Goal: Transaction & Acquisition: Purchase product/service

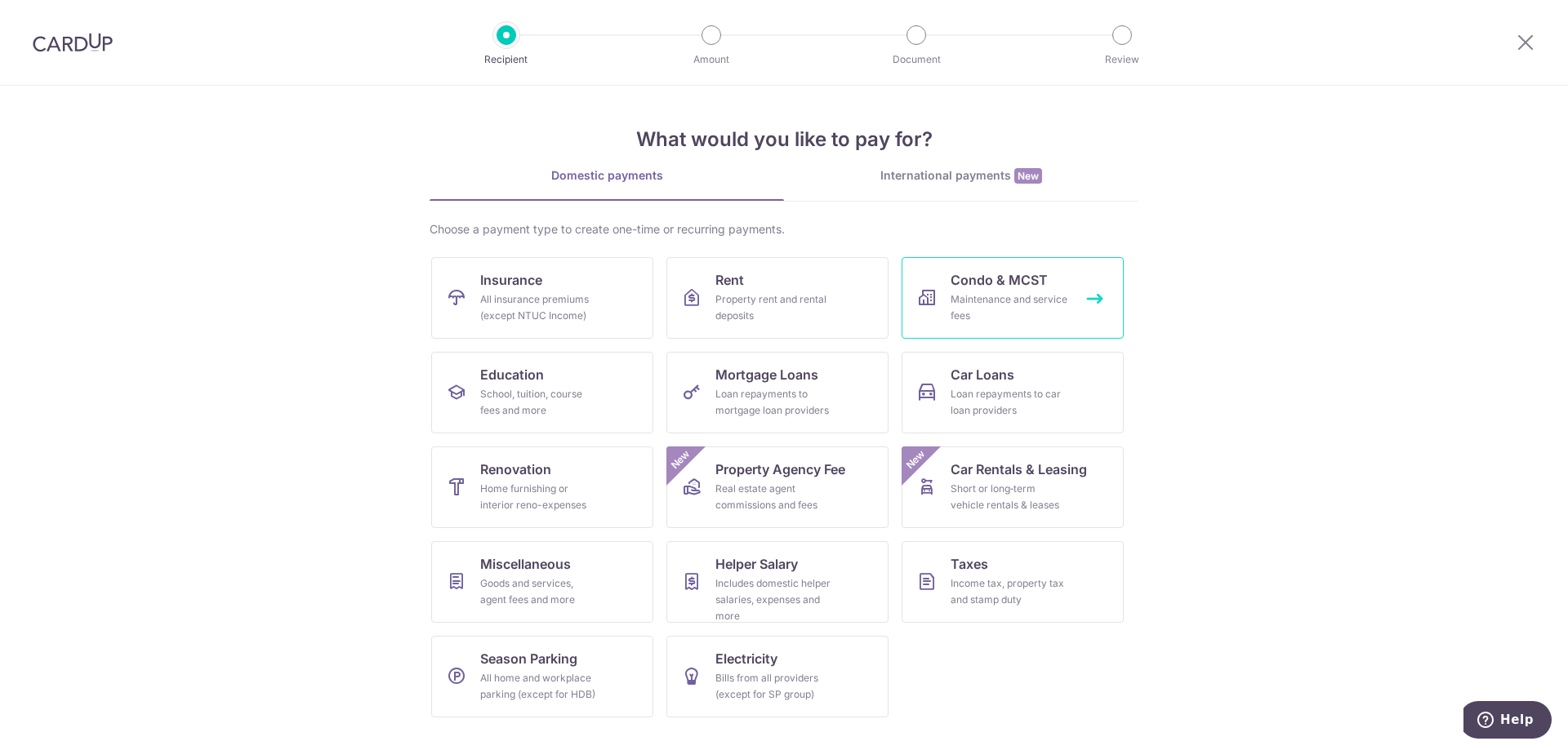
click at [1013, 302] on div "Maintenance and service fees" at bounding box center [1009, 308] width 117 height 33
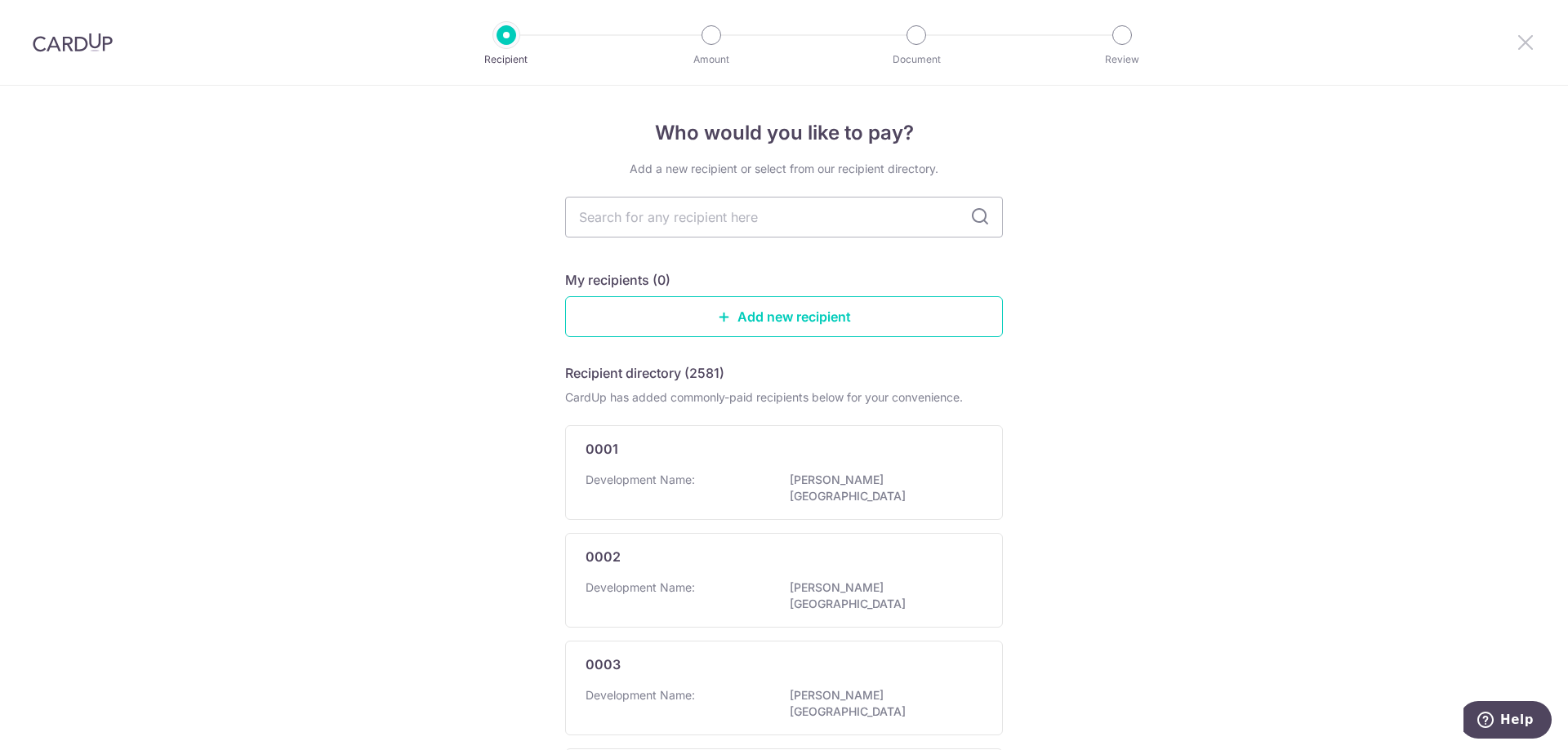
click at [1531, 44] on icon at bounding box center [1525, 42] width 20 height 21
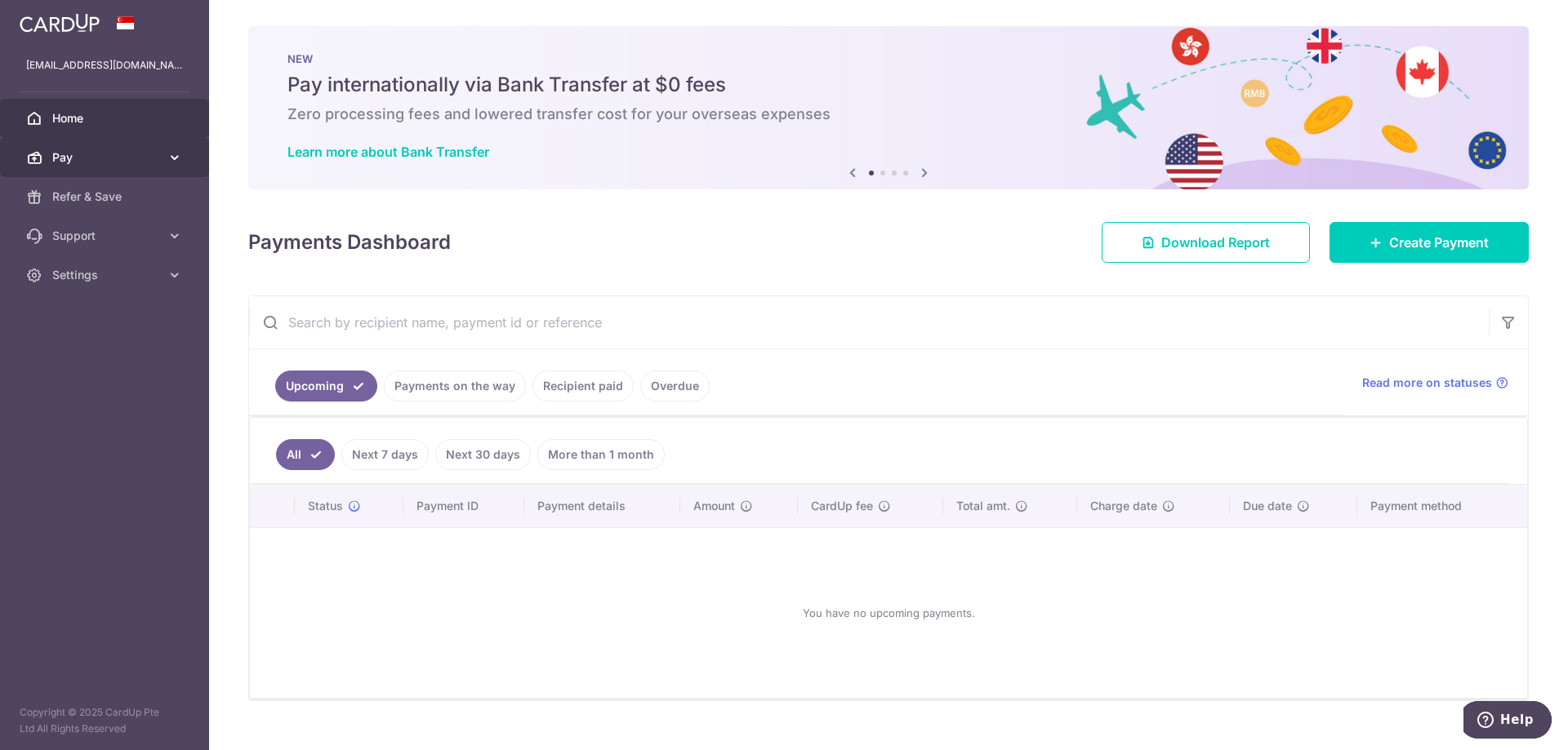
click at [110, 141] on link "Pay" at bounding box center [104, 157] width 209 height 39
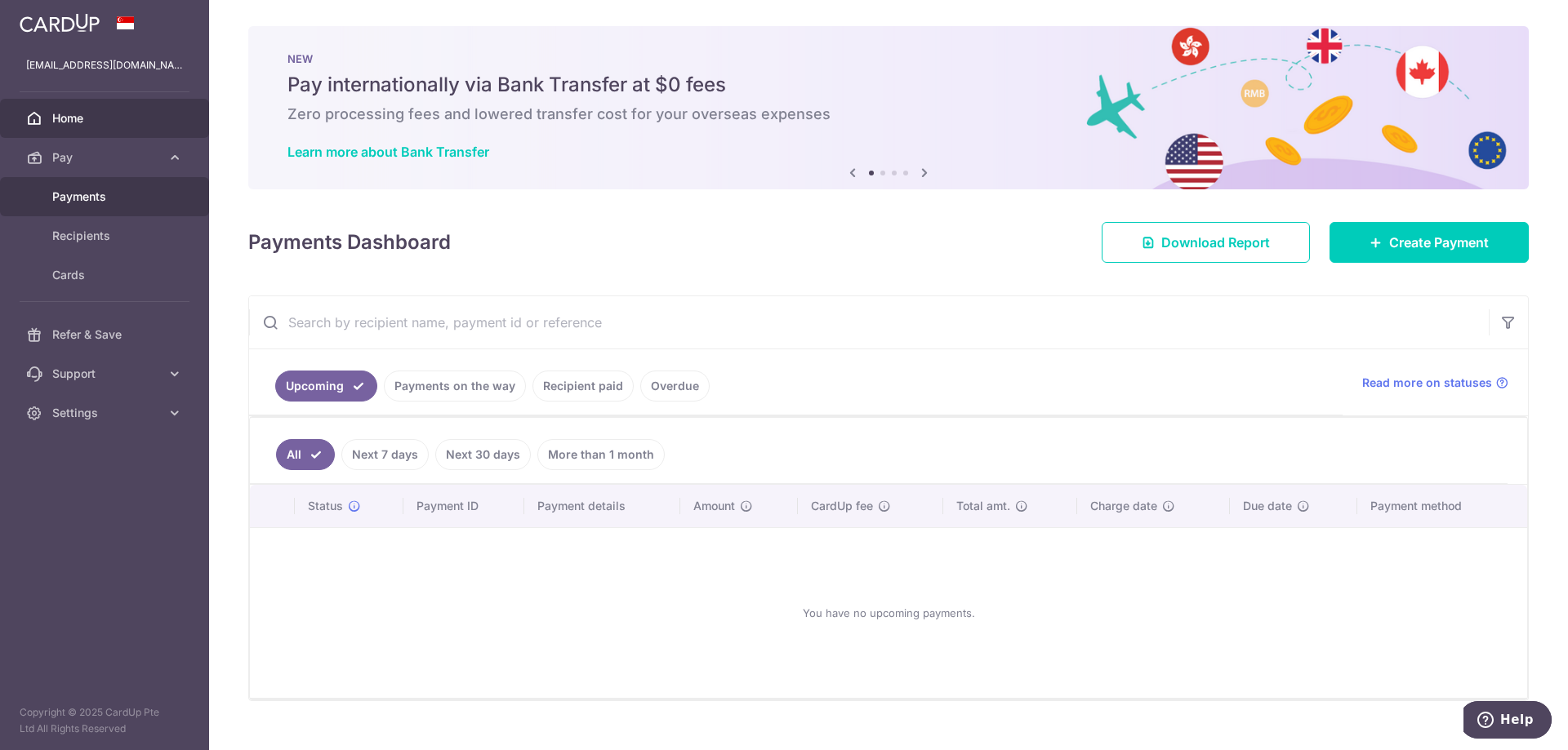
click at [101, 183] on link "Payments" at bounding box center [104, 197] width 209 height 39
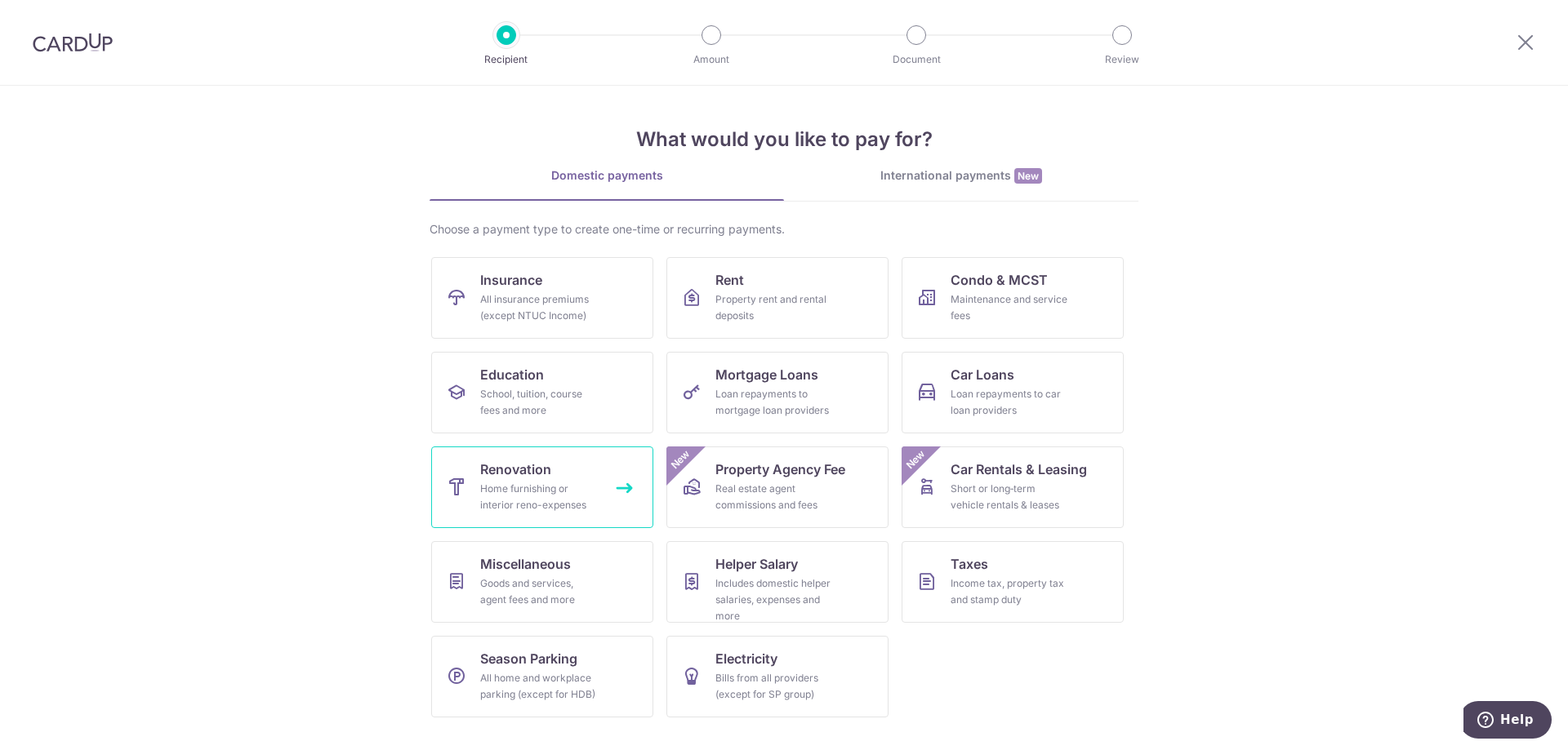
click at [570, 487] on div "Home furnishing or interior reno-expenses" at bounding box center [539, 497] width 117 height 33
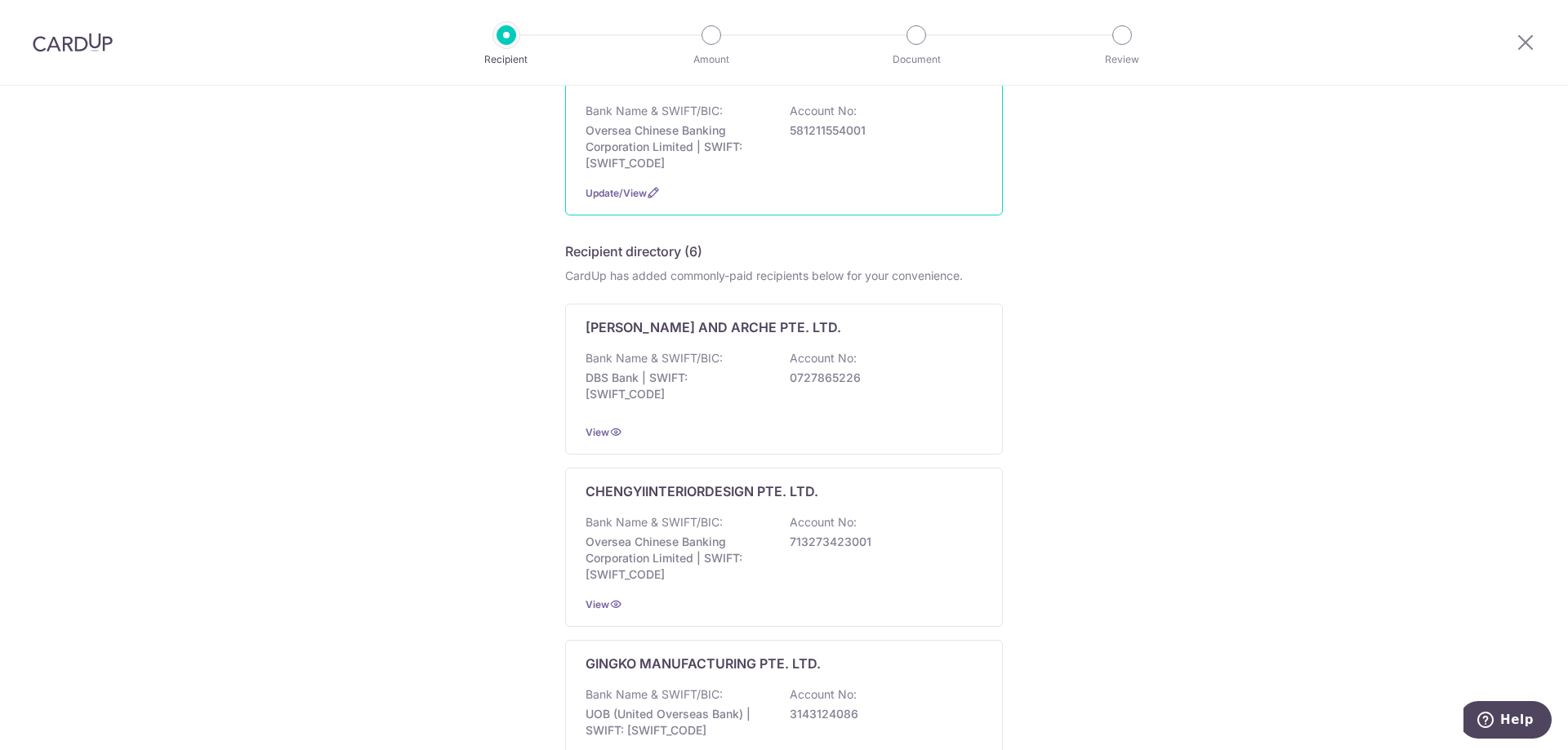
scroll to position [572, 0]
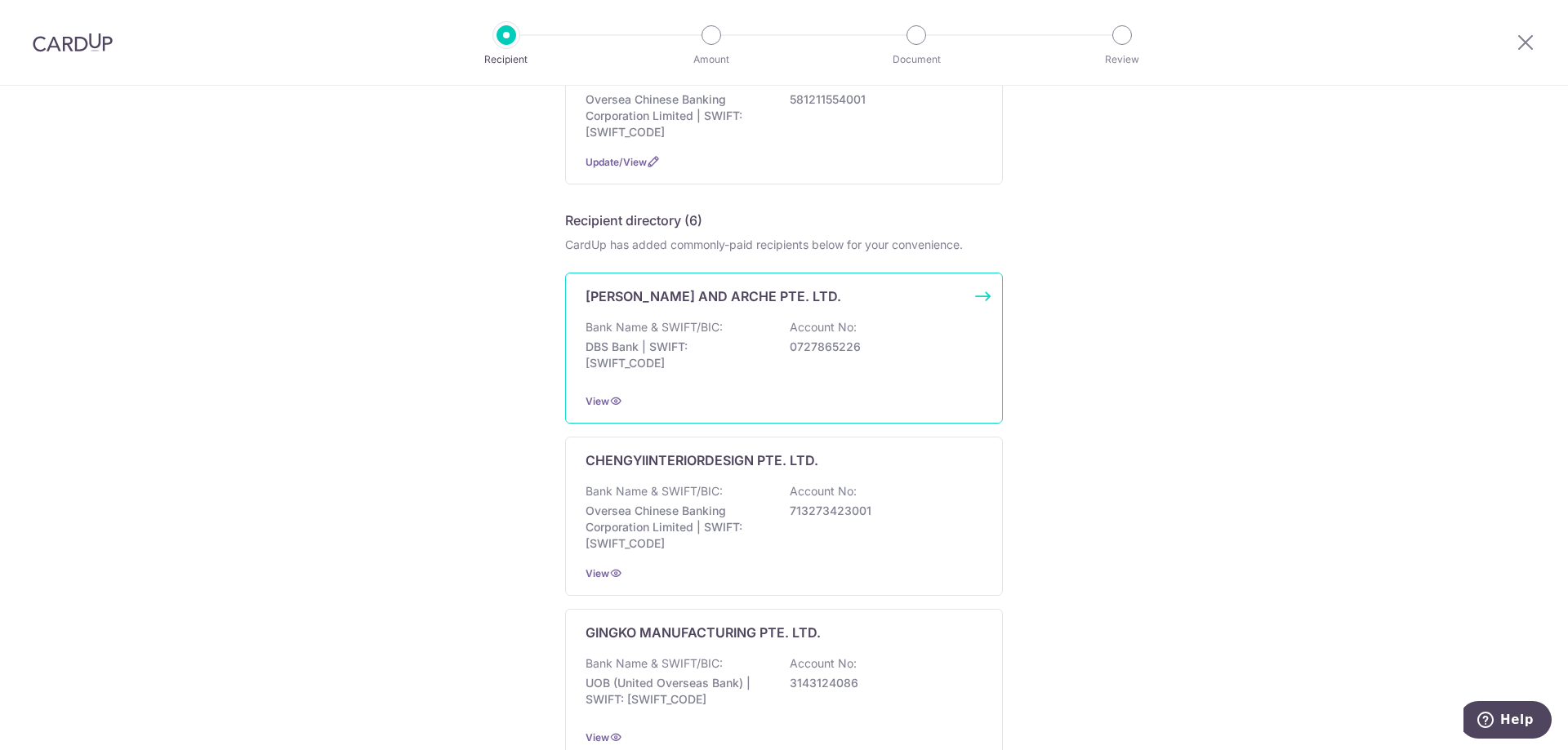
click at [760, 370] on p "DBS Bank | SWIFT: DBSSSGSGXXX" at bounding box center [677, 355] width 183 height 33
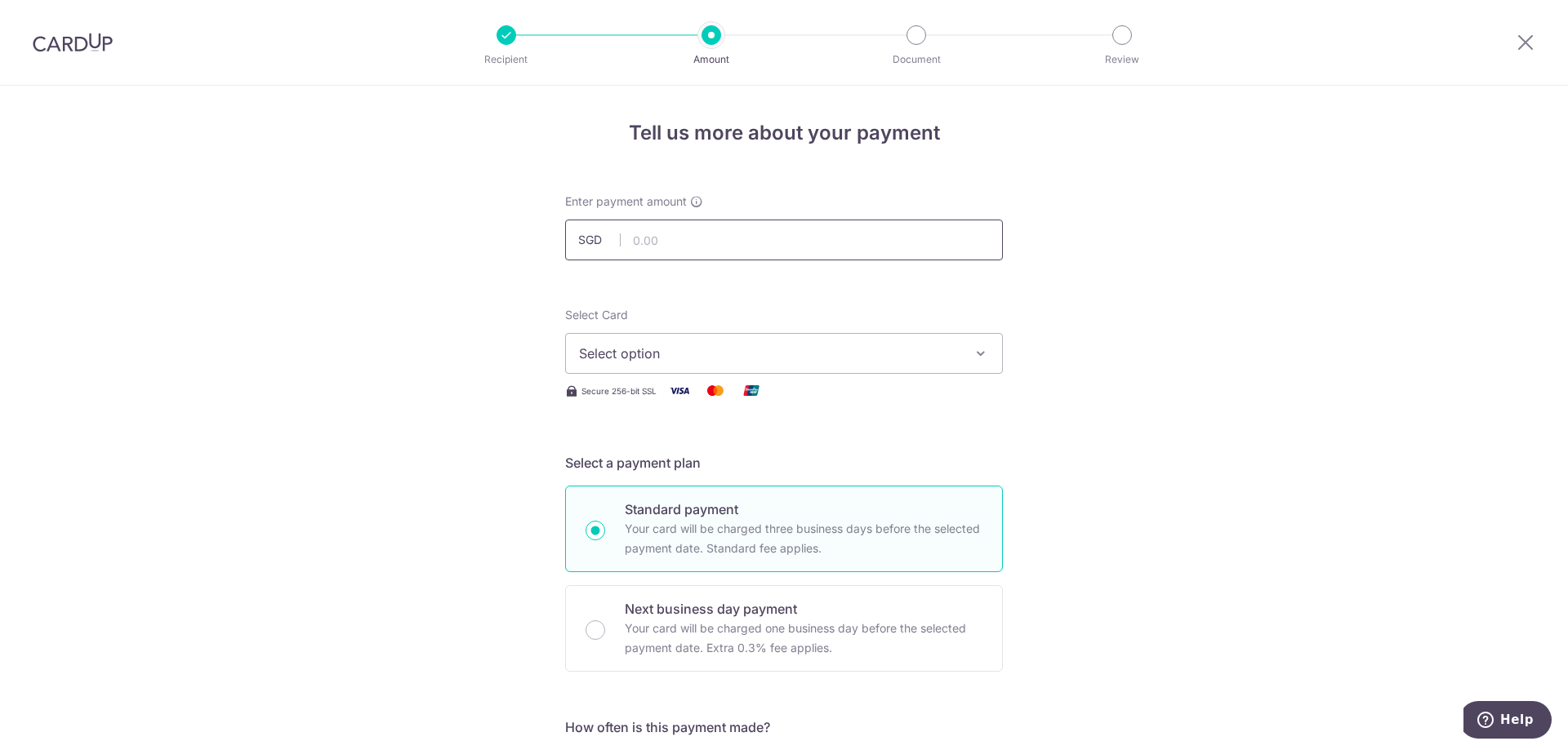
click at [761, 236] on input "text" at bounding box center [784, 240] width 438 height 41
type input "51,272.00"
click at [719, 360] on span "Select option" at bounding box center [769, 353] width 380 height 20
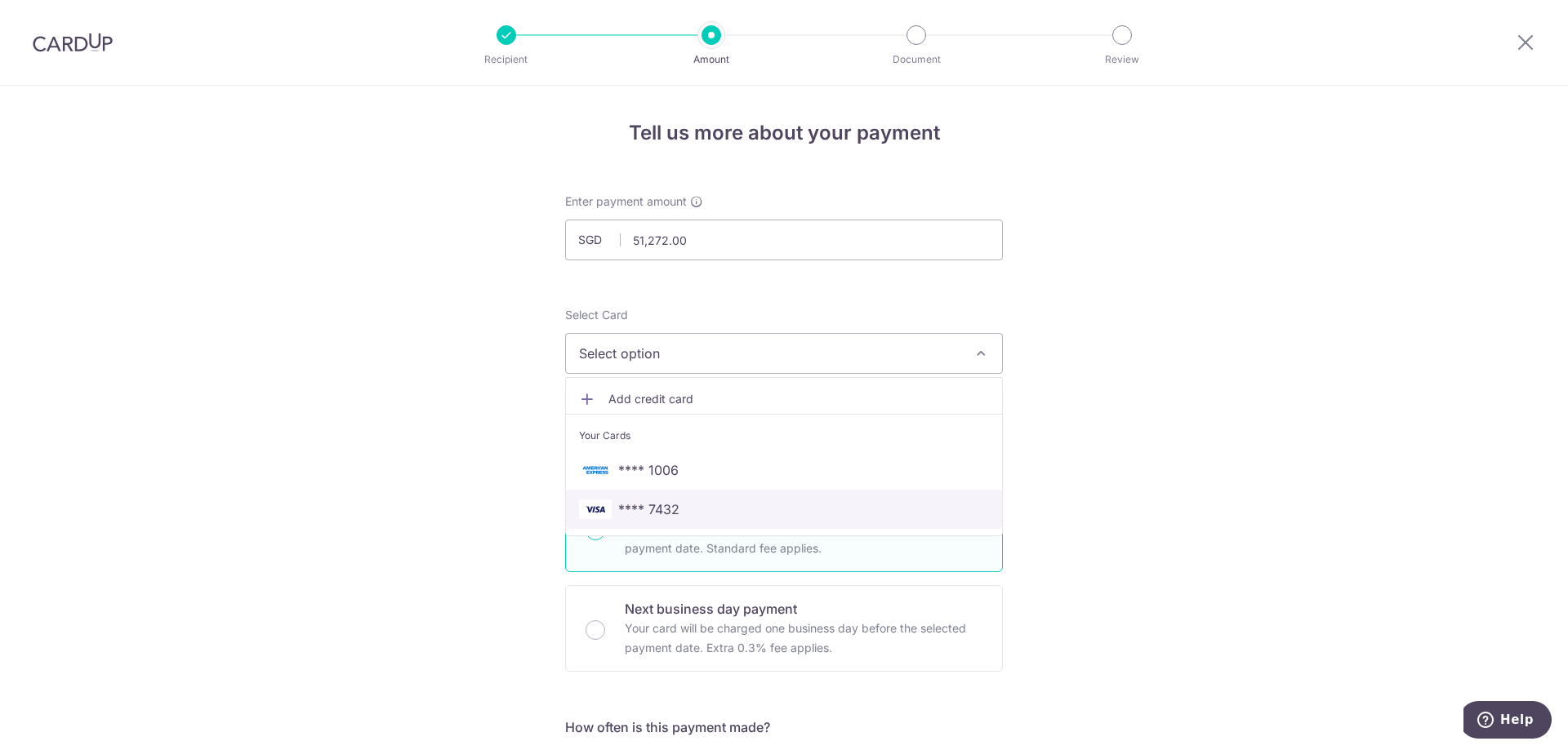
click at [689, 504] on span "**** 7432" at bounding box center [784, 509] width 410 height 20
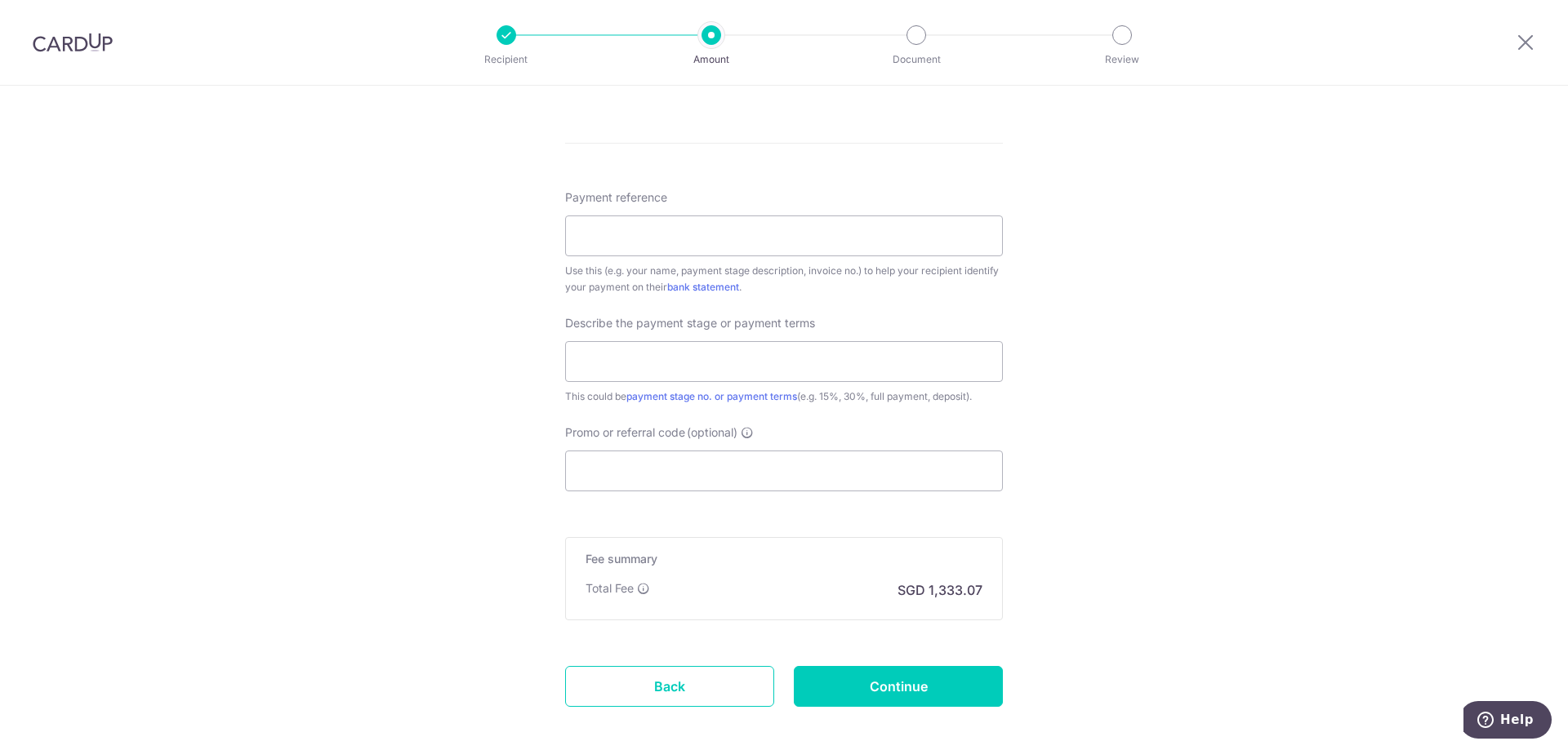
scroll to position [922, 0]
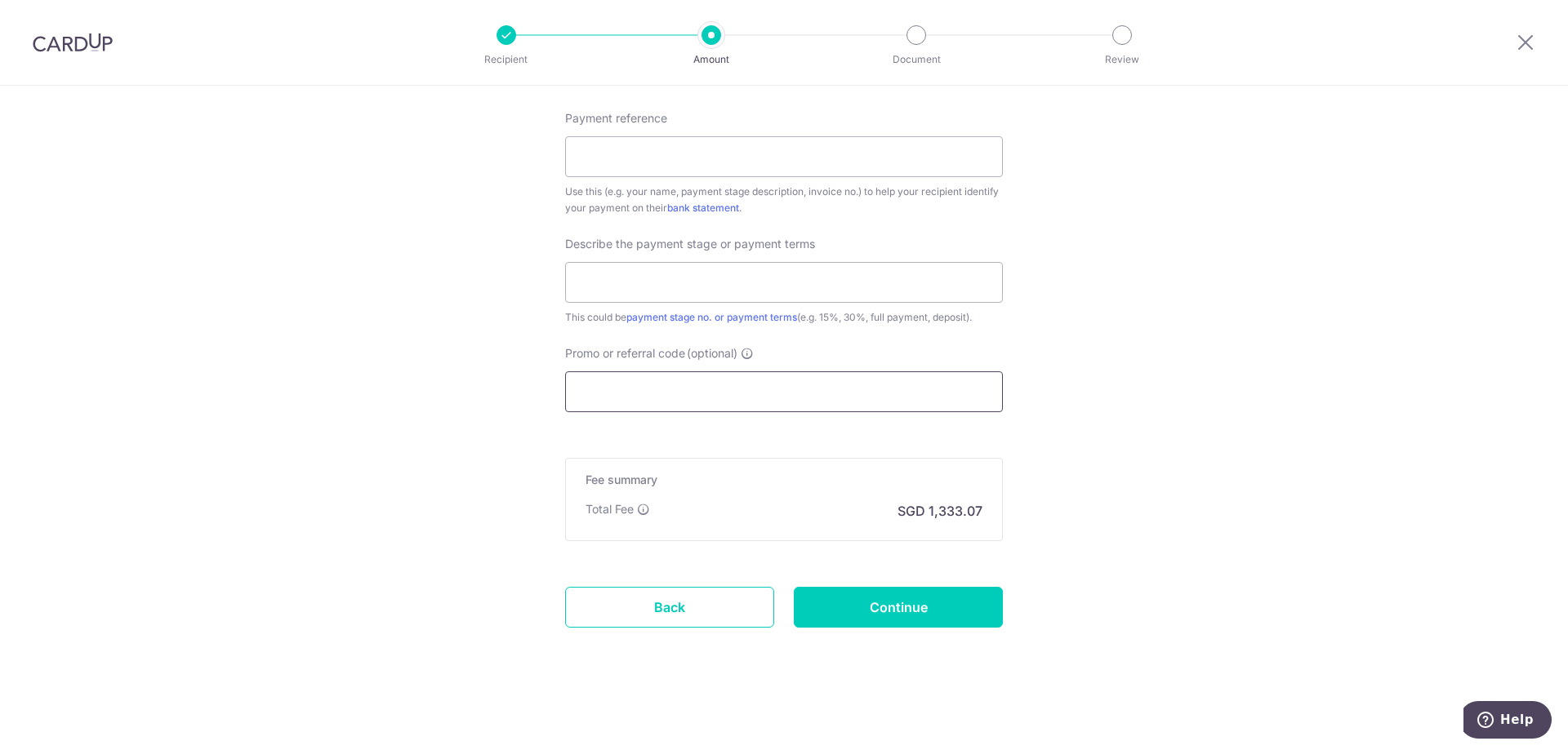
click at [770, 405] on input "Promo or referral code (optional)" at bounding box center [784, 391] width 438 height 41
click at [699, 377] on input "Promo or referral code (optional)" at bounding box center [784, 391] width 438 height 41
paste input "AVERY175"
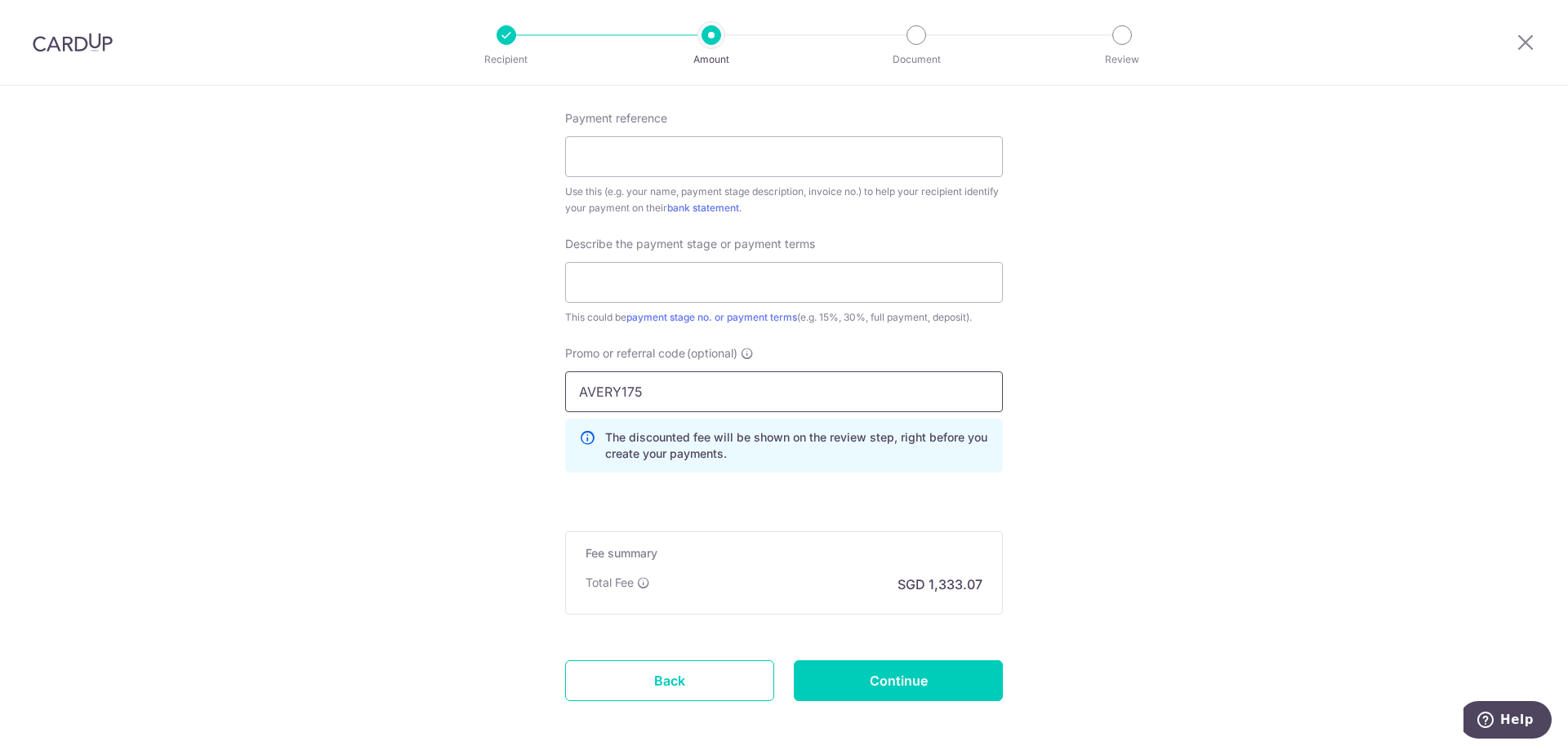
type input "AVERY175"
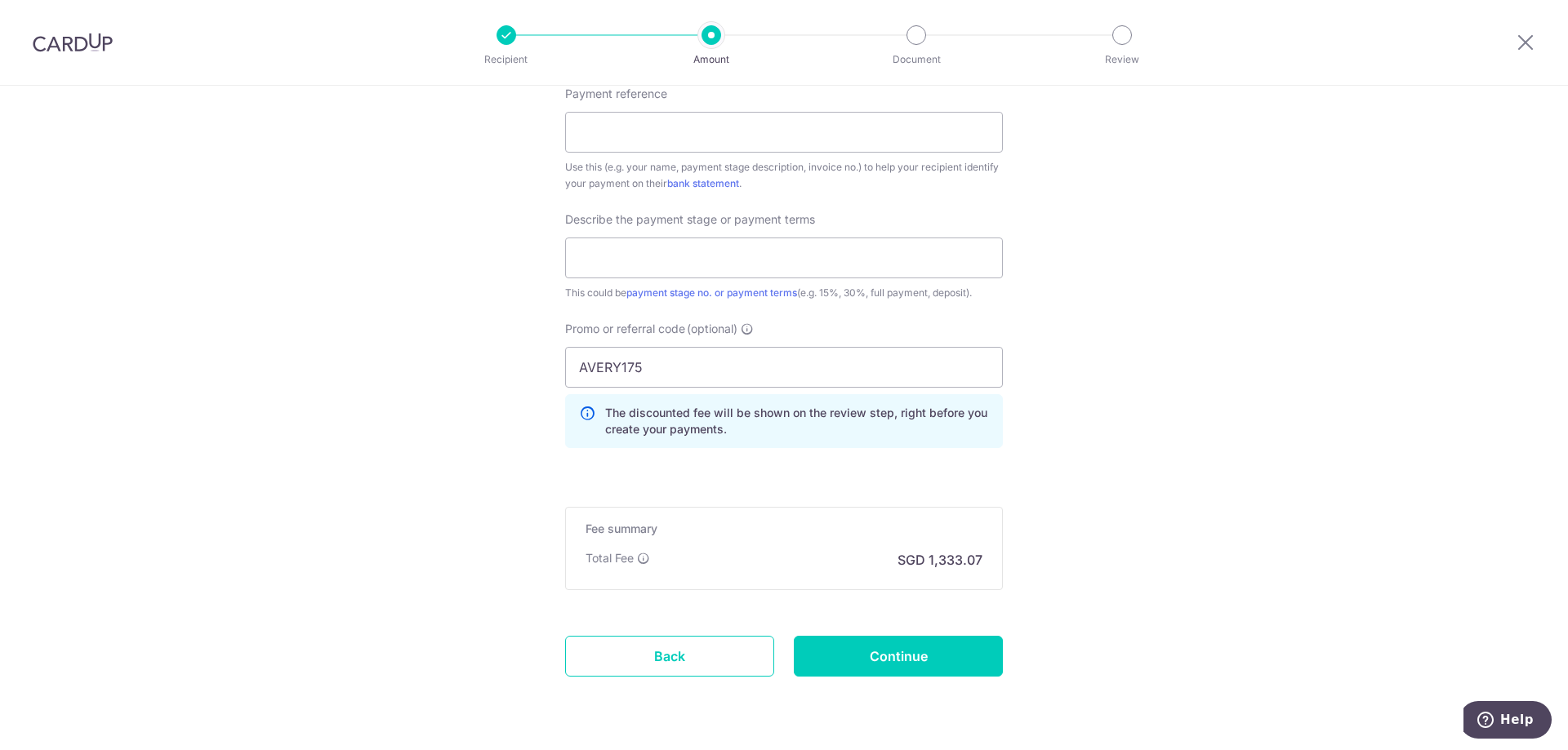
scroll to position [996, 0]
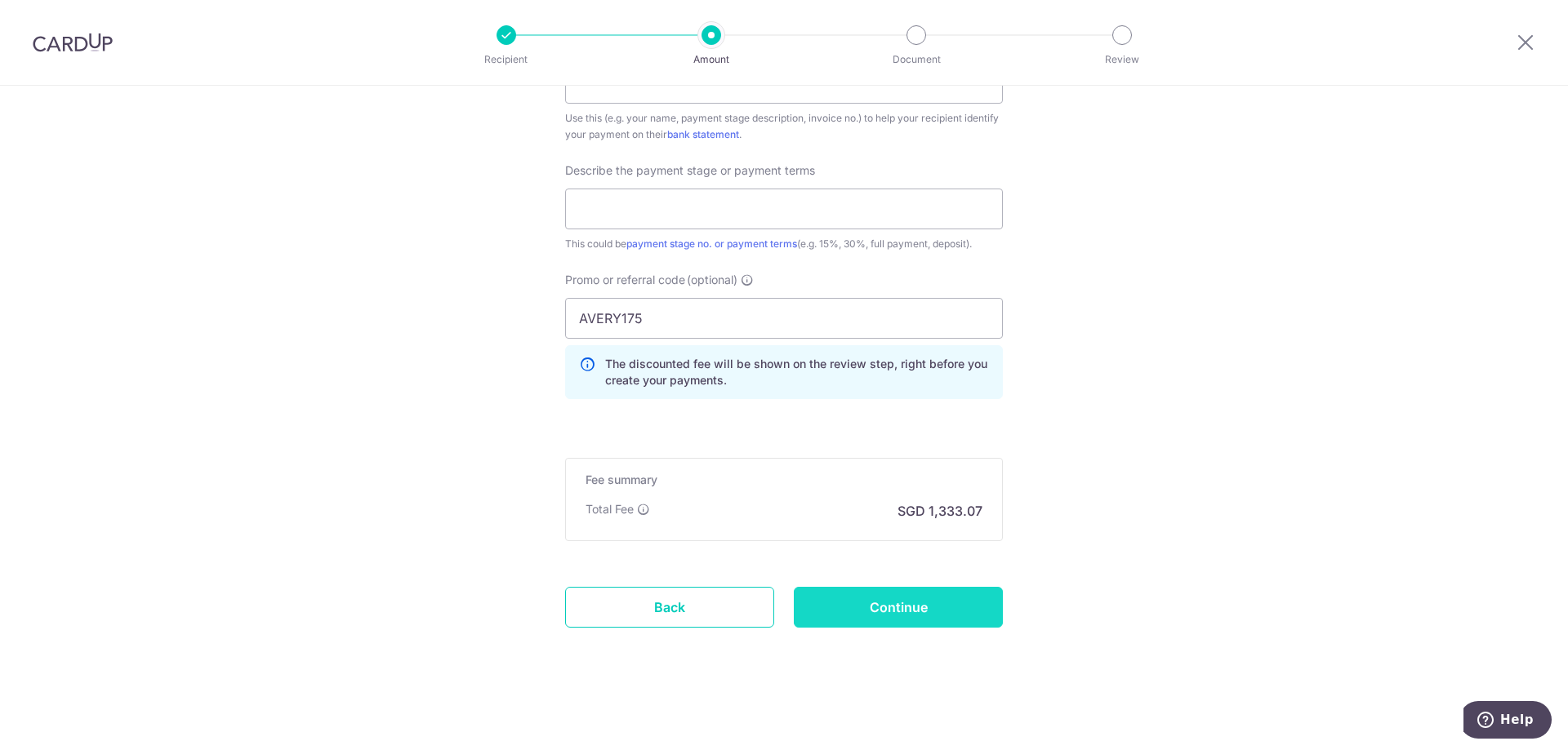
click at [880, 616] on input "Continue" at bounding box center [898, 607] width 209 height 41
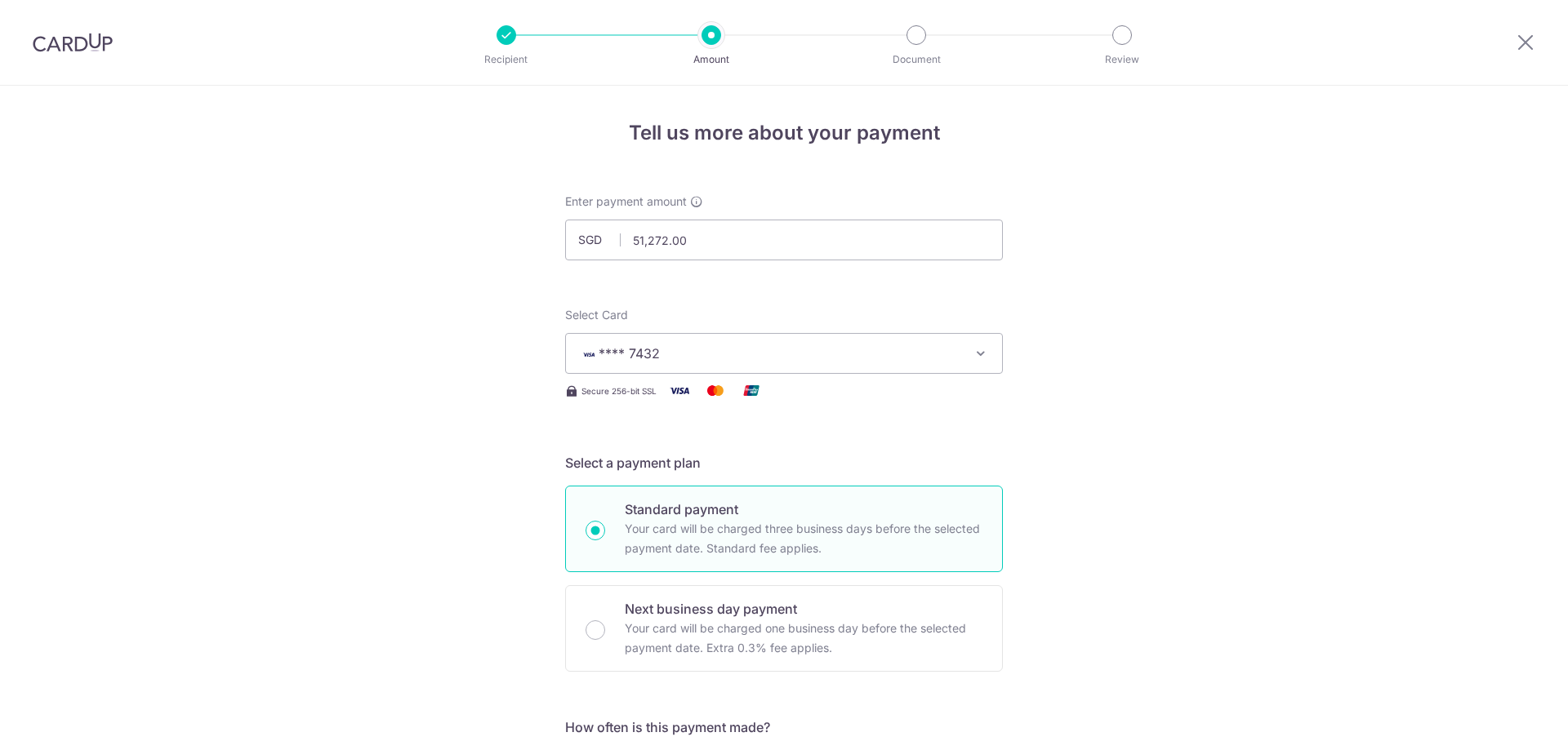
scroll to position [825, 0]
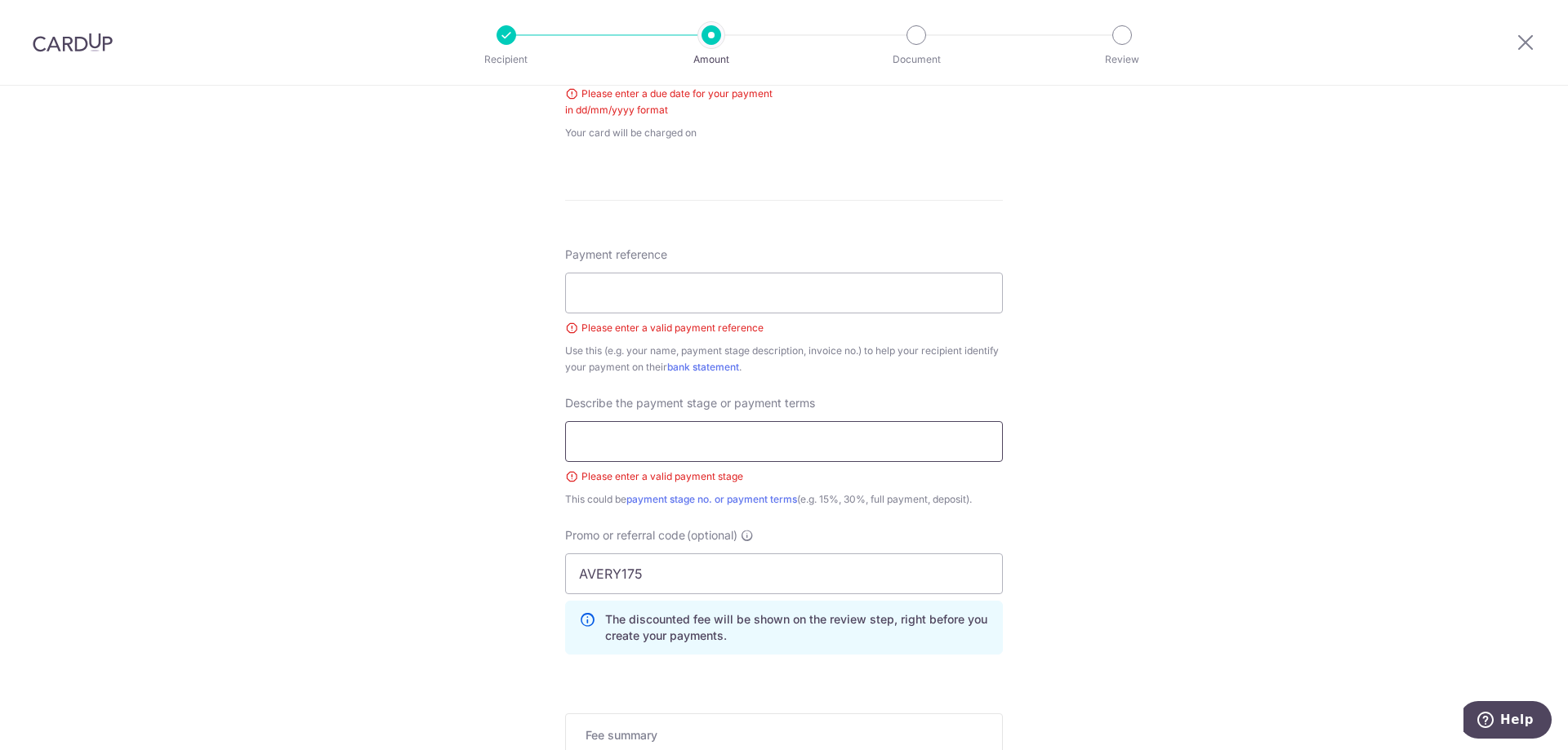
click at [762, 448] on input "text" at bounding box center [784, 441] width 438 height 41
type input "Full payment"
click at [765, 299] on input "Payment reference" at bounding box center [784, 292] width 438 height 41
type input "INVAVAR022-1224"
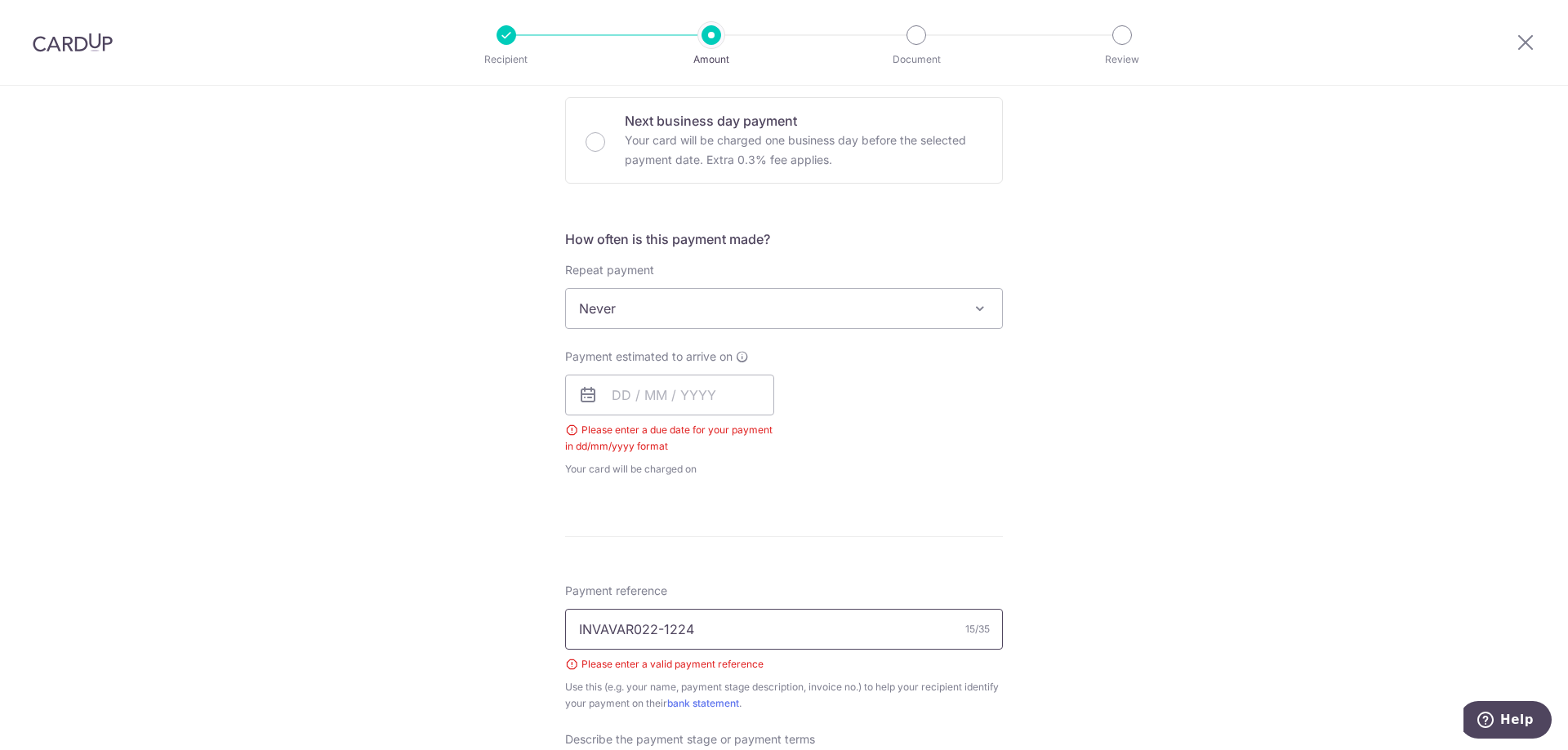
scroll to position [416, 0]
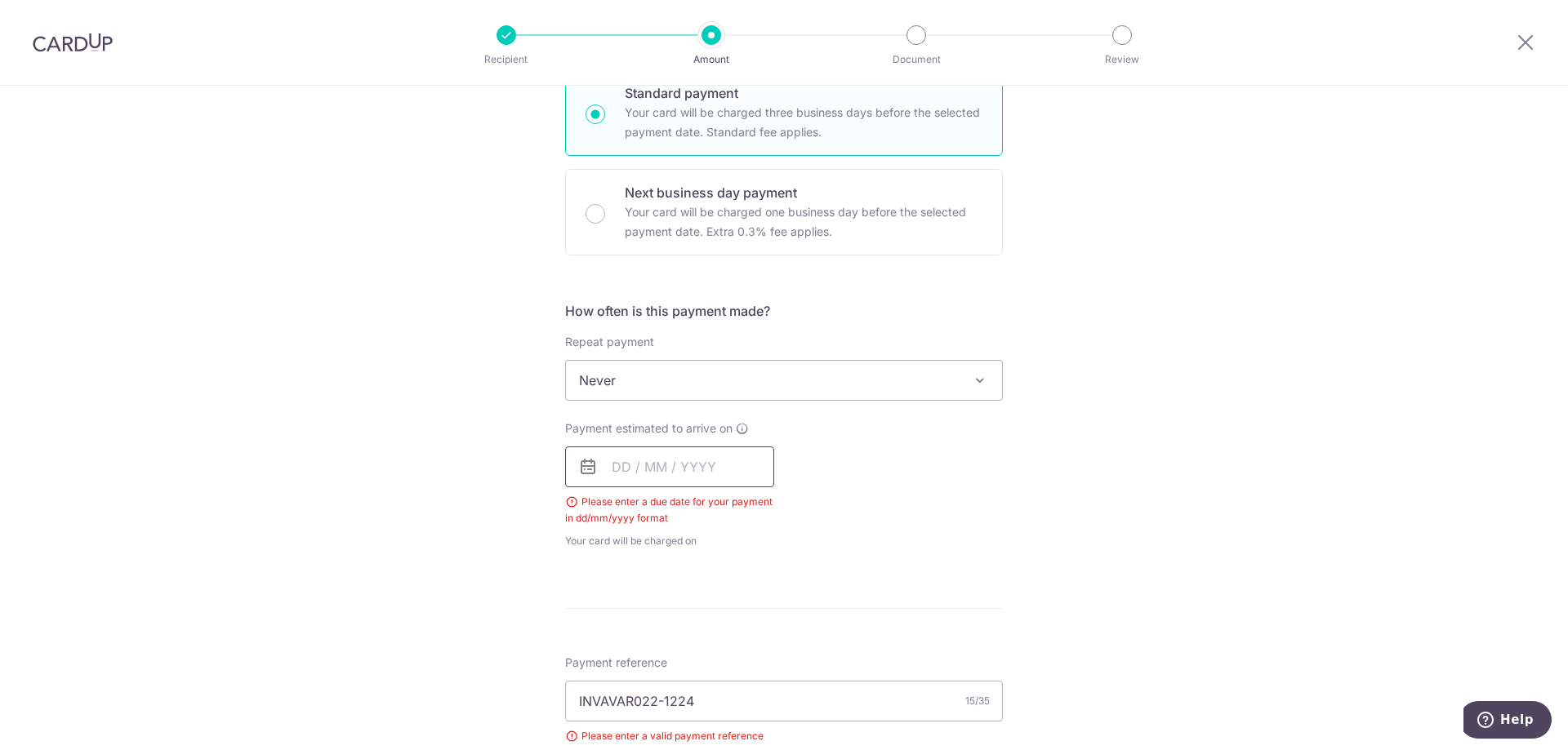
click at [687, 449] on input "text" at bounding box center [669, 466] width 209 height 41
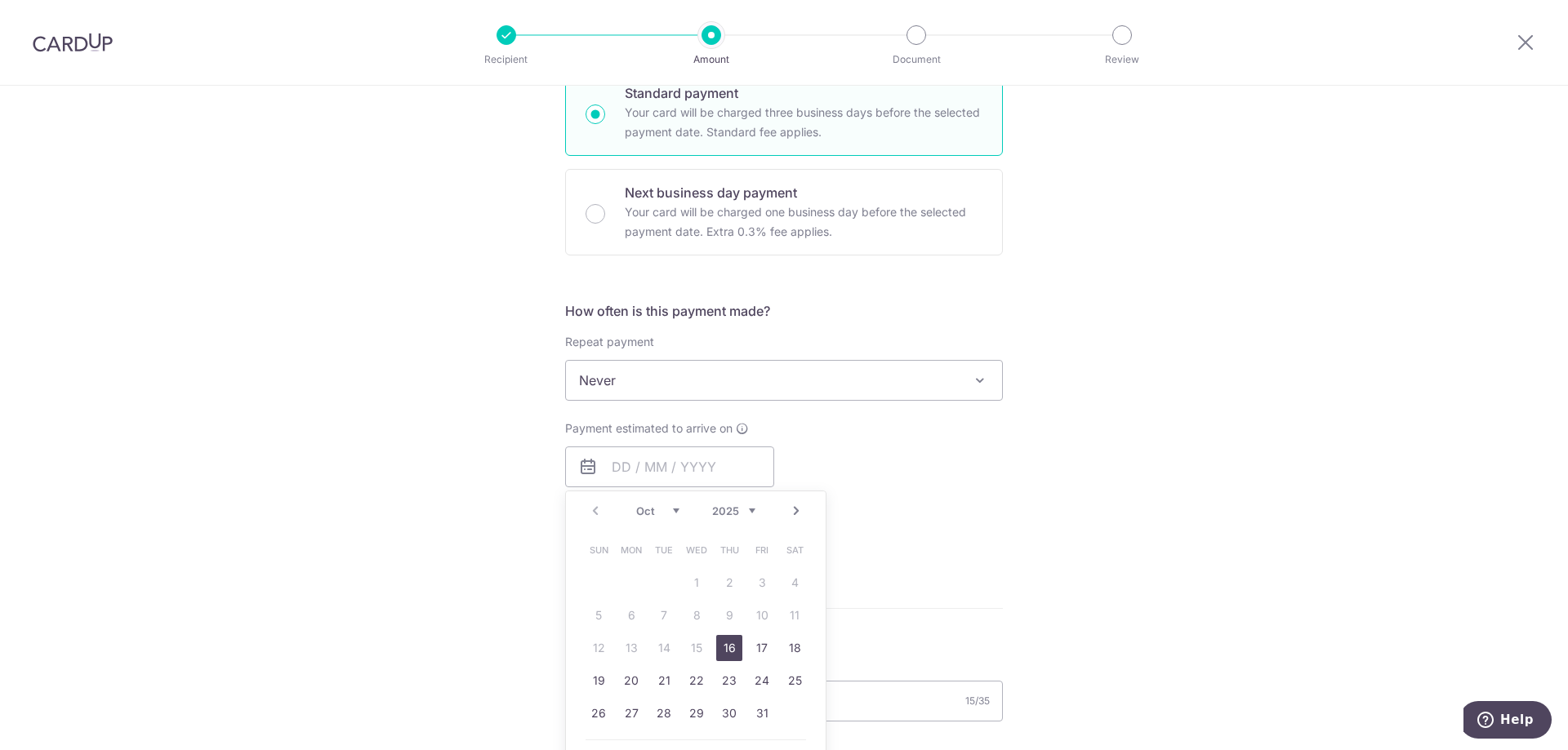
click at [724, 641] on link "16" at bounding box center [729, 648] width 26 height 26
type input "16/10/2025"
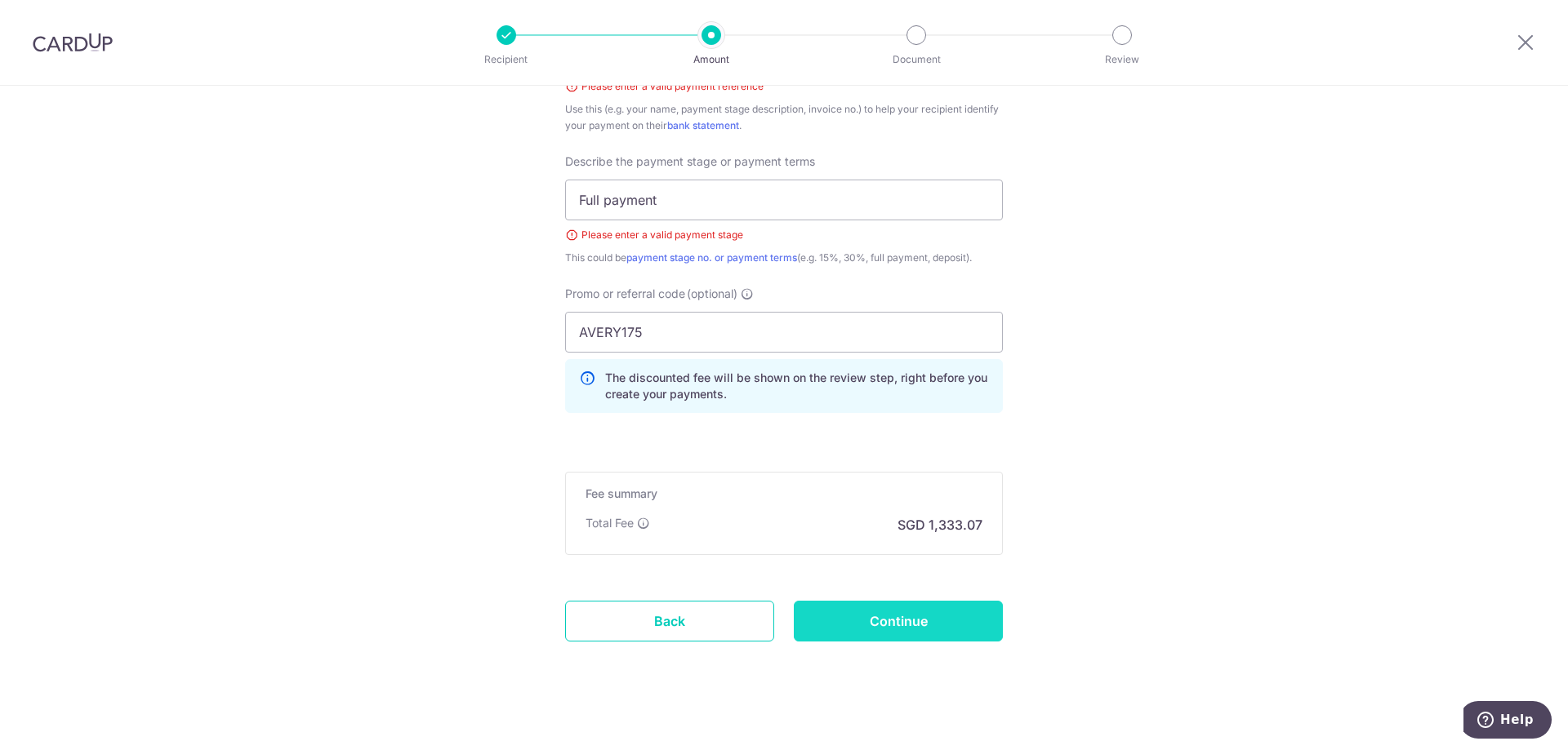
scroll to position [1108, 0]
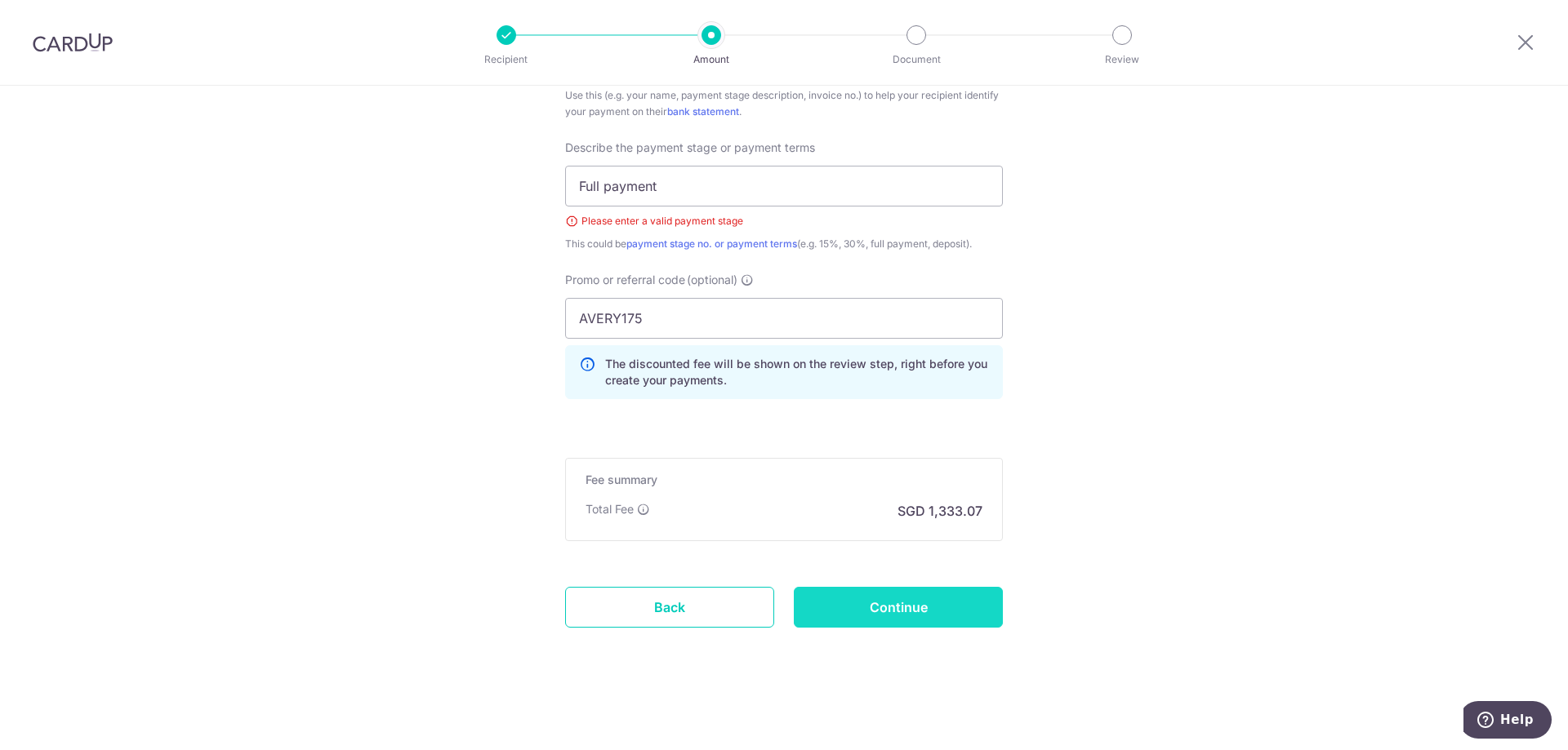
click at [908, 601] on input "Continue" at bounding box center [898, 607] width 209 height 41
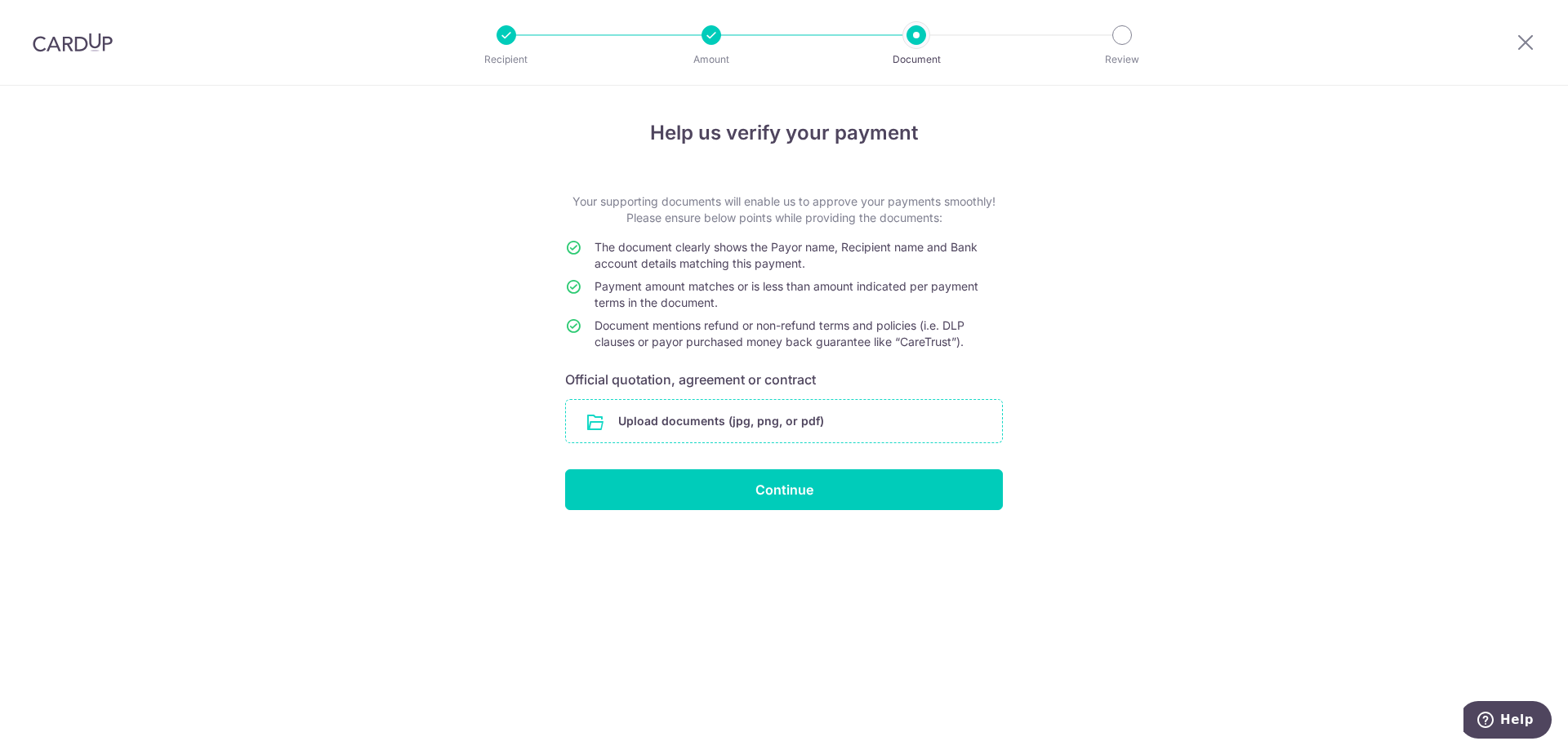
click at [829, 417] on input "file" at bounding box center [784, 421] width 436 height 42
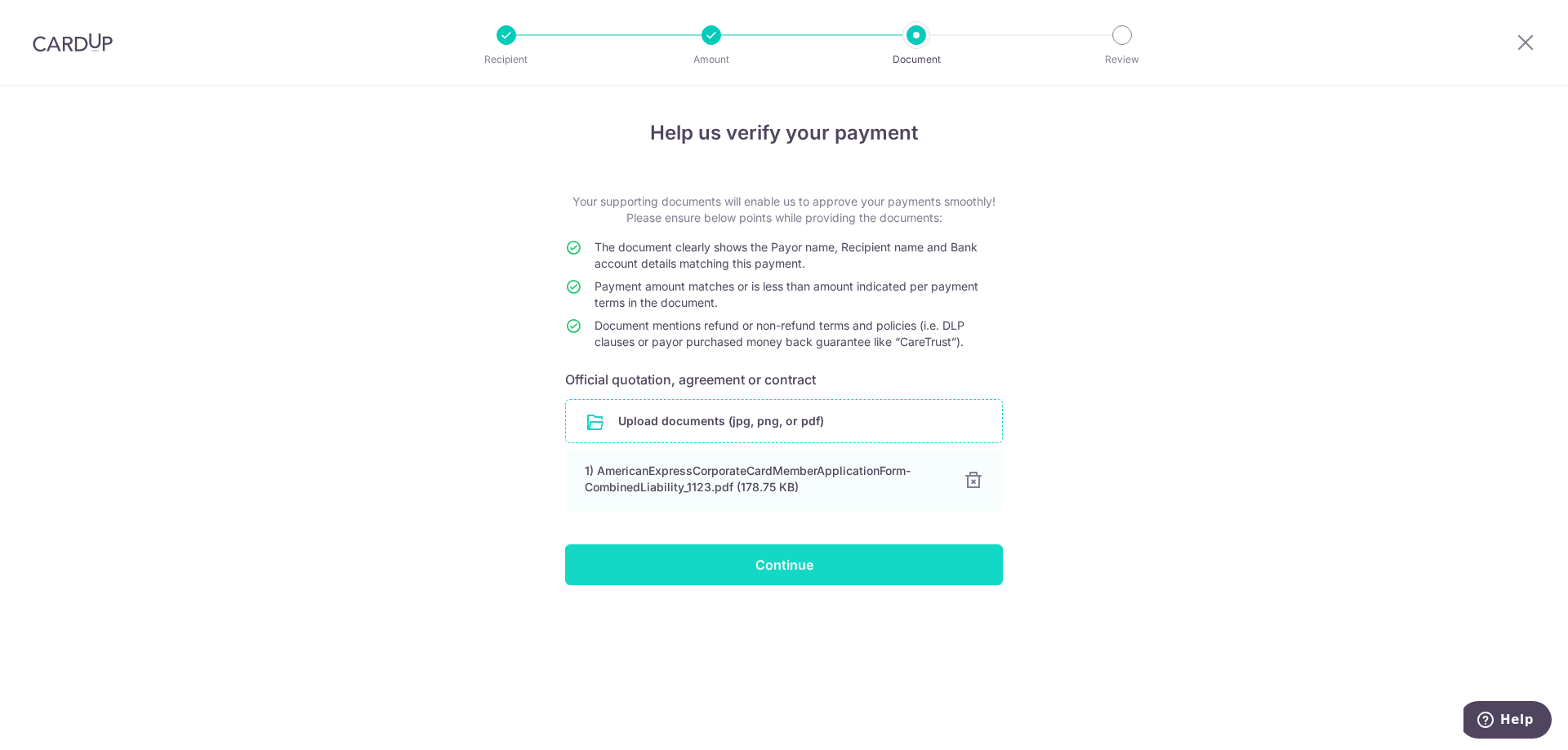
click at [843, 574] on input "Continue" at bounding box center [784, 565] width 438 height 41
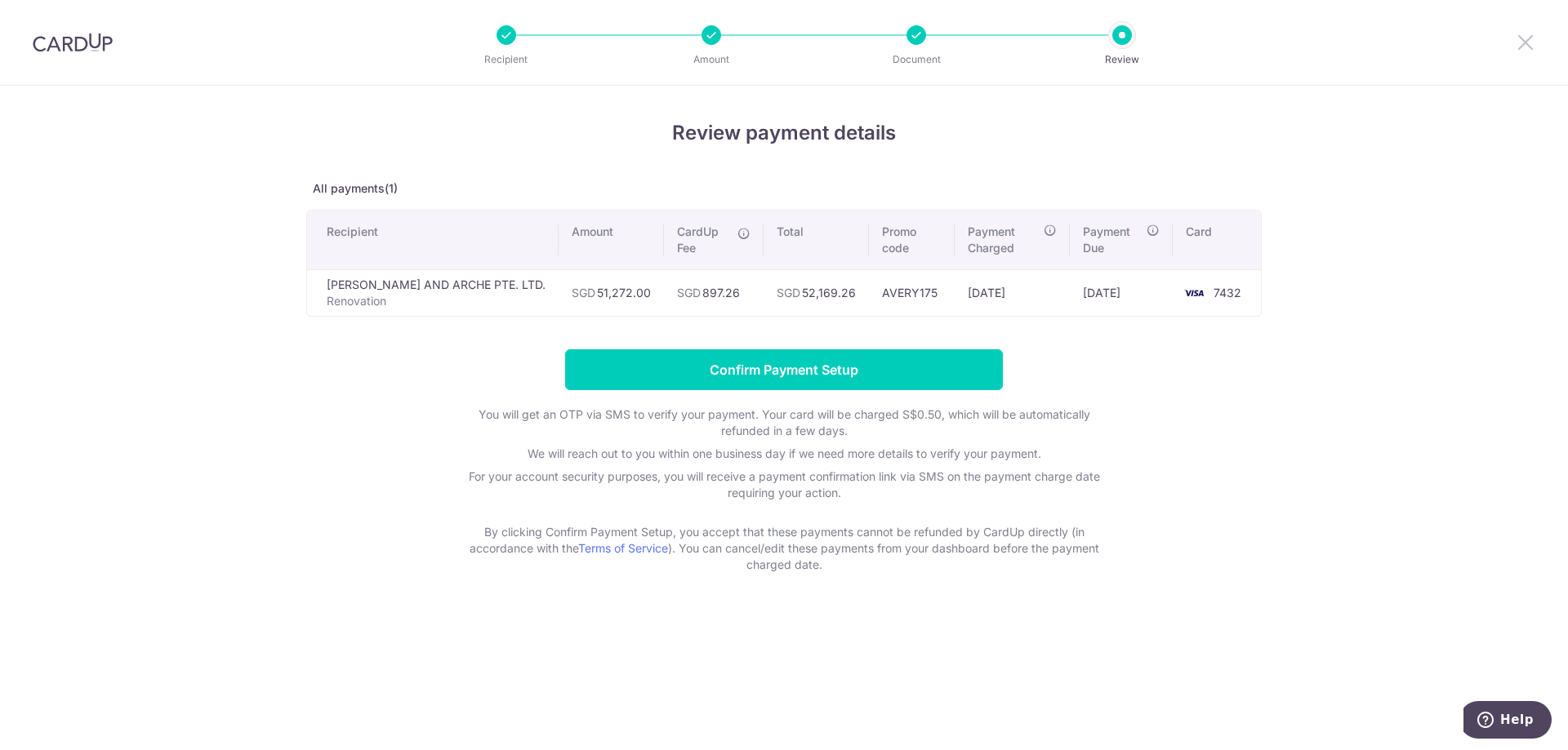
click at [1530, 41] on icon at bounding box center [1525, 42] width 20 height 21
click at [1514, 36] on div at bounding box center [1525, 42] width 85 height 85
click at [1509, 41] on div at bounding box center [1525, 42] width 85 height 85
click at [1515, 41] on icon at bounding box center [1525, 42] width 20 height 21
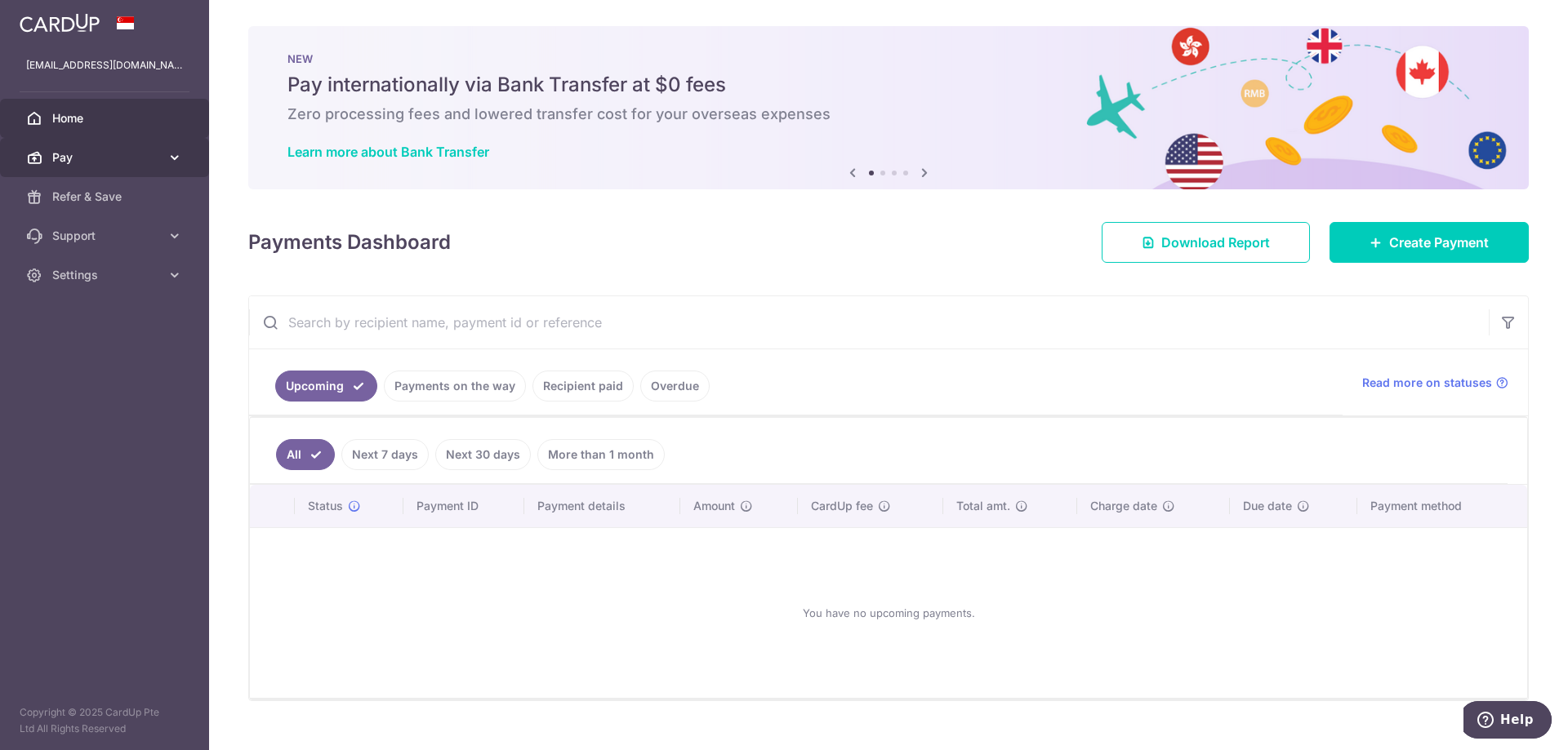
click at [112, 147] on link "Pay" at bounding box center [104, 157] width 209 height 39
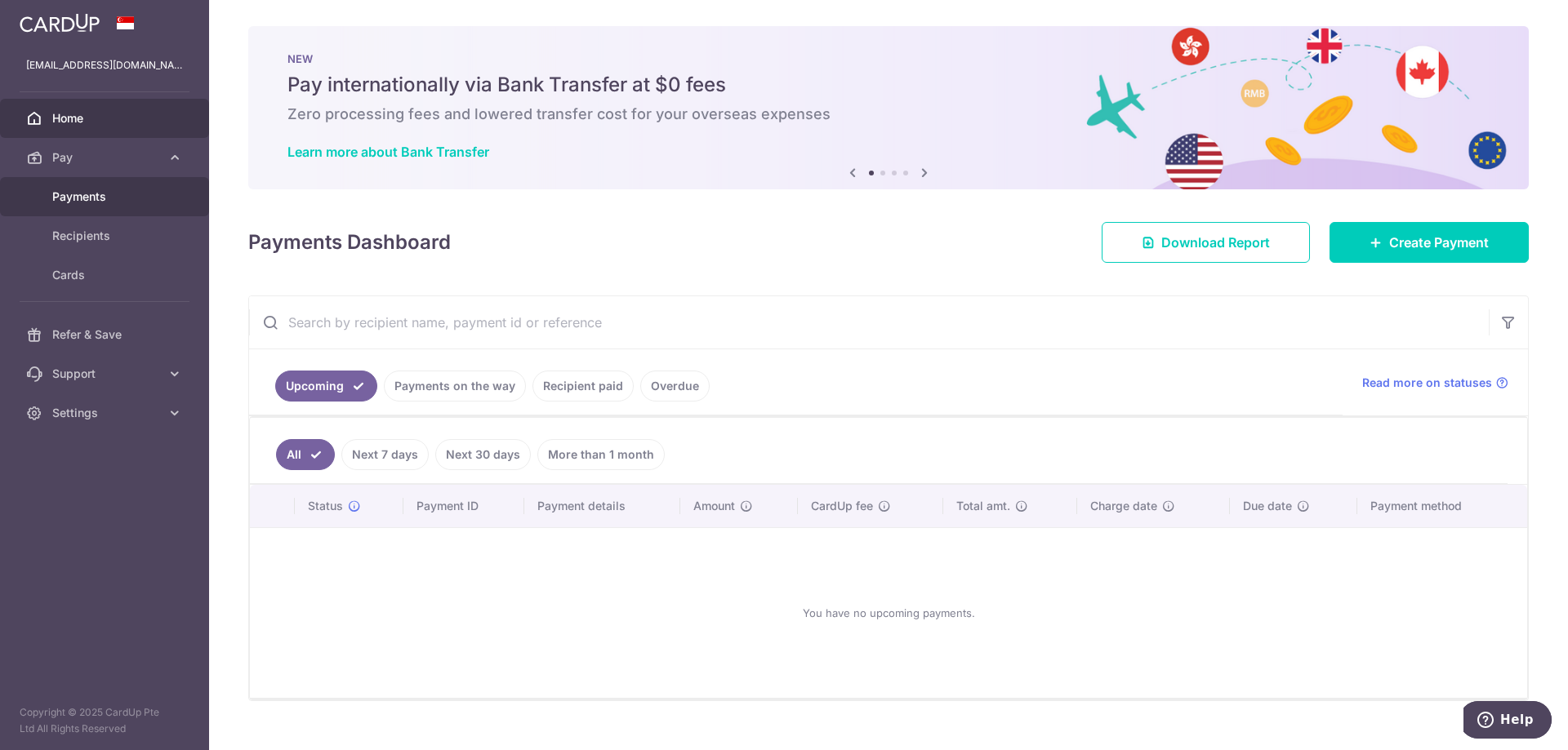
click at [105, 195] on span "Payments" at bounding box center [106, 197] width 108 height 16
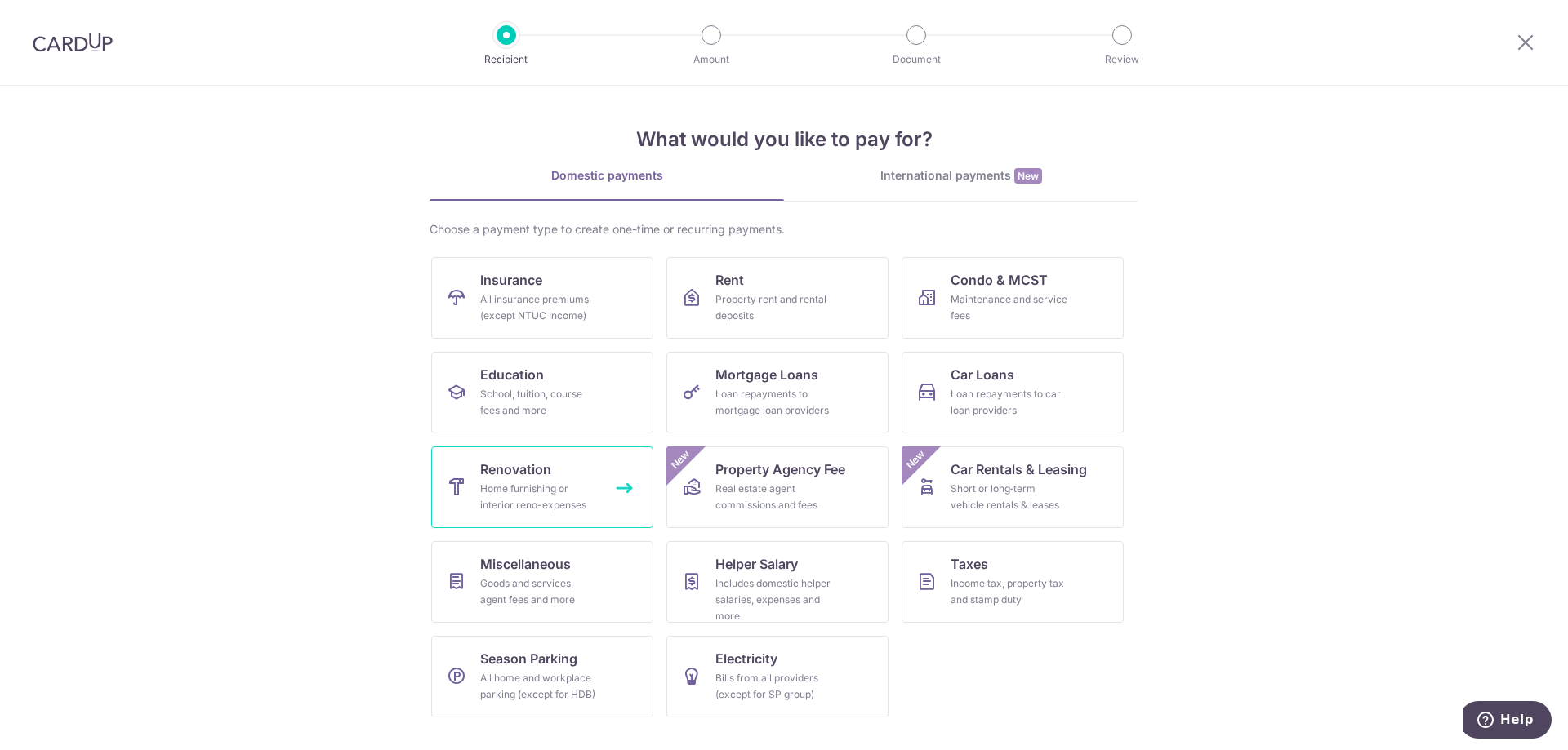
click at [535, 484] on div "Home furnishing or interior reno-expenses" at bounding box center [539, 497] width 117 height 33
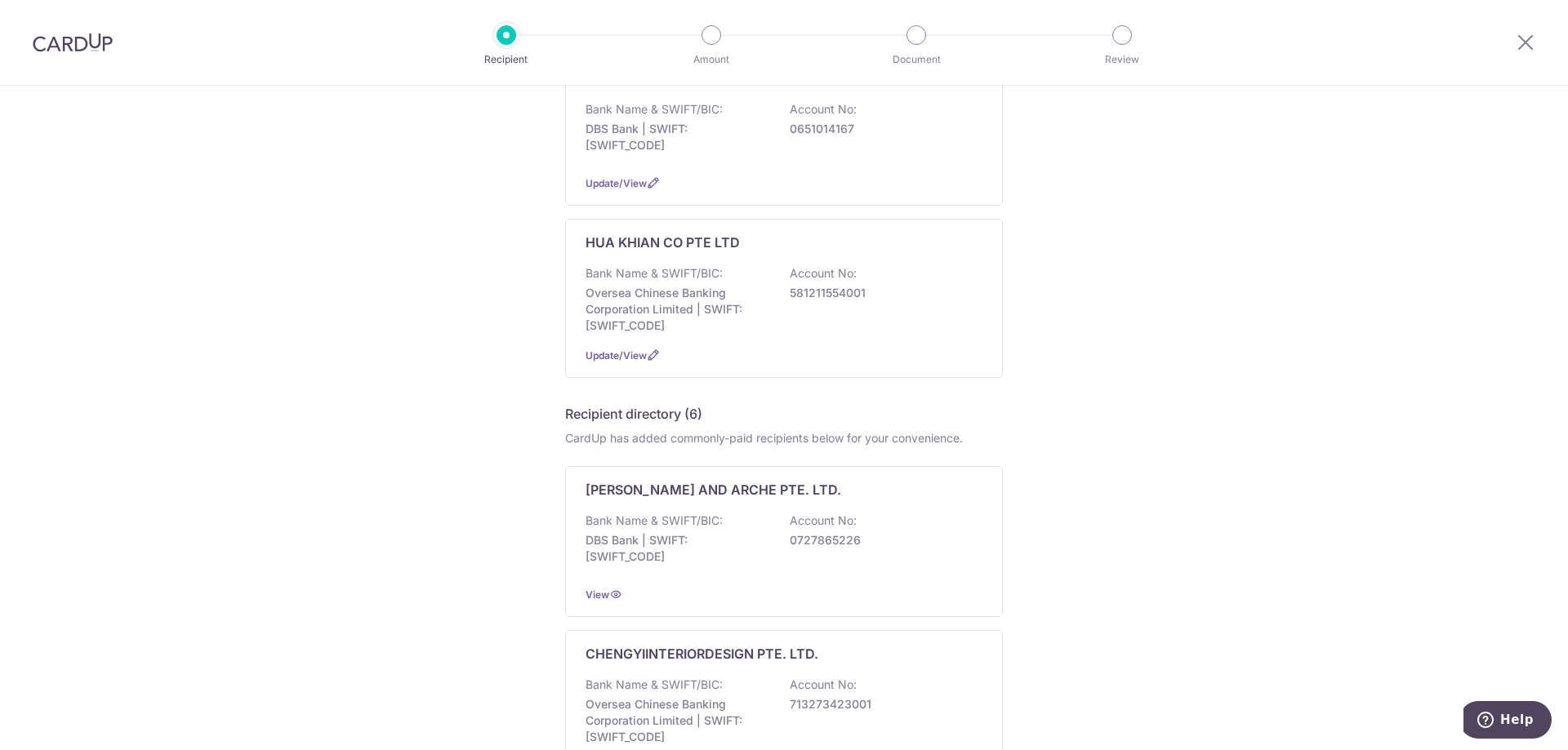
scroll to position [409, 0]
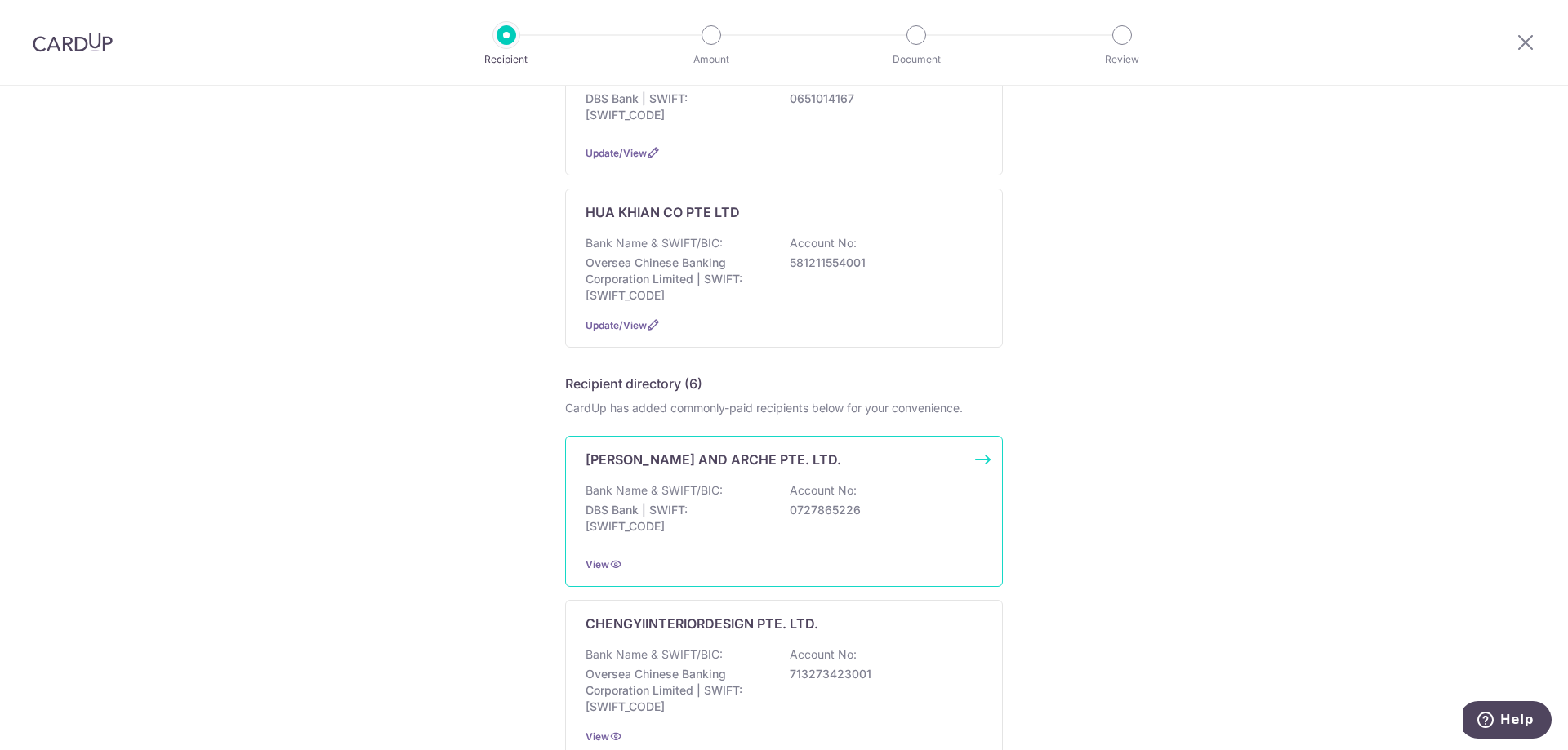
click at [703, 484] on p "Bank Name & SWIFT/BIC:" at bounding box center [653, 491] width 137 height 16
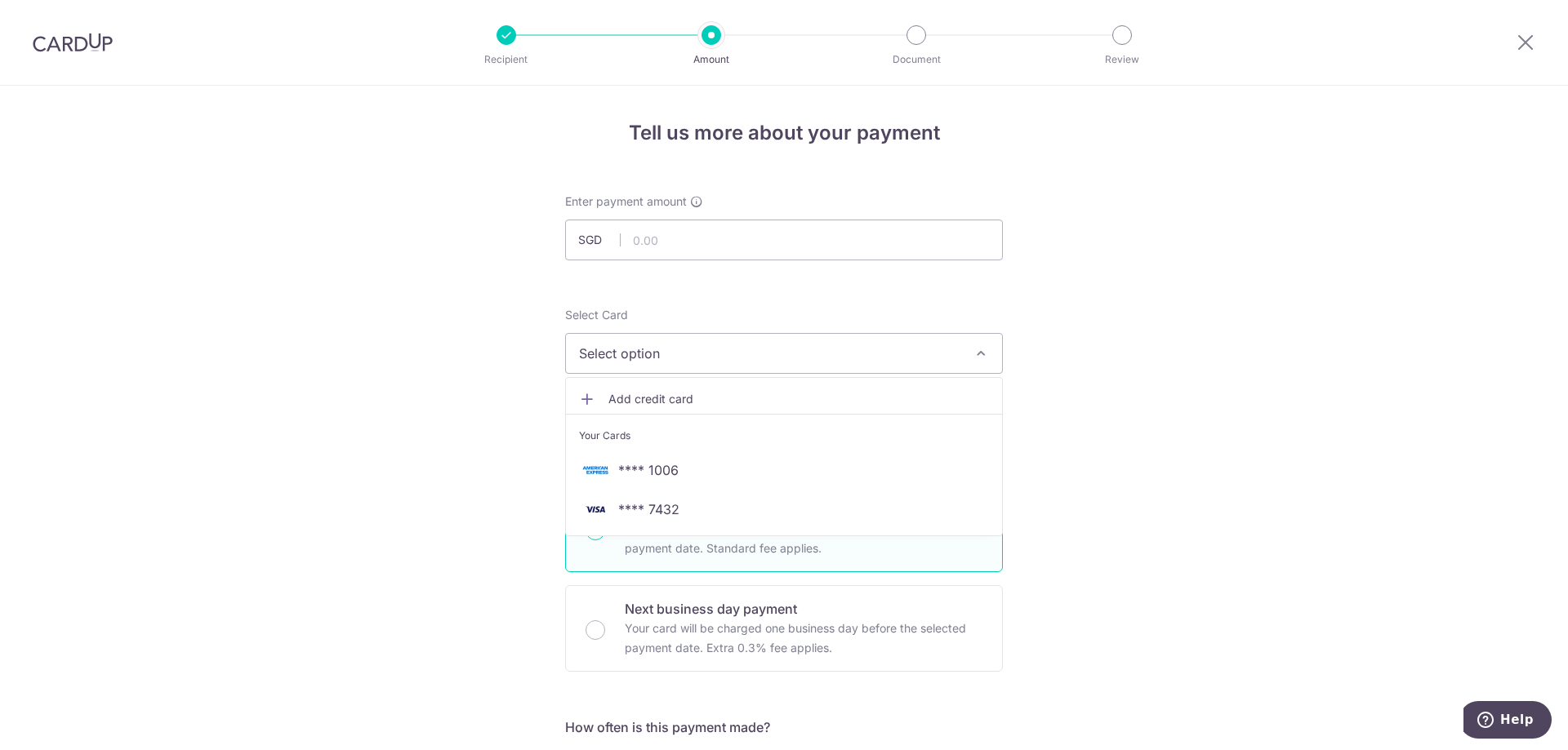
click at [747, 216] on div "Enter payment amount SGD" at bounding box center [784, 227] width 438 height 67
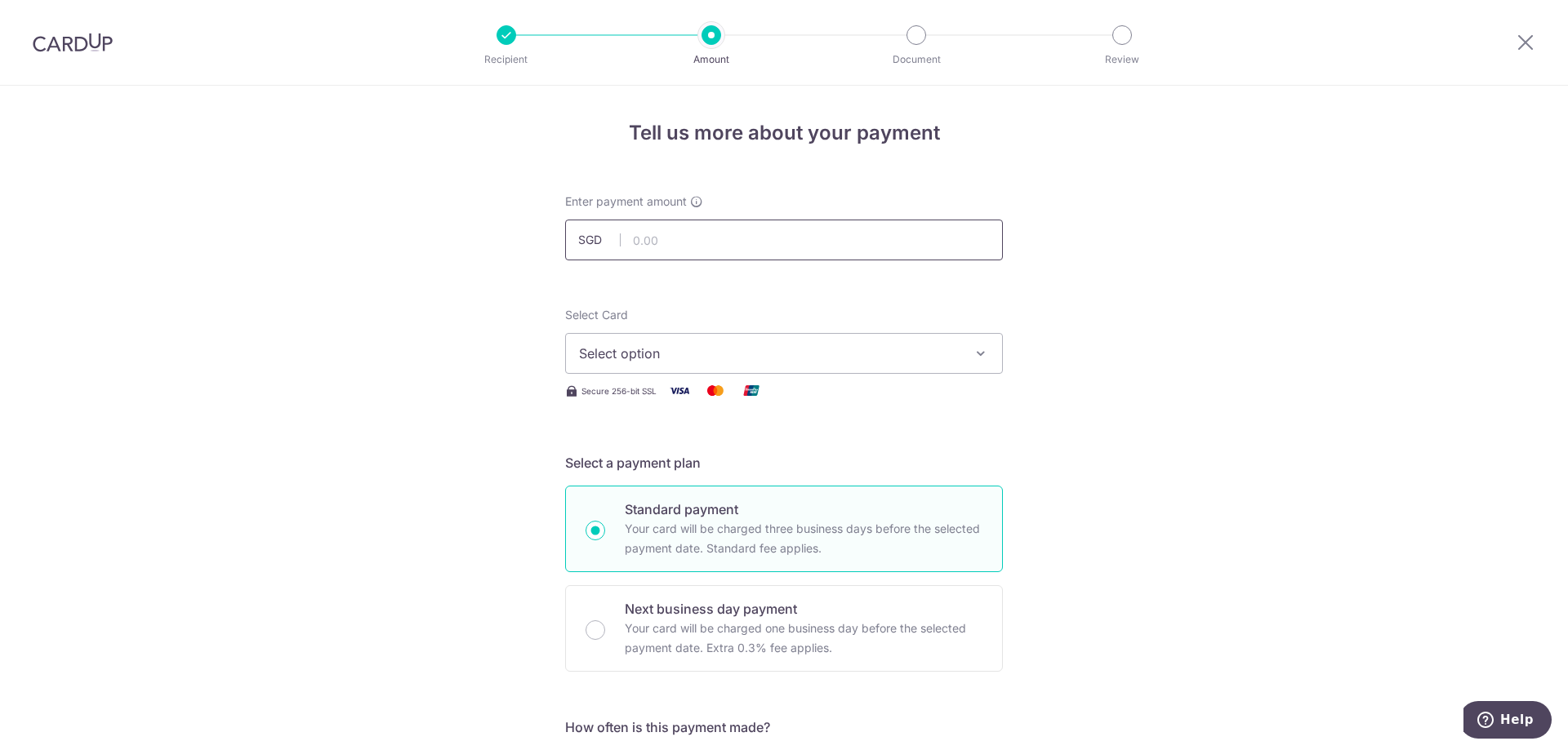
click at [732, 239] on input "text" at bounding box center [784, 240] width 438 height 41
type input "20,000.00"
click at [697, 343] on button "Select option" at bounding box center [784, 353] width 438 height 41
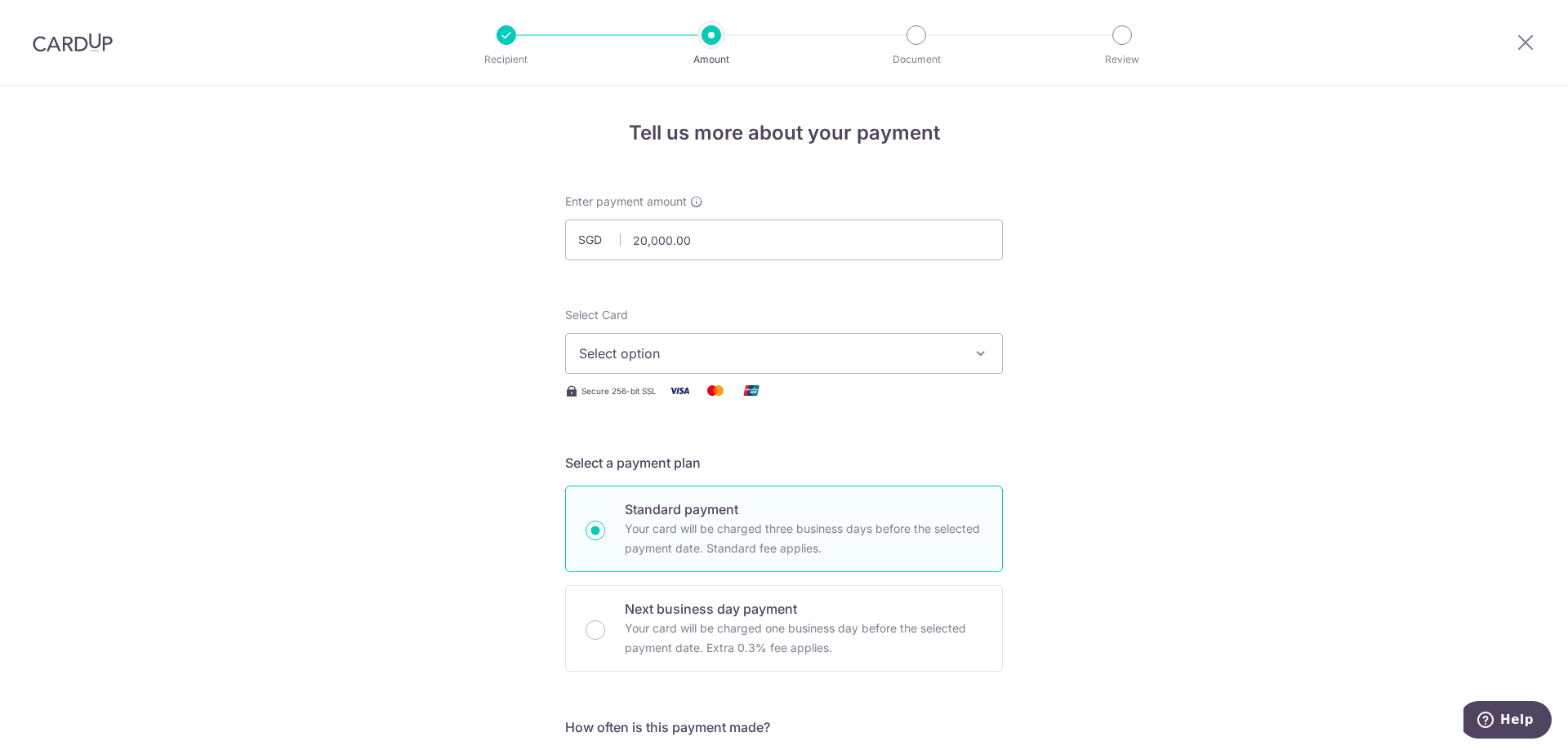
click at [842, 358] on span "Select option" at bounding box center [769, 353] width 380 height 20
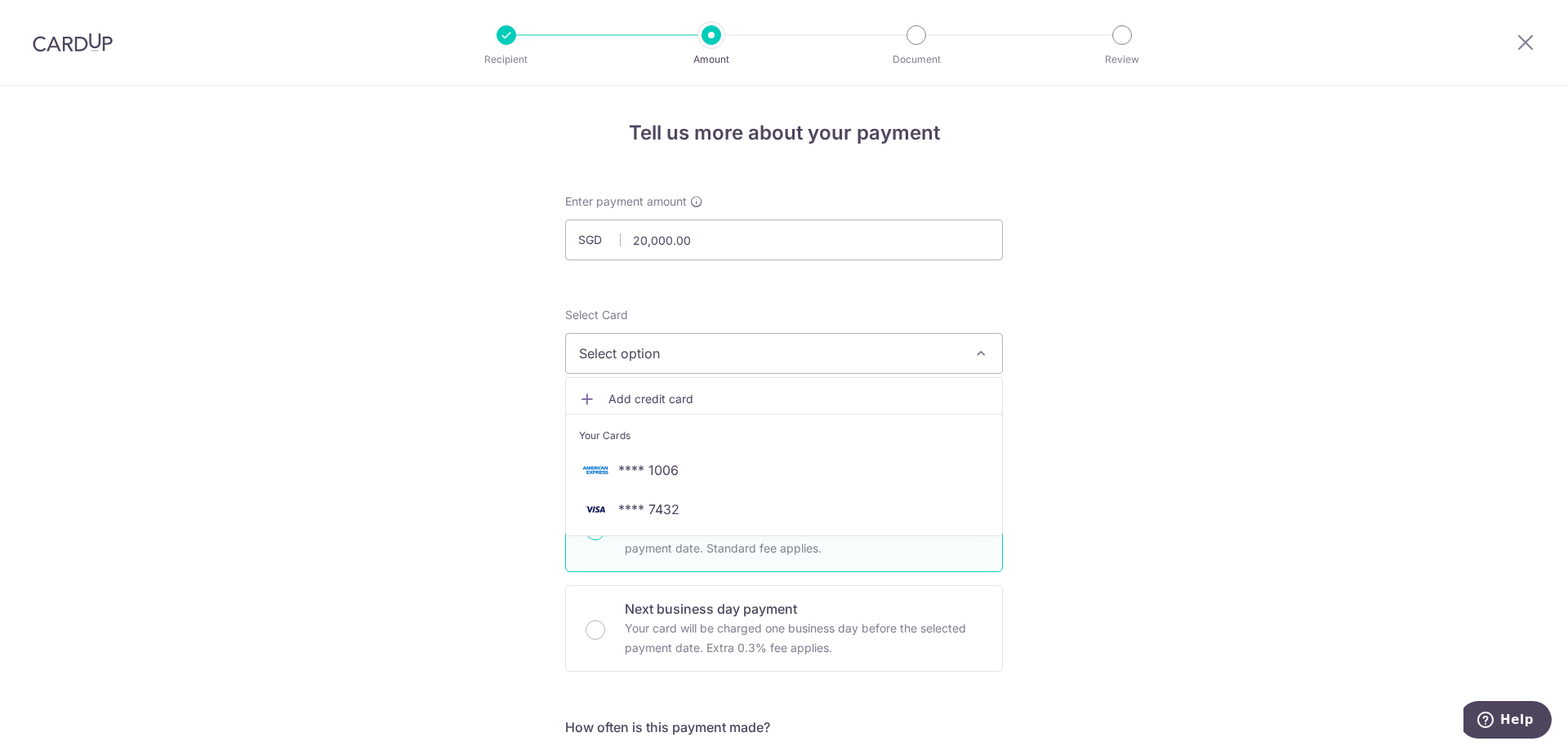
click at [812, 395] on span "Add credit card" at bounding box center [798, 399] width 380 height 16
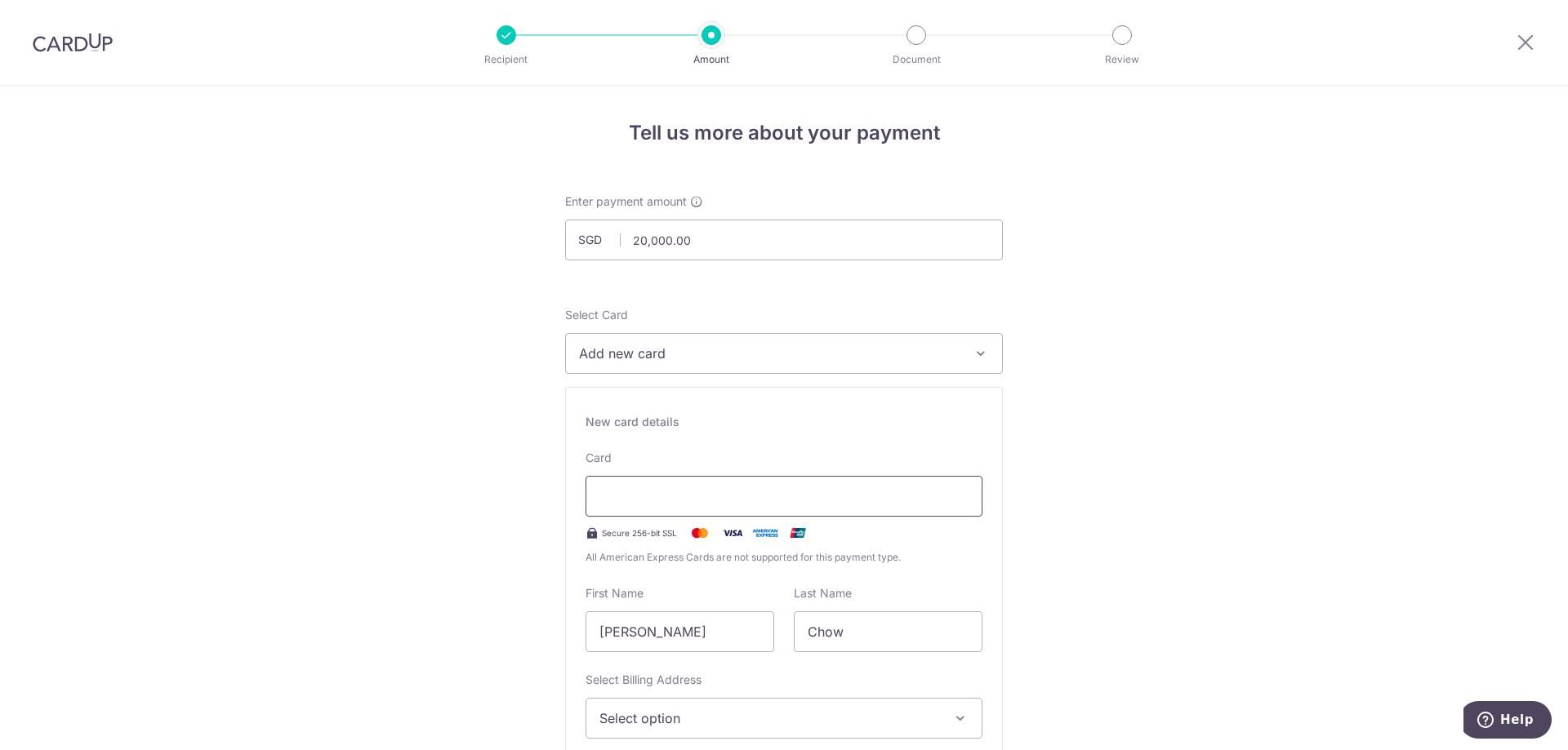
click at [710, 486] on div at bounding box center [784, 496] width 397 height 41
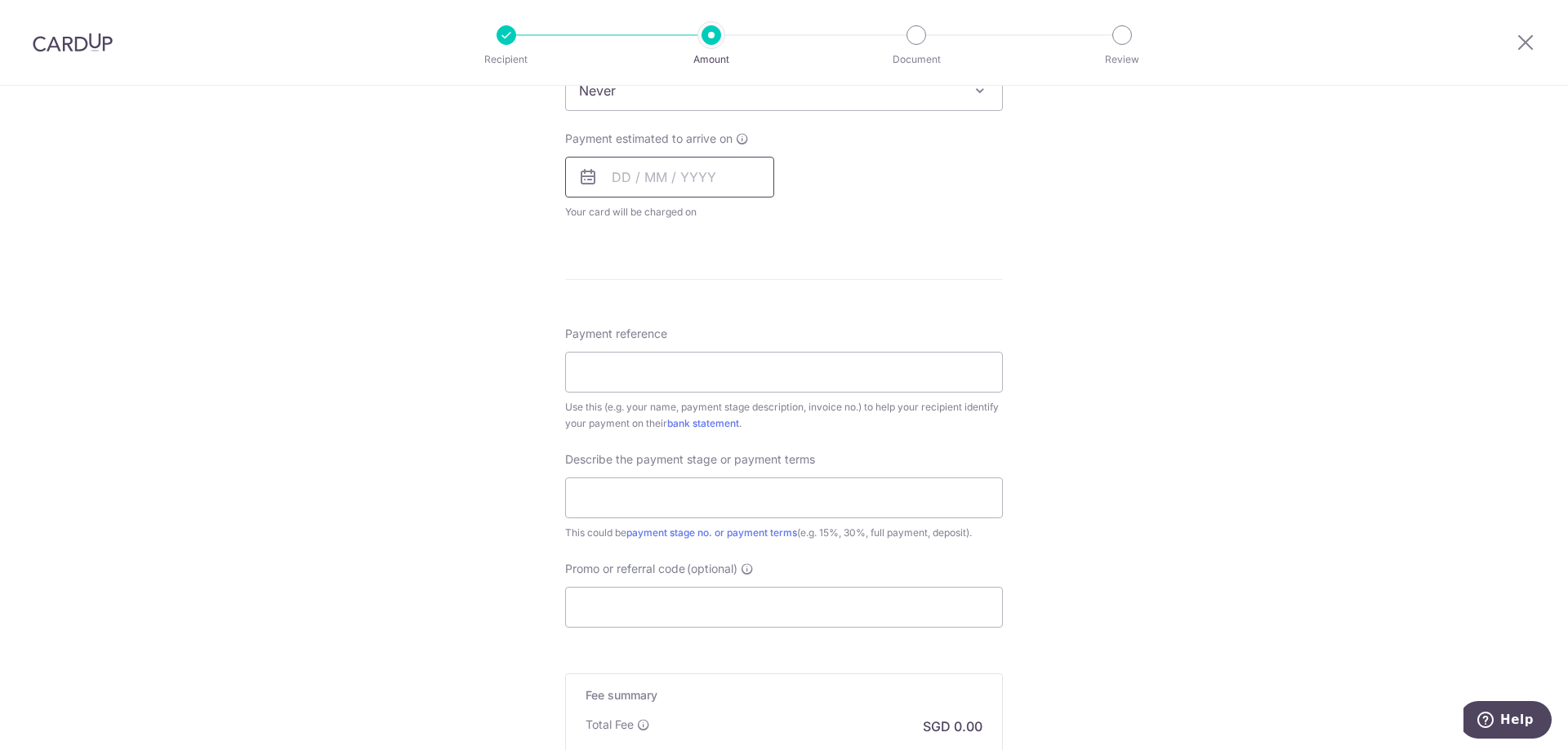
scroll to position [1307, 0]
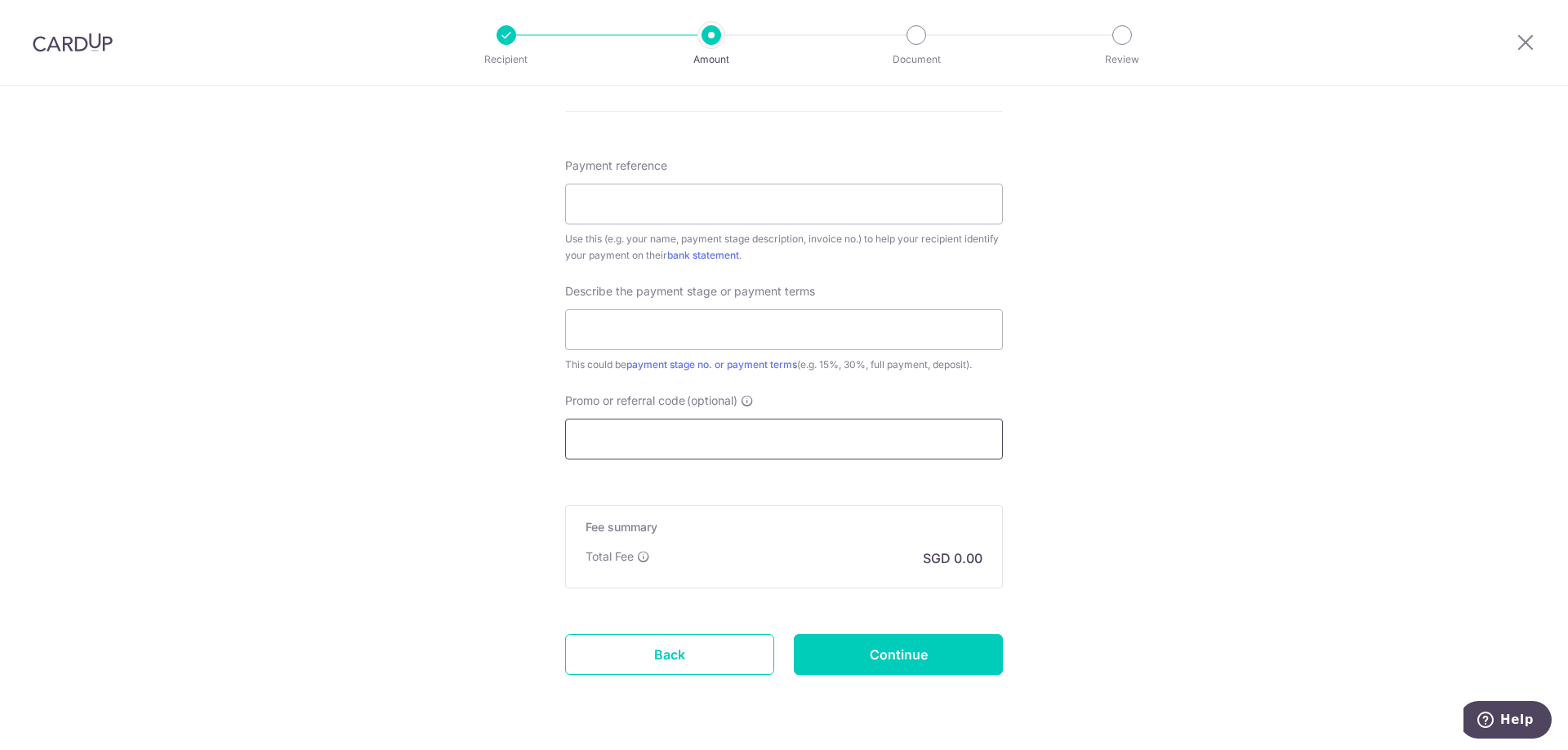
click at [722, 434] on input "Promo or referral code (optional)" at bounding box center [784, 439] width 438 height 41
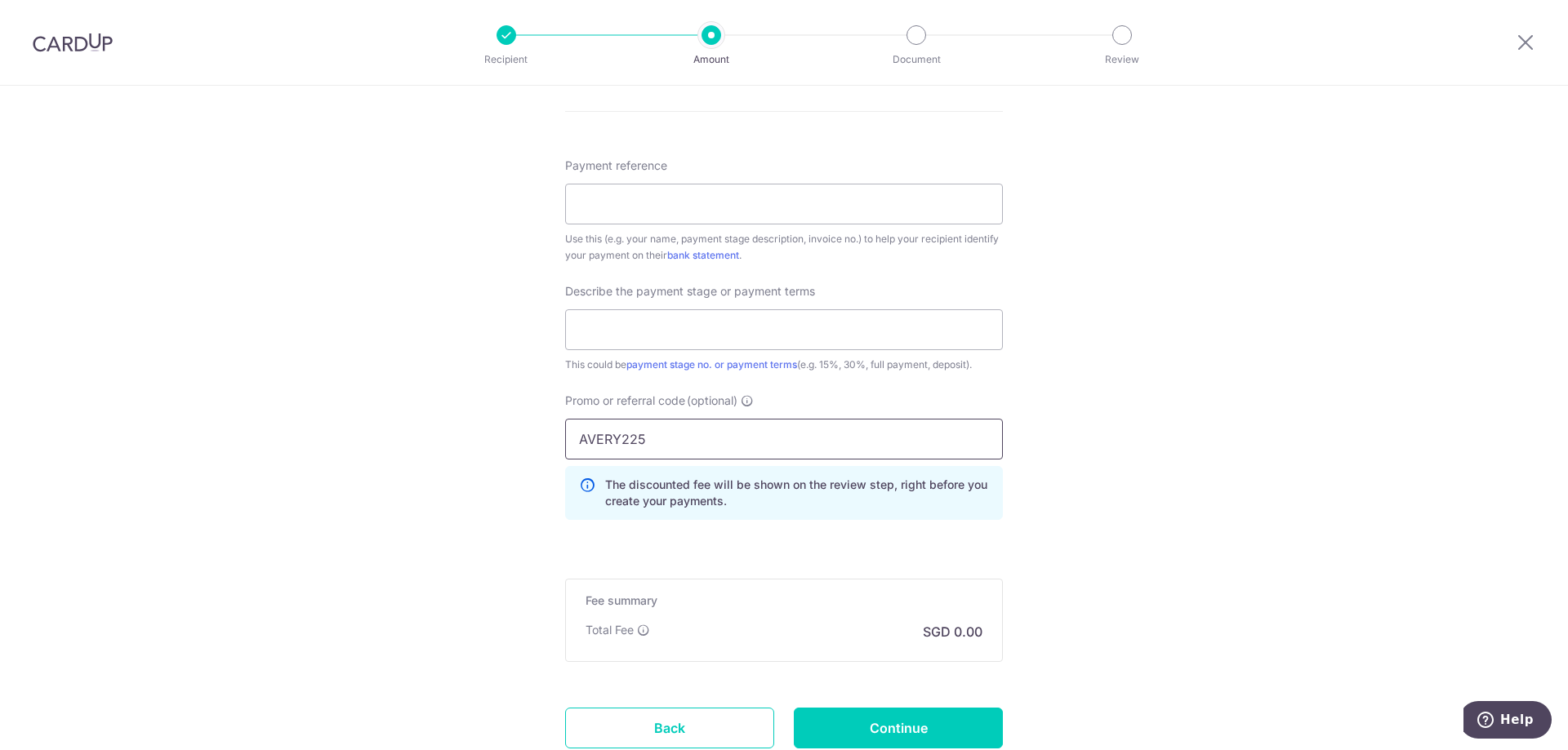
type input "AVERY225"
click at [981, 516] on div "The discounted fee will be shown on the review step, right before you create yo…" at bounding box center [784, 493] width 438 height 54
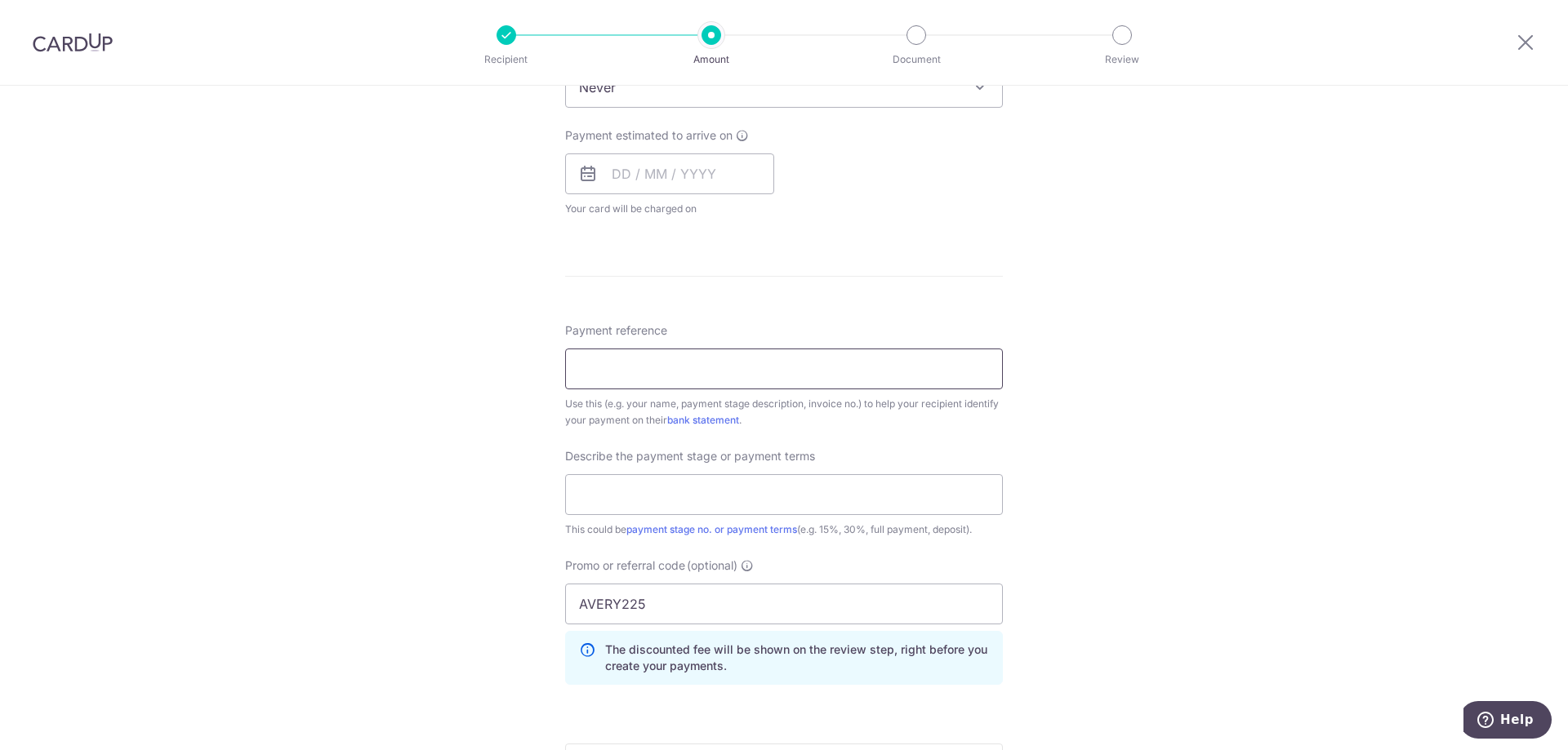
scroll to position [1143, 0]
click at [681, 372] on input "Payment reference" at bounding box center [784, 367] width 438 height 41
type input "INVAVAR022-1224"
click at [672, 497] on input "text" at bounding box center [784, 492] width 438 height 41
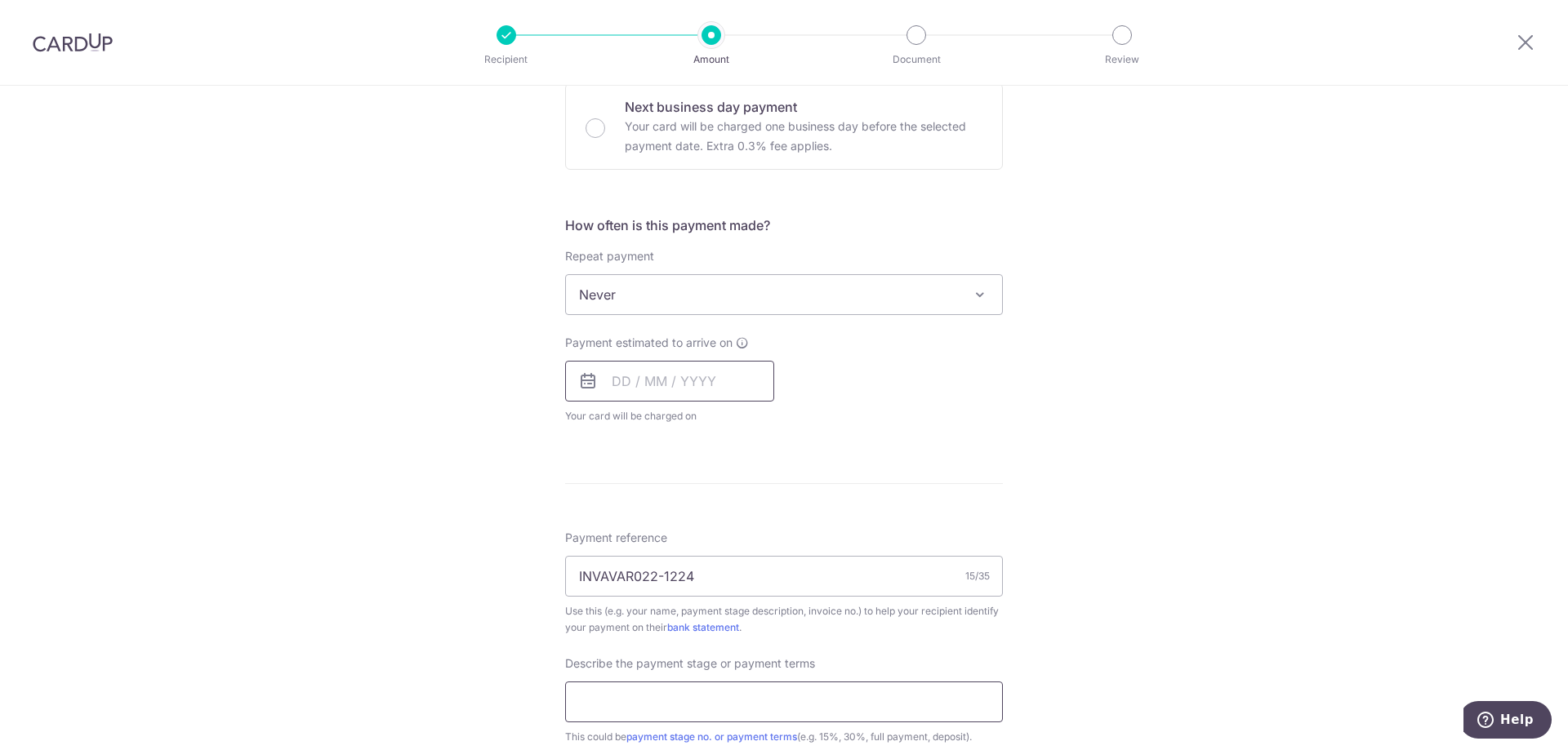
scroll to position [816, 0]
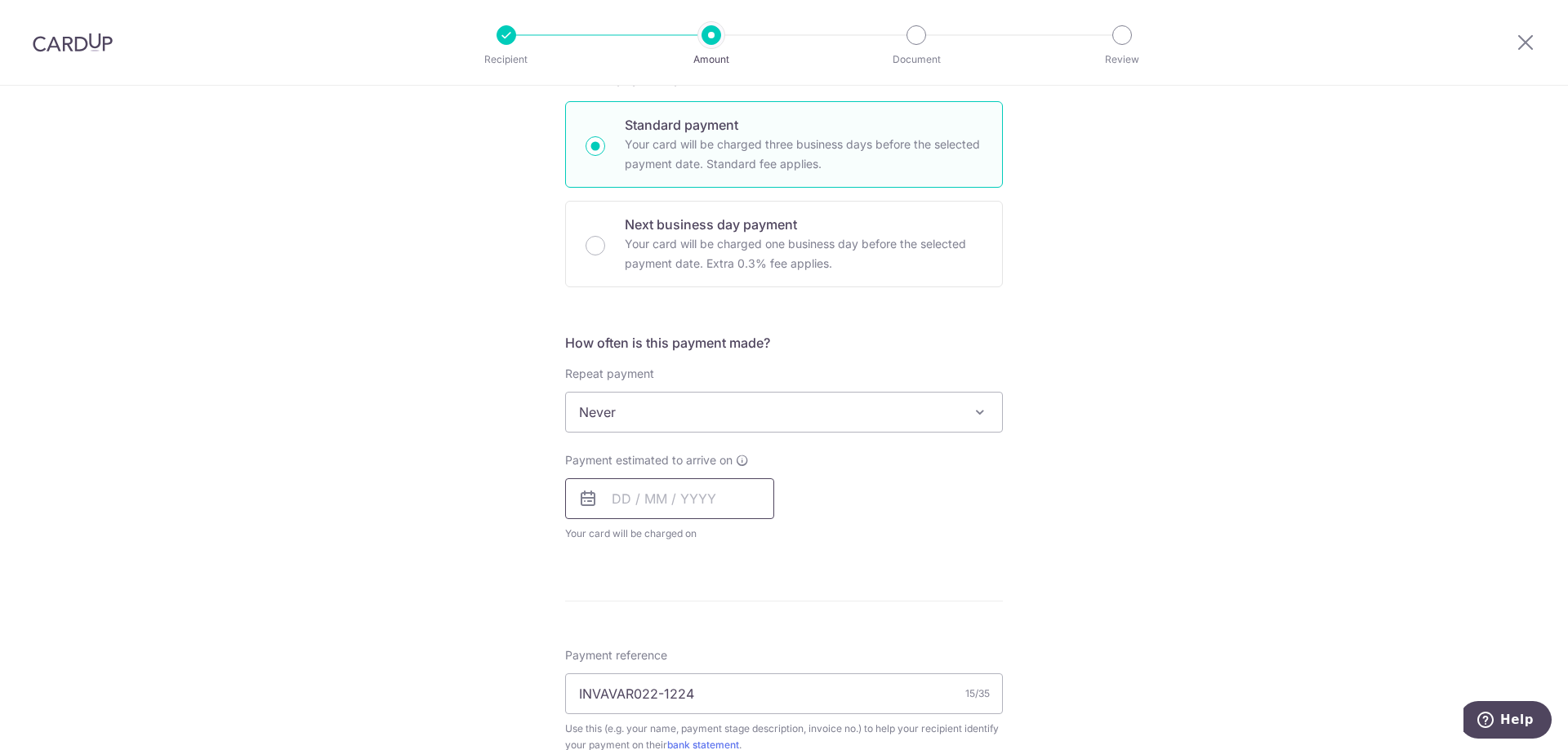
type input "Full payment"
click at [687, 501] on input "text" at bounding box center [669, 498] width 209 height 41
click at [730, 674] on link "16" at bounding box center [729, 680] width 26 height 26
type input "[DATE]"
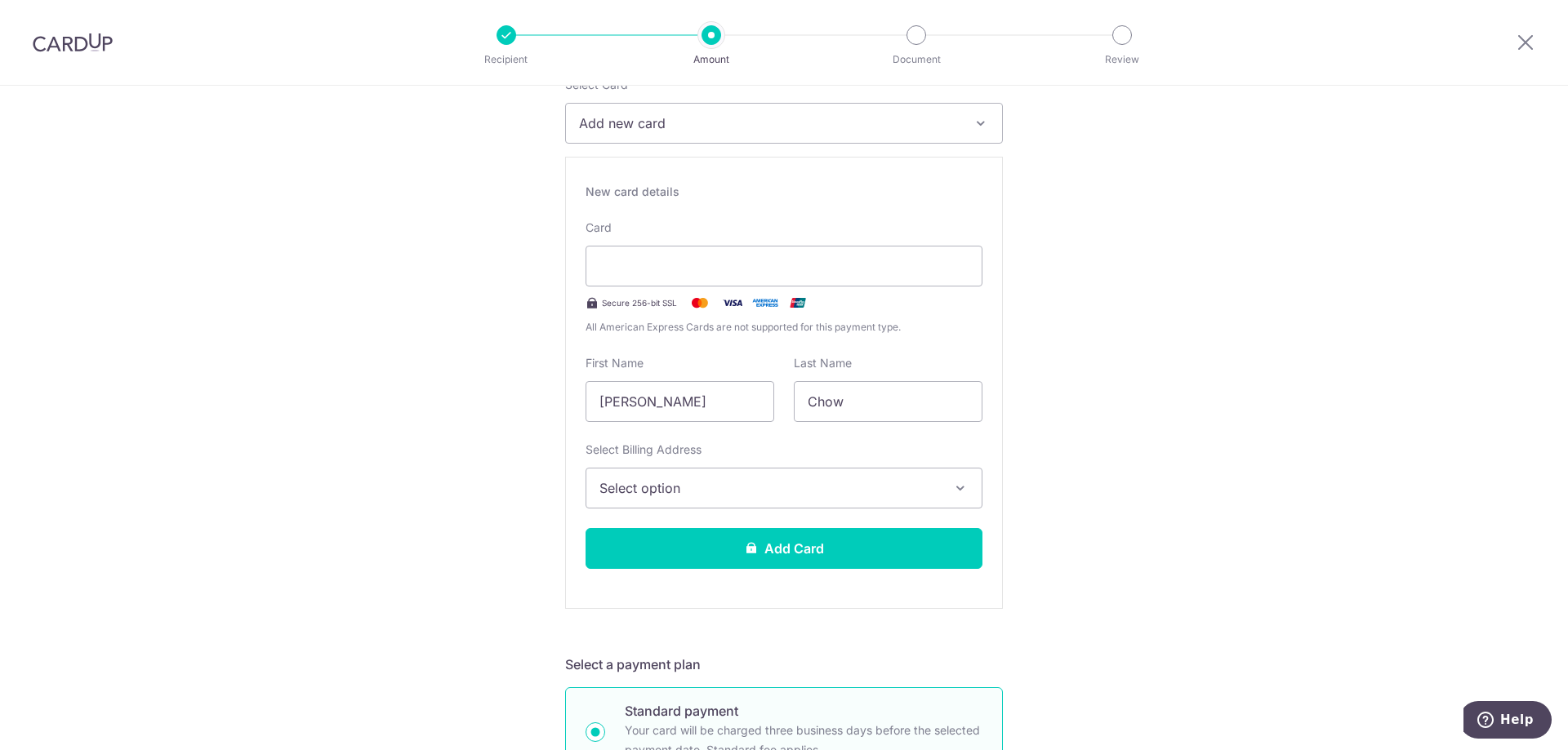
scroll to position [163, 0]
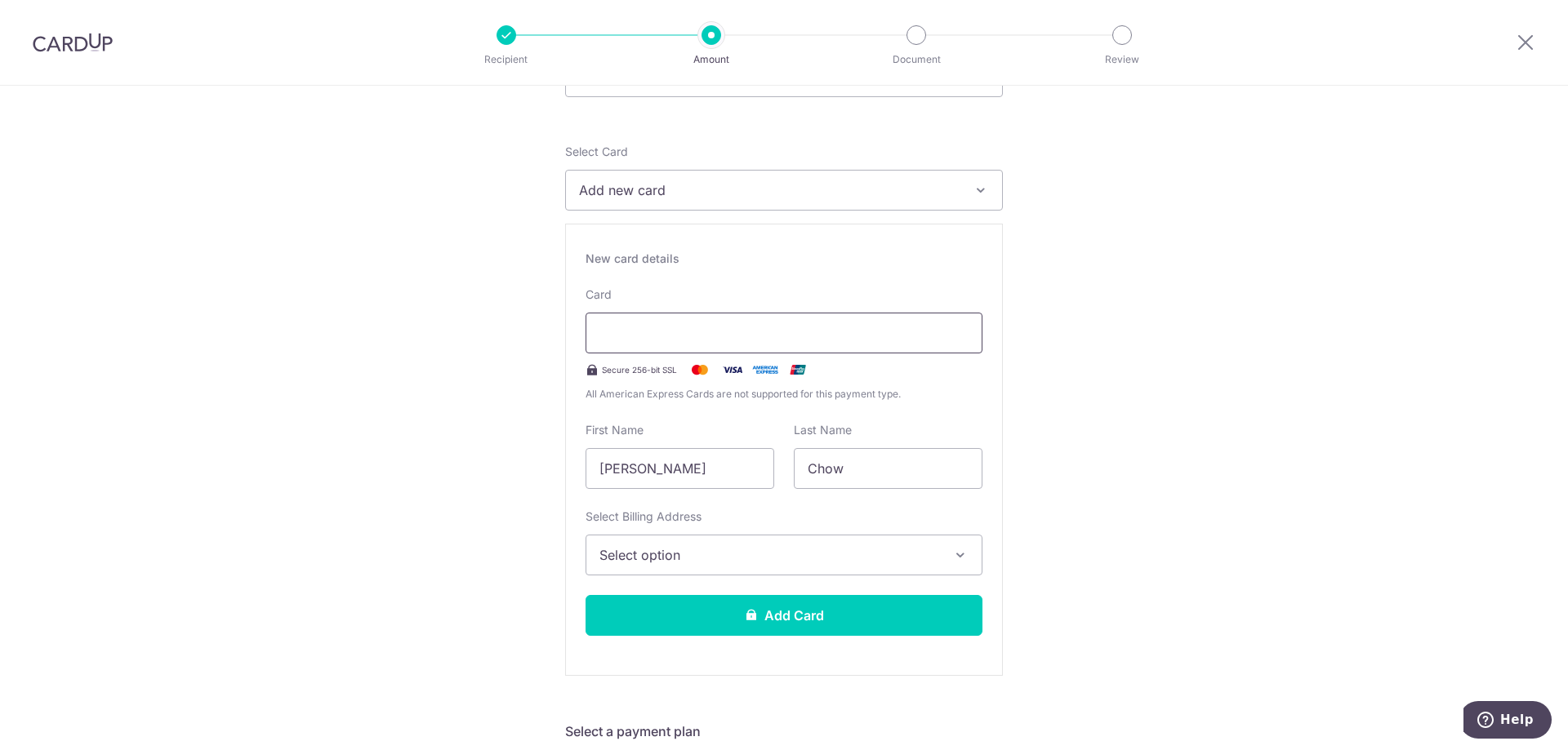
click at [698, 343] on div at bounding box center [784, 333] width 397 height 41
click at [871, 562] on span "Select option" at bounding box center [769, 555] width 340 height 20
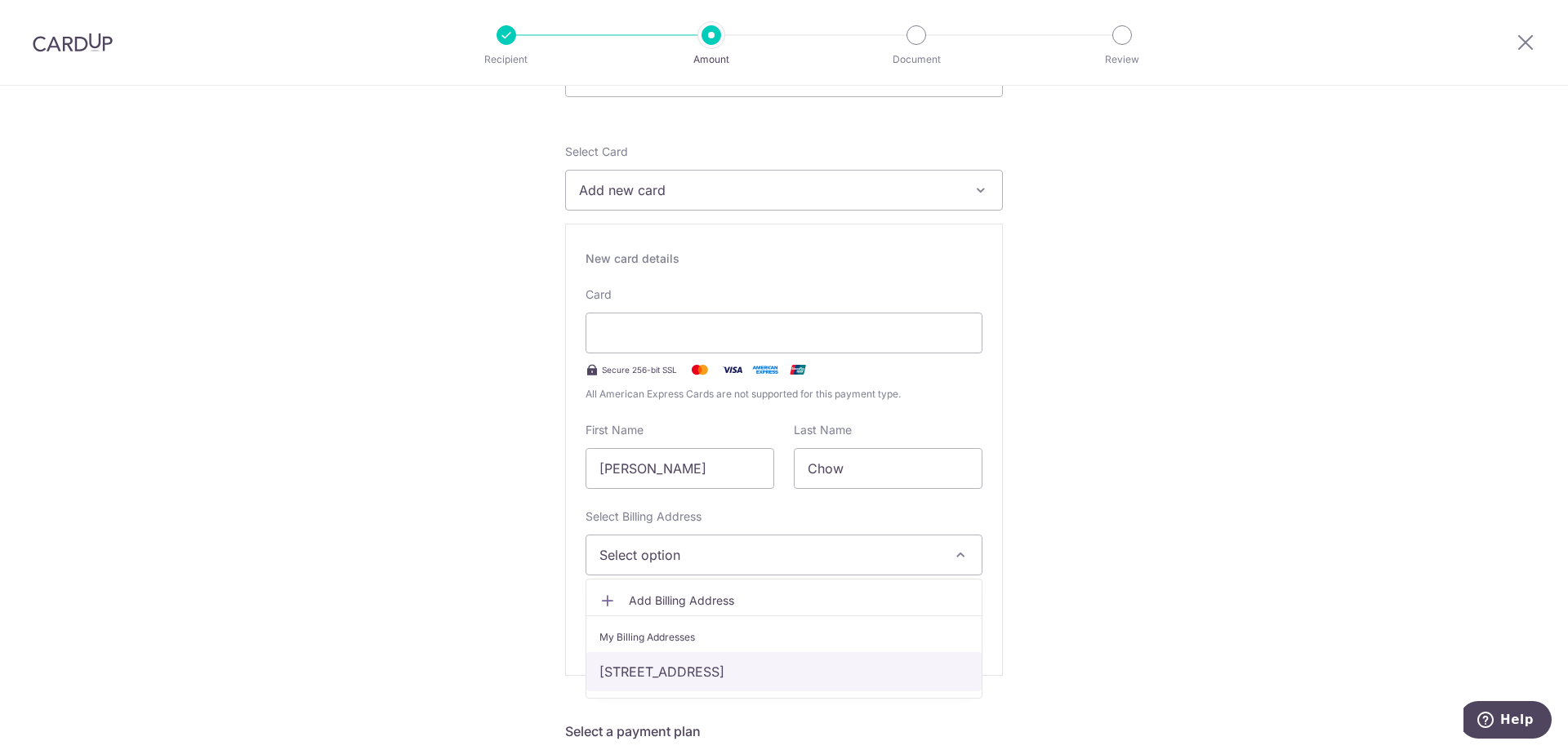
click at [769, 659] on link "310 , Old Birdcage Walk #01-01, 310 , Old Birdcage Walk #01-01, Singapore, Sing…" at bounding box center [784, 672] width 395 height 39
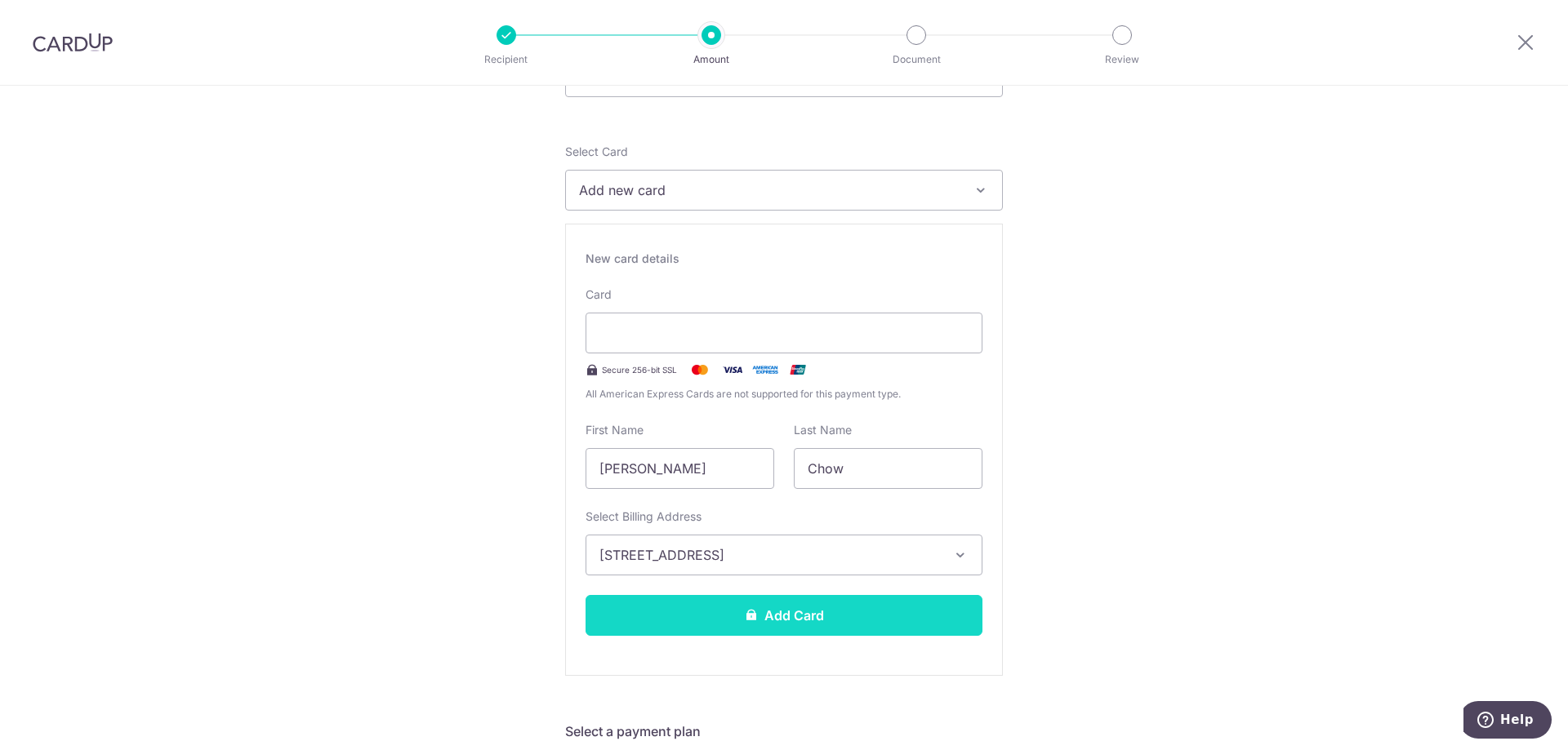
click at [798, 609] on button "Add Card" at bounding box center [784, 616] width 397 height 41
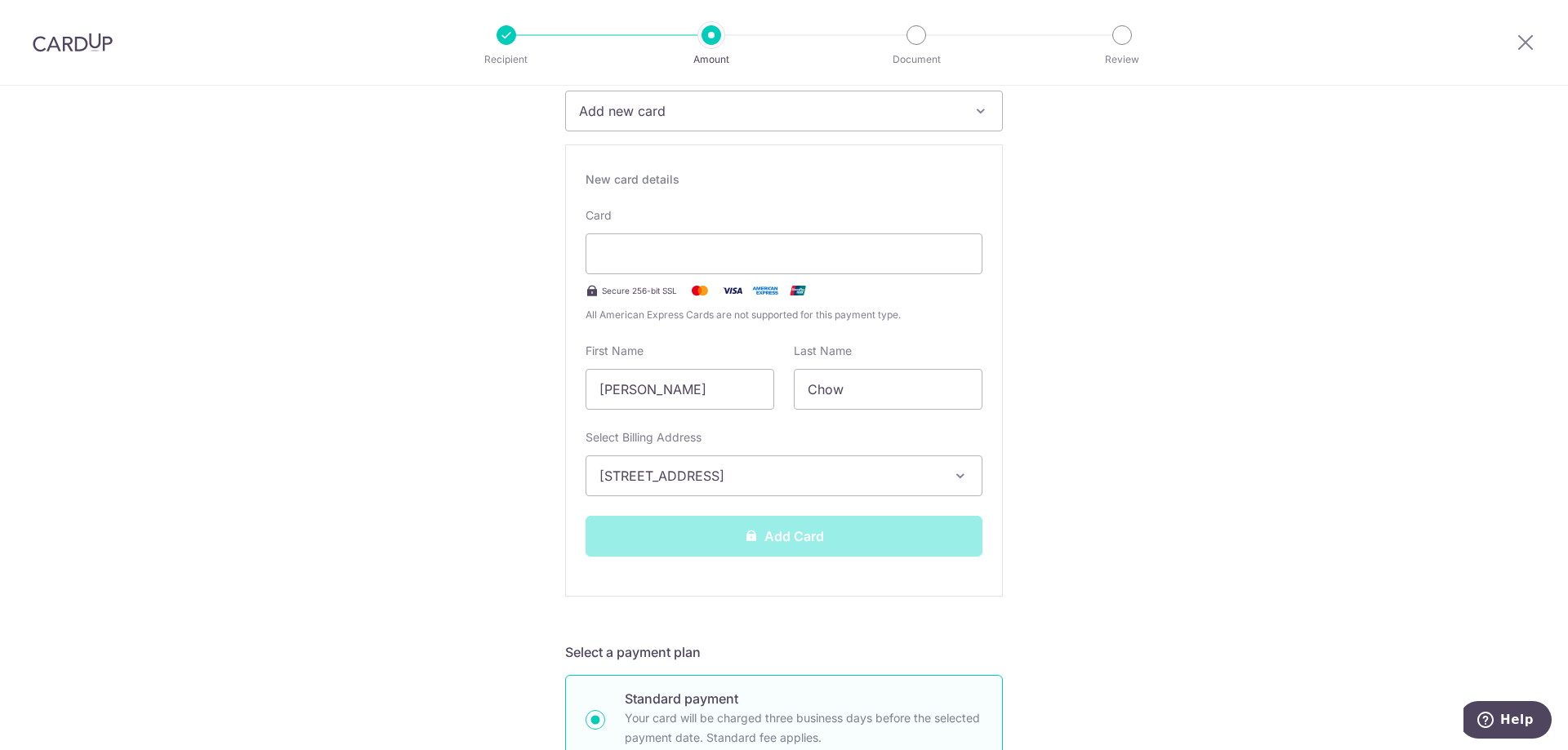
scroll to position [245, 0]
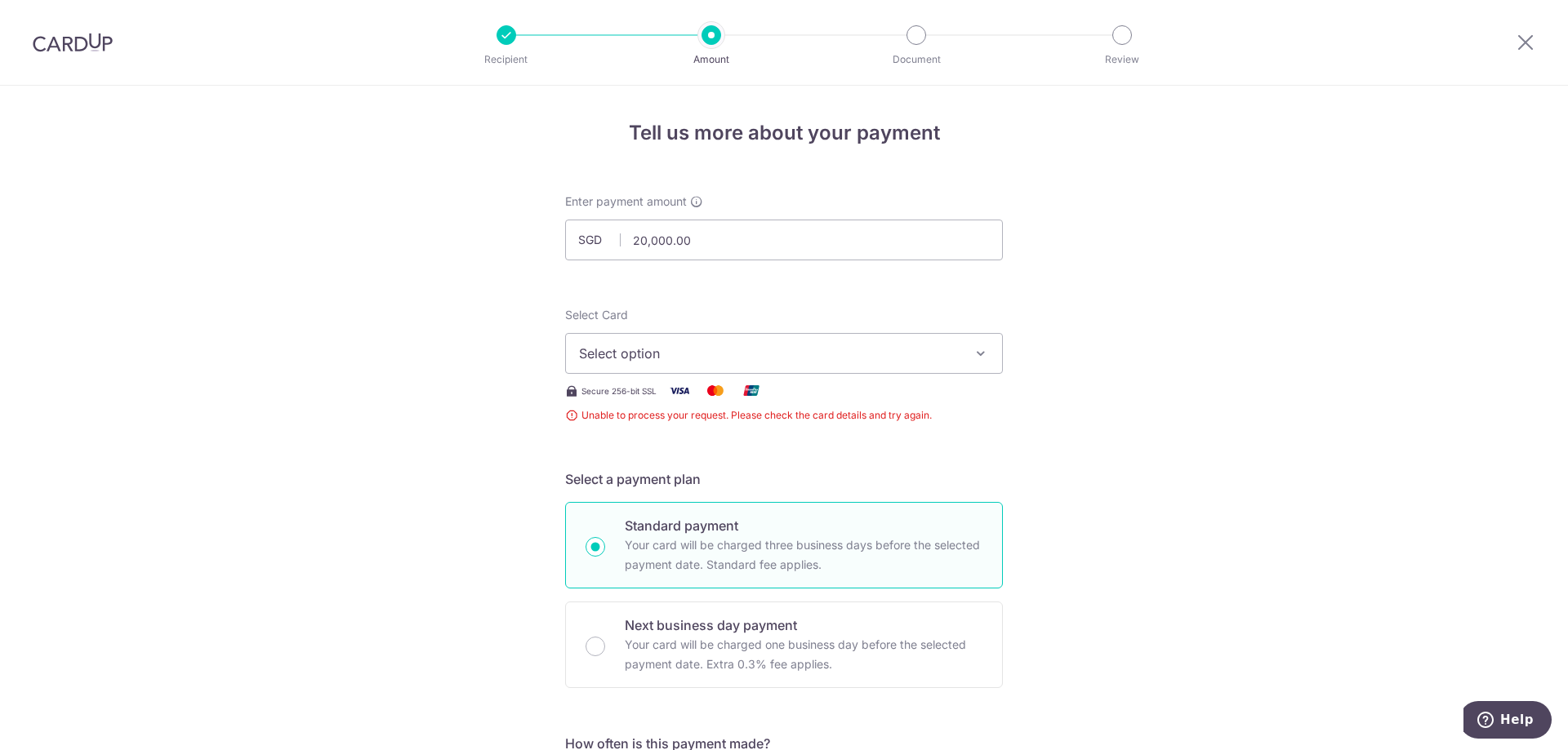
click at [914, 373] on button "Select option" at bounding box center [784, 353] width 438 height 41
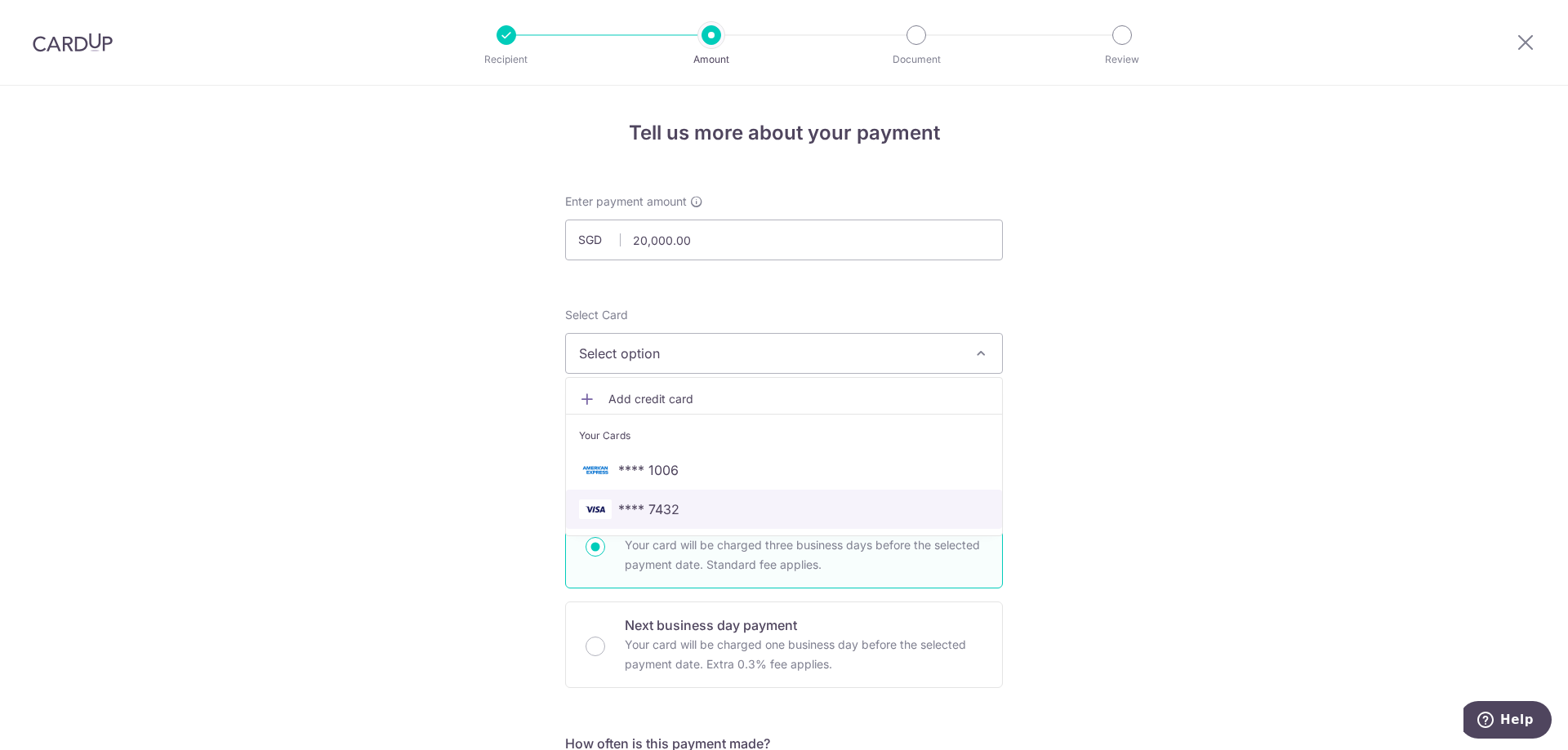
click at [780, 502] on span "**** 7432" at bounding box center [784, 509] width 410 height 20
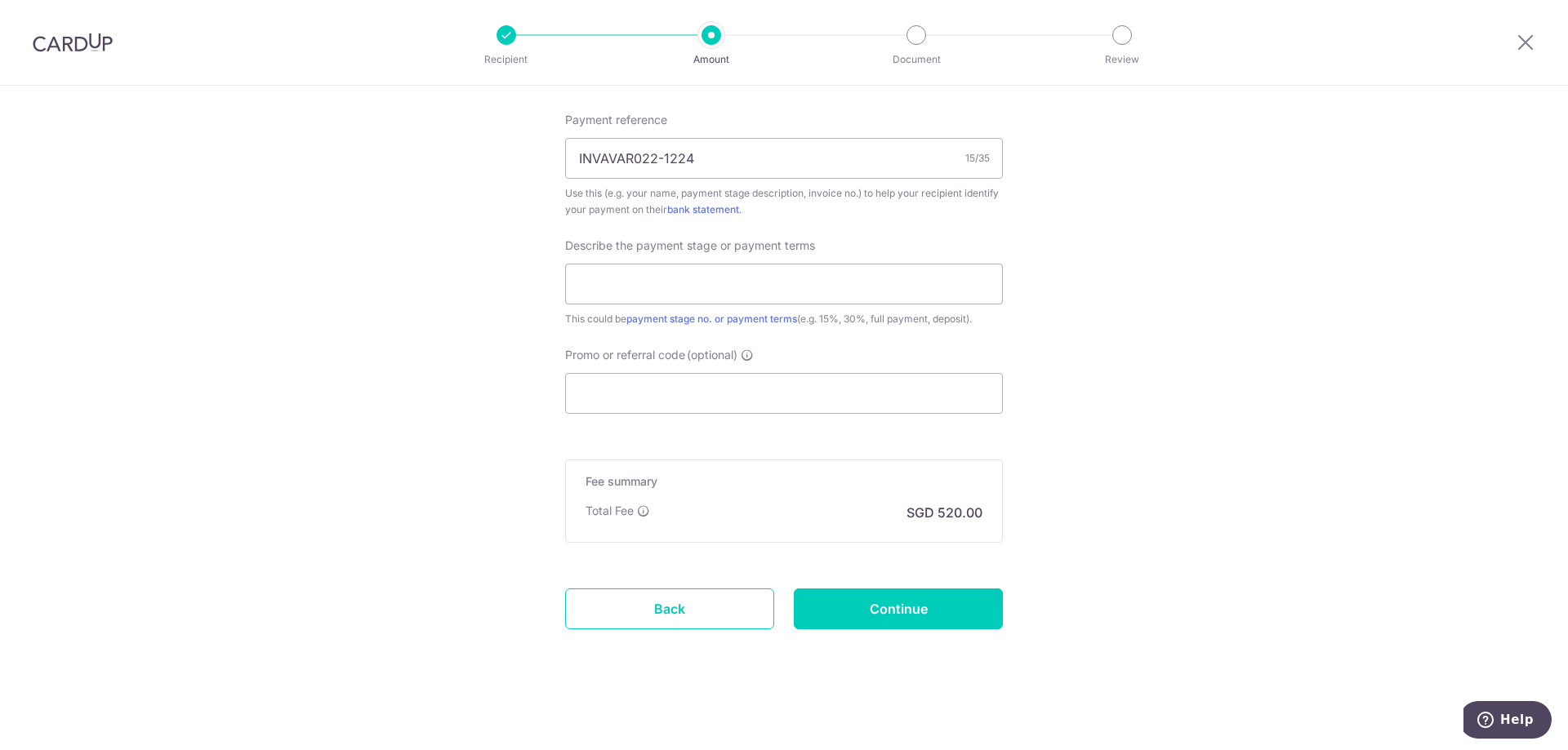
scroll to position [989, 0]
click at [819, 399] on input "Promo or referral code (optional)" at bounding box center [784, 391] width 438 height 41
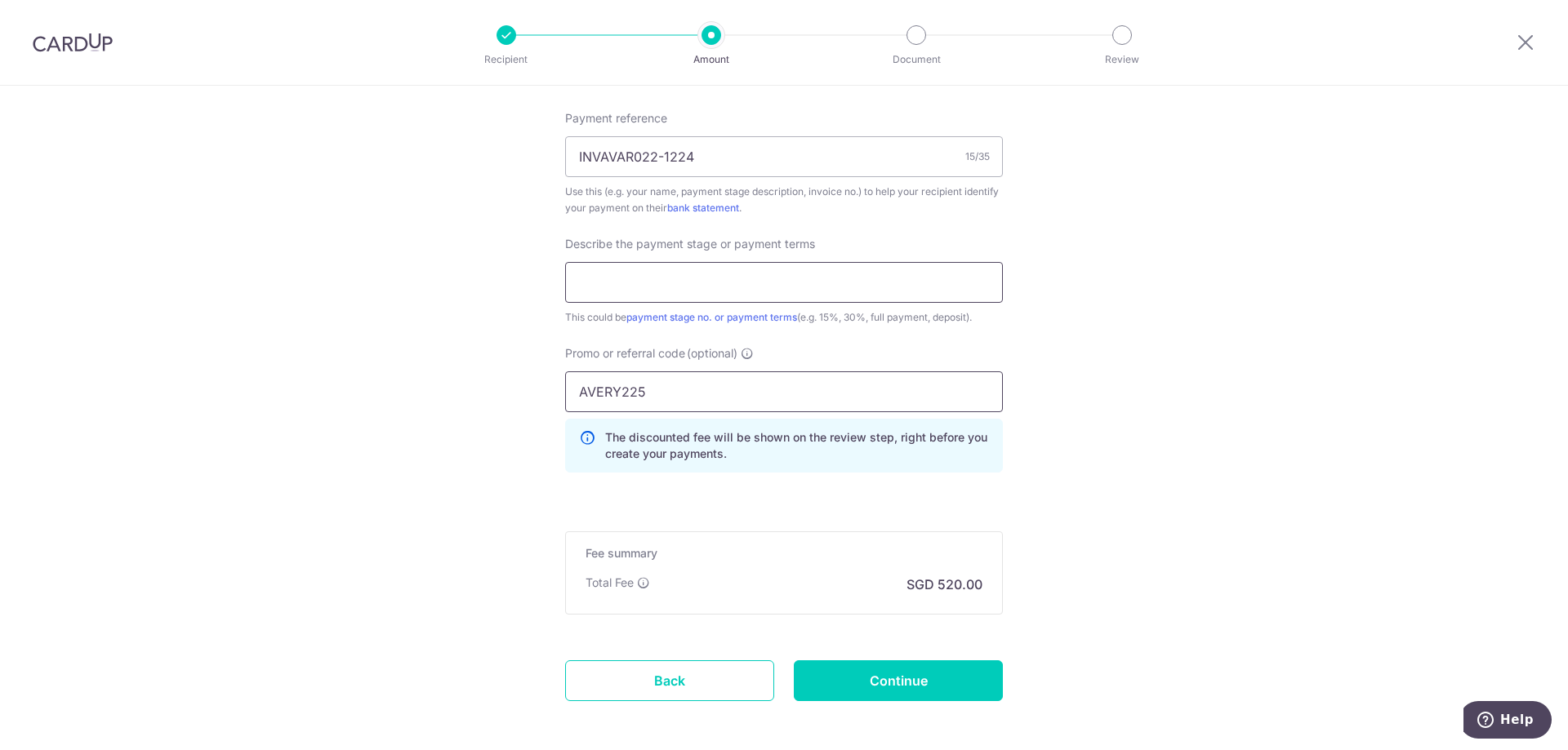
type input "AVERY225"
click at [752, 301] on input "text" at bounding box center [784, 282] width 438 height 41
type input "Full payment"
click at [870, 666] on input "Continue" at bounding box center [898, 680] width 209 height 41
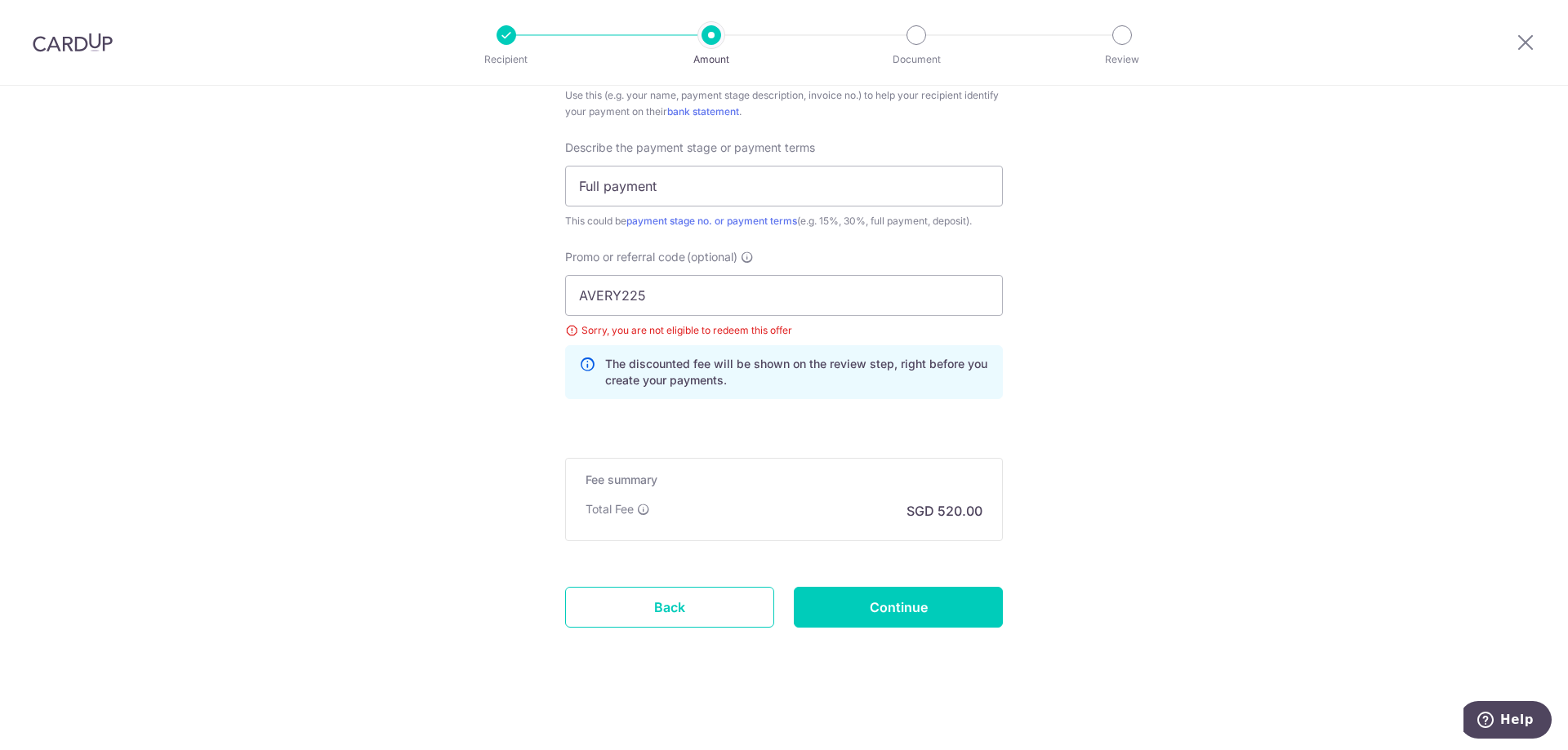
drag, startPoint x: 653, startPoint y: 292, endPoint x: 620, endPoint y: 295, distance: 33.1
click at [620, 295] on input "AVERY225" at bounding box center [784, 295] width 438 height 41
type input "AVERY175"
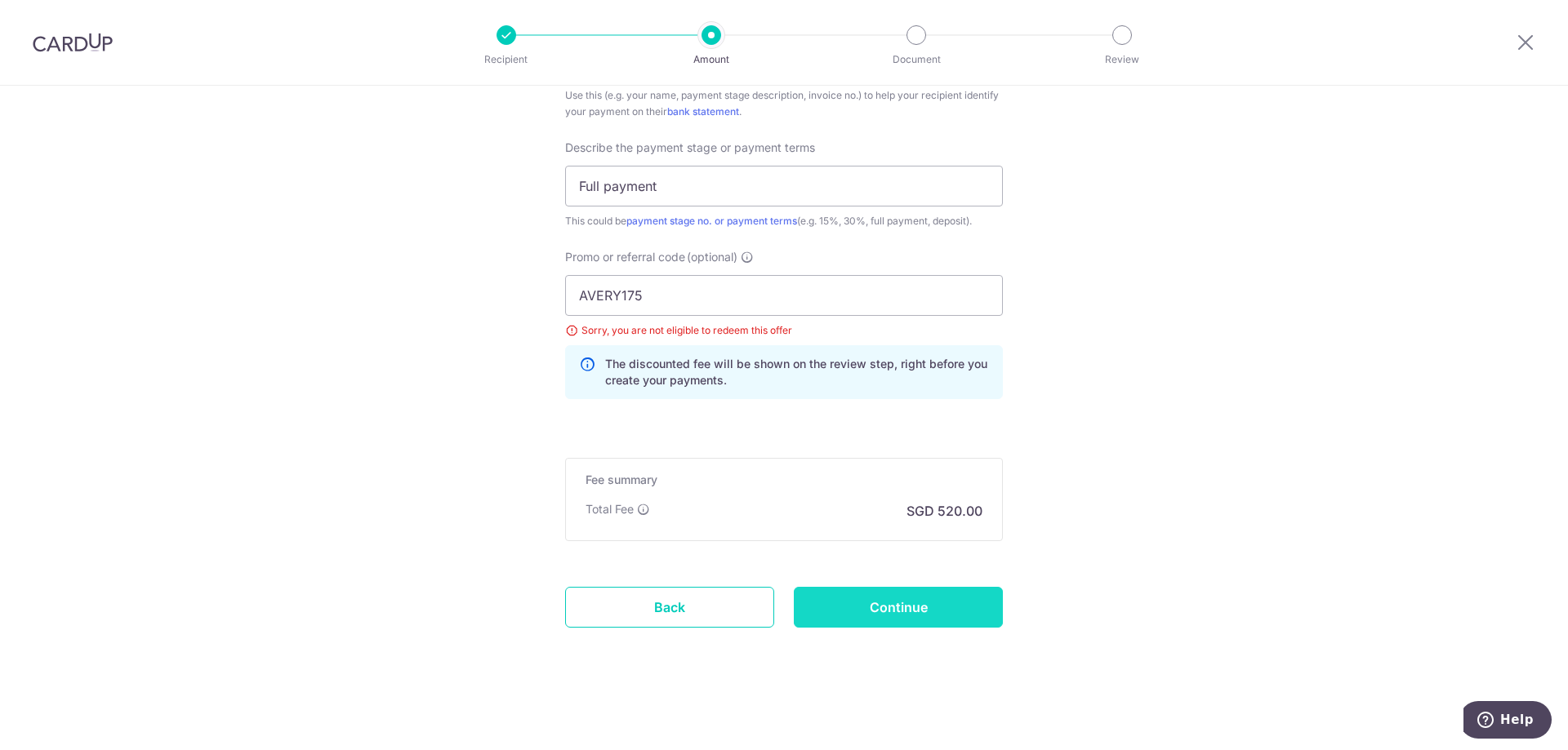
click at [966, 605] on input "Continue" at bounding box center [898, 607] width 209 height 41
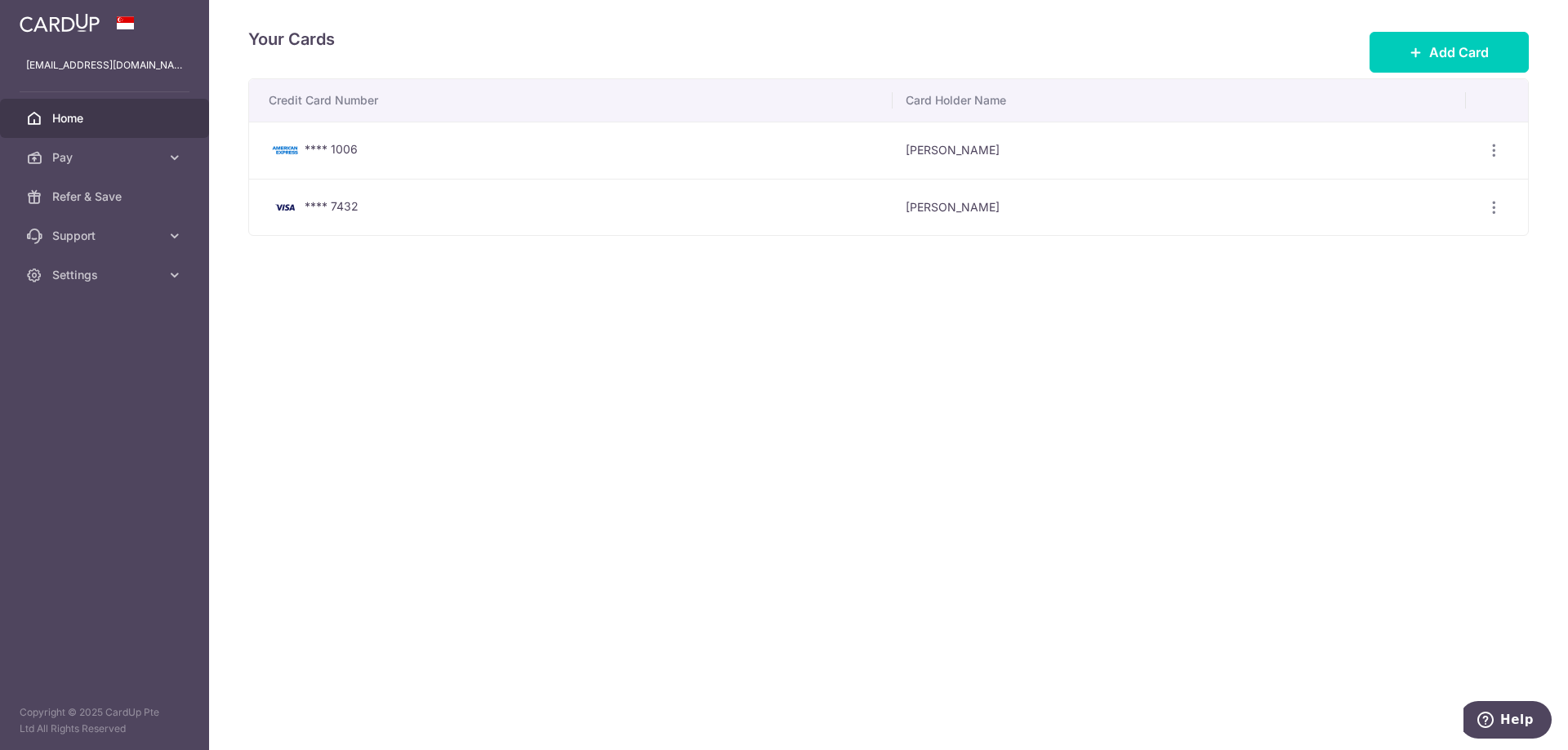
click at [123, 117] on span "Home" at bounding box center [106, 118] width 108 height 16
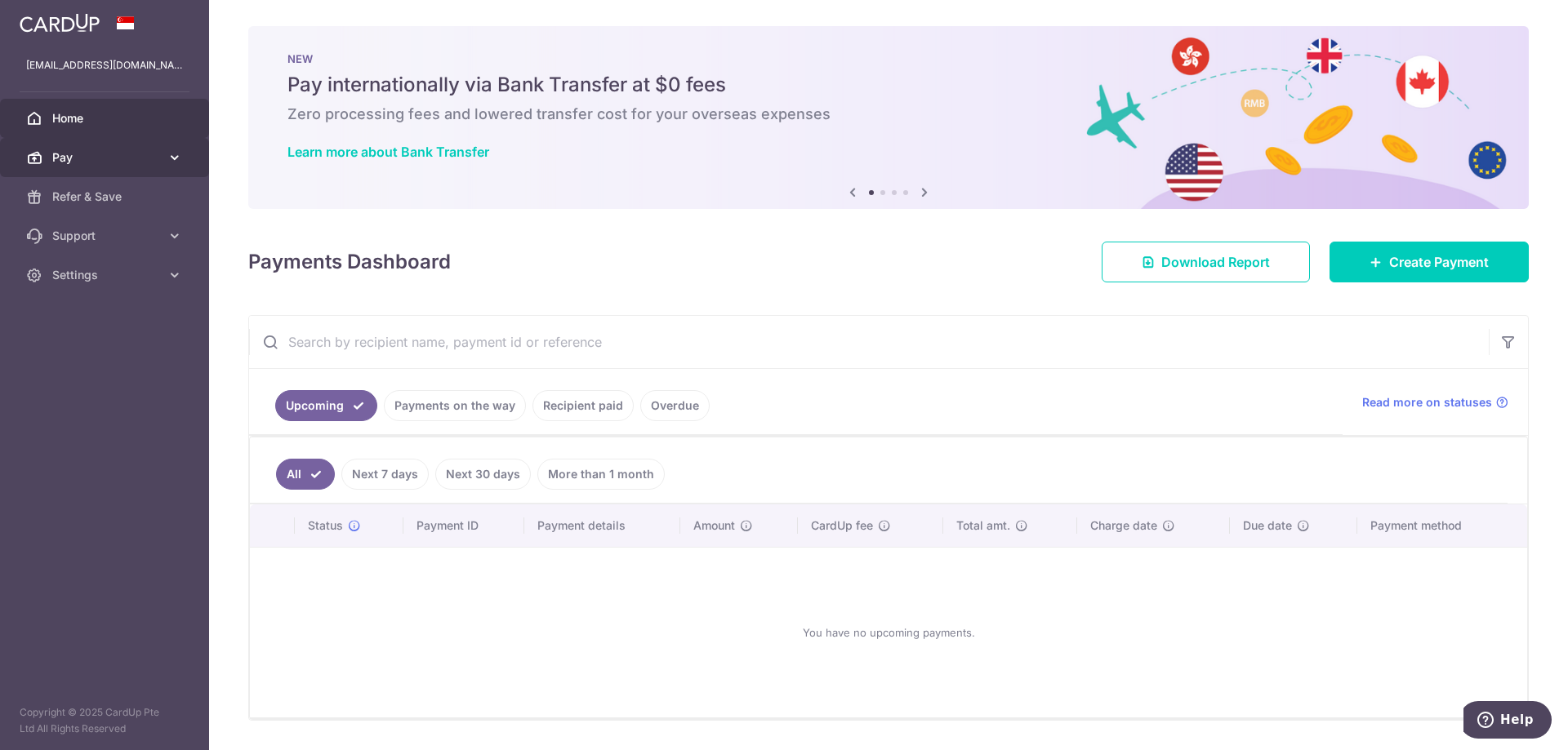
click at [154, 157] on span "Pay" at bounding box center [106, 157] width 108 height 16
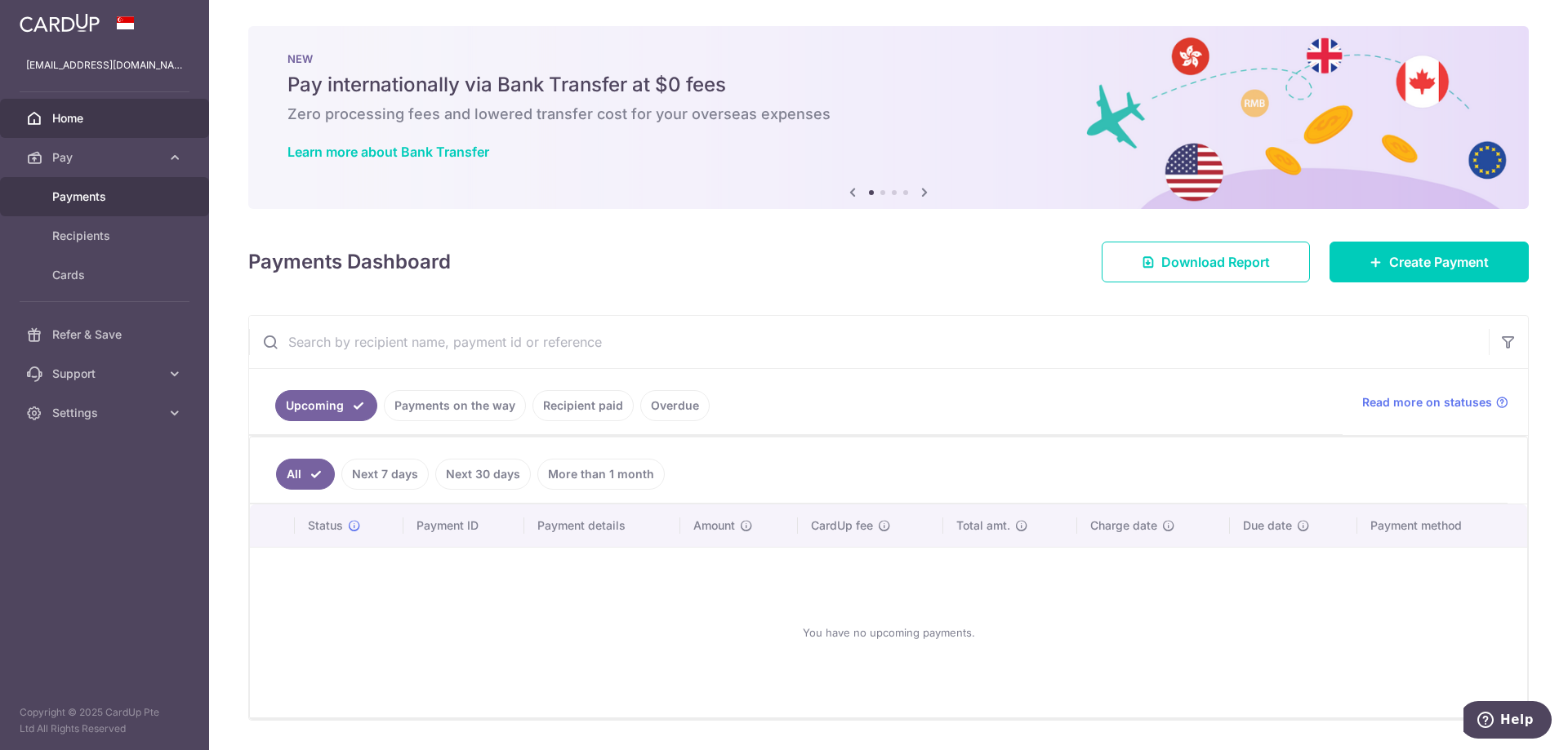
click at [128, 185] on link "Payments" at bounding box center [104, 197] width 209 height 39
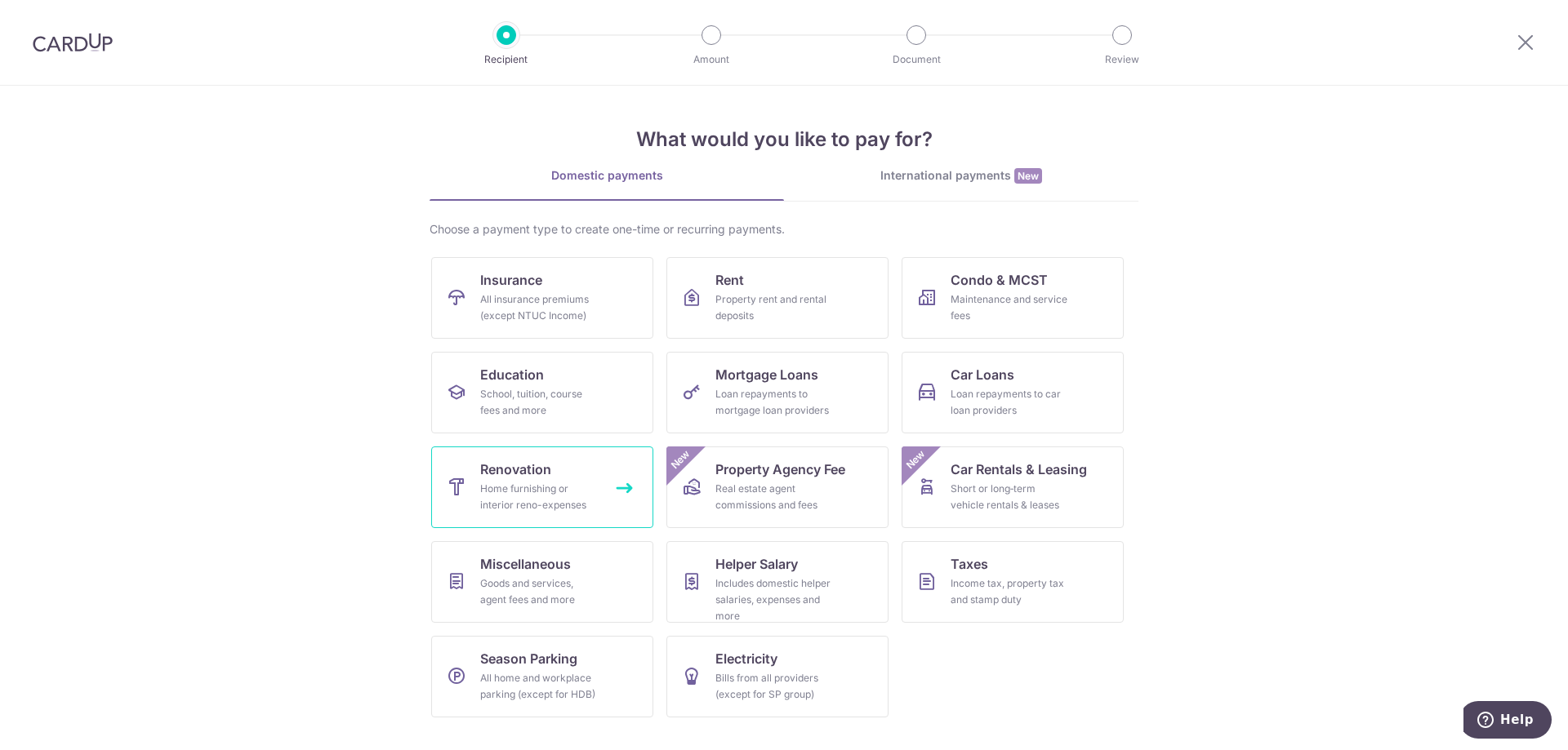
click at [543, 481] on div "Home furnishing or interior reno-expenses" at bounding box center [539, 497] width 117 height 33
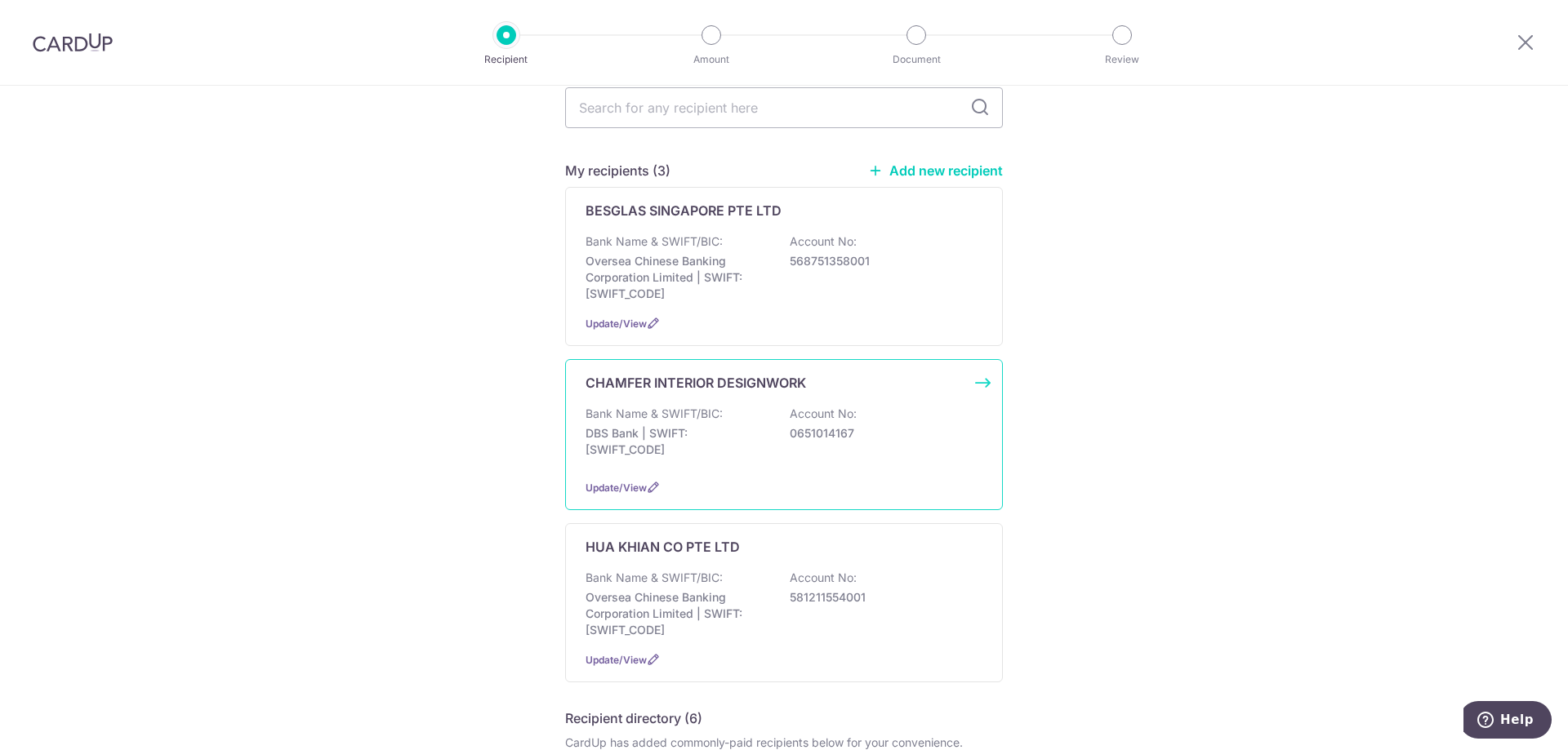
scroll to position [327, 0]
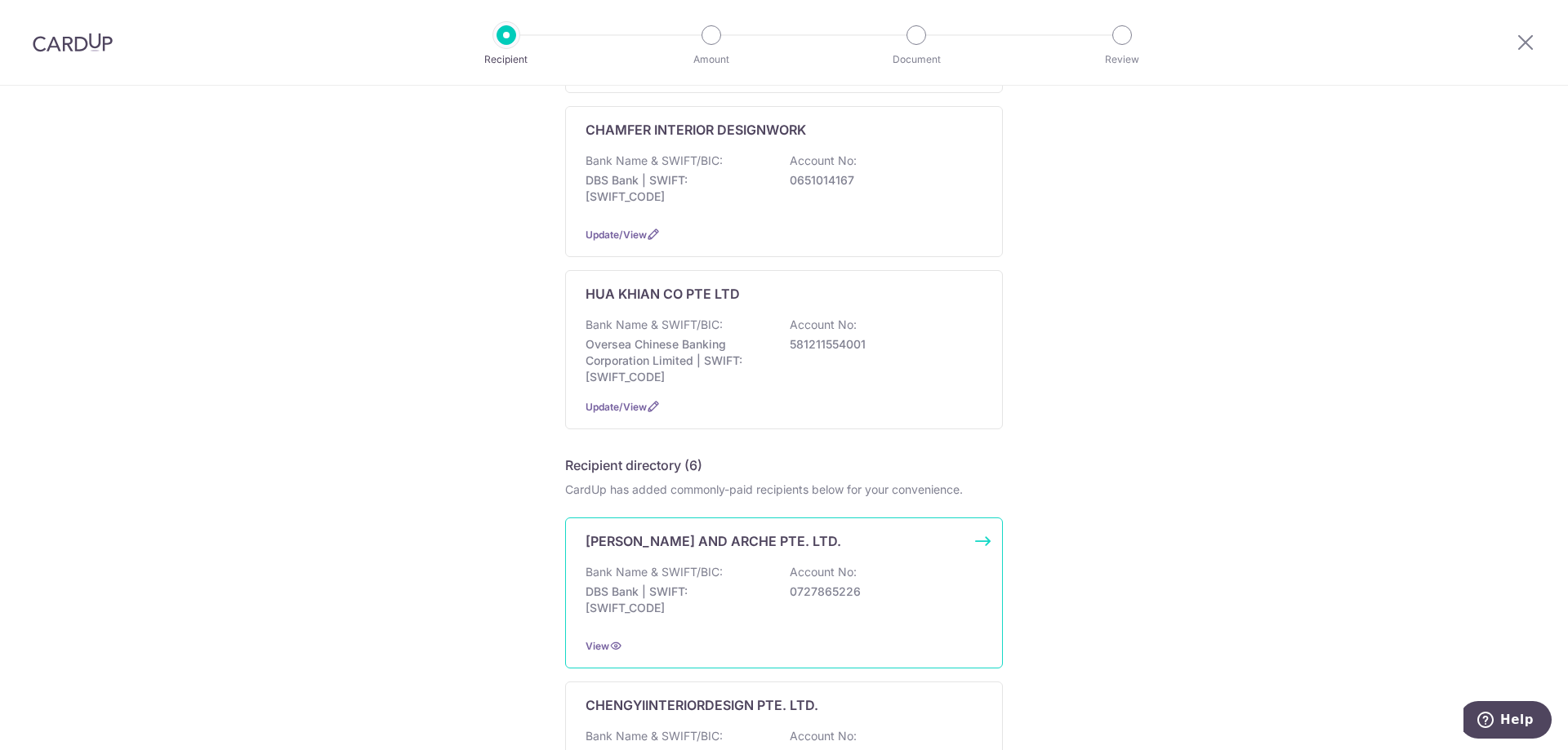
click at [703, 562] on div "AVERY AND ARCHE PTE. LTD. Bank Name & SWIFT/BIC: DBS Bank | SWIFT: DBSSSGSGXXX …" at bounding box center [784, 593] width 438 height 151
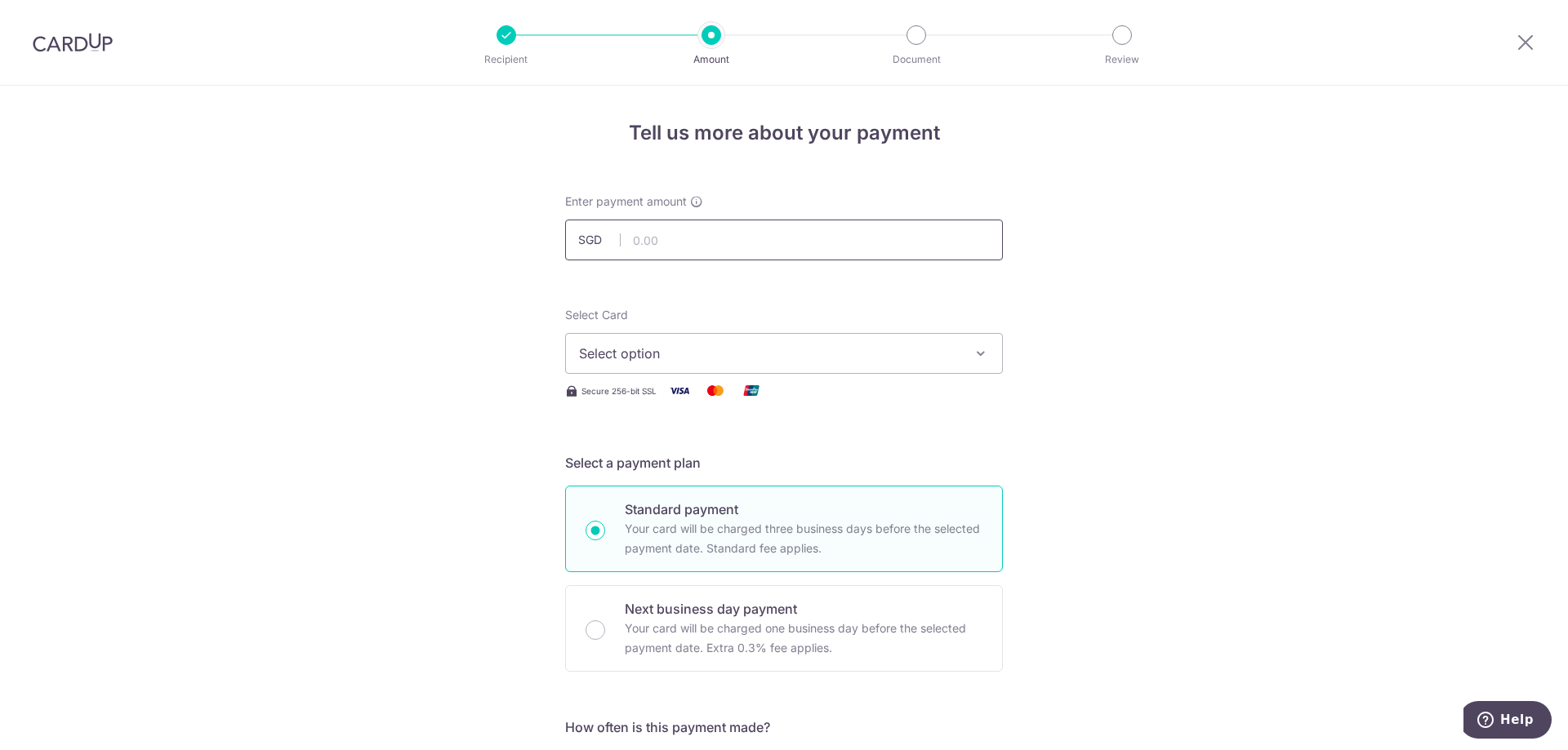
click at [745, 247] on input "text" at bounding box center [784, 240] width 438 height 41
type input "5.00"
click at [846, 338] on button "Select option" at bounding box center [784, 353] width 438 height 41
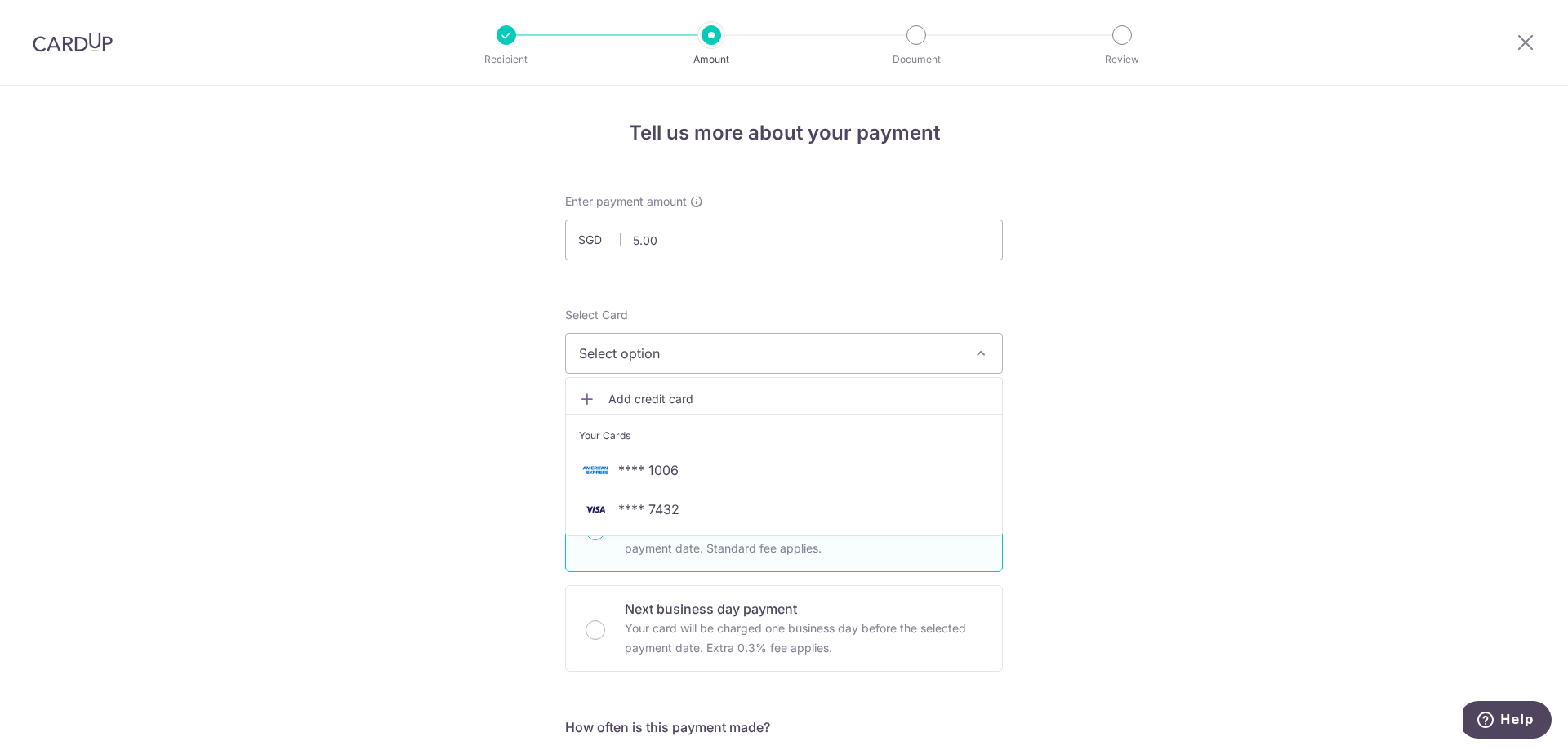
click at [737, 392] on span "Add credit card" at bounding box center [798, 399] width 380 height 16
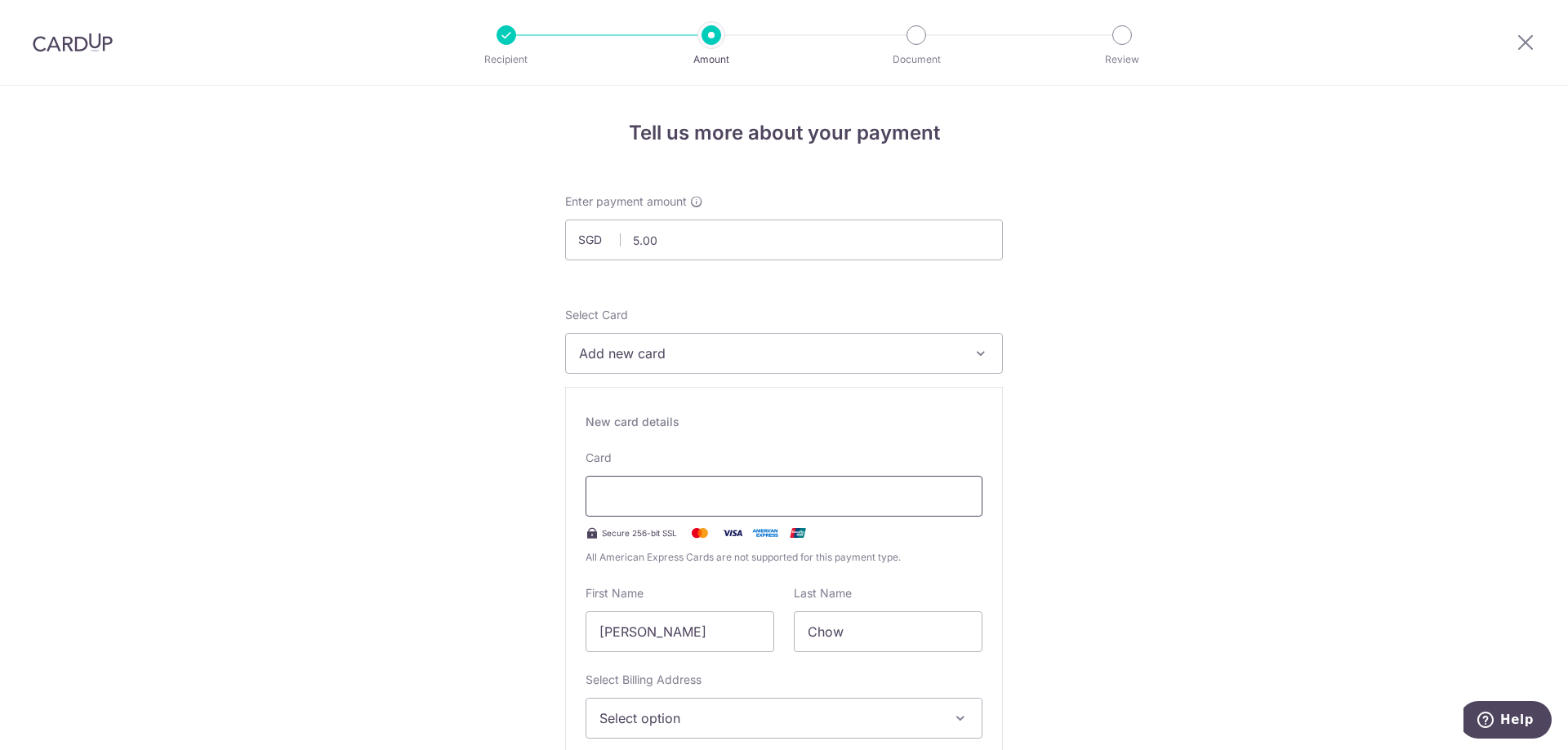
click at [677, 486] on div at bounding box center [784, 496] width 397 height 41
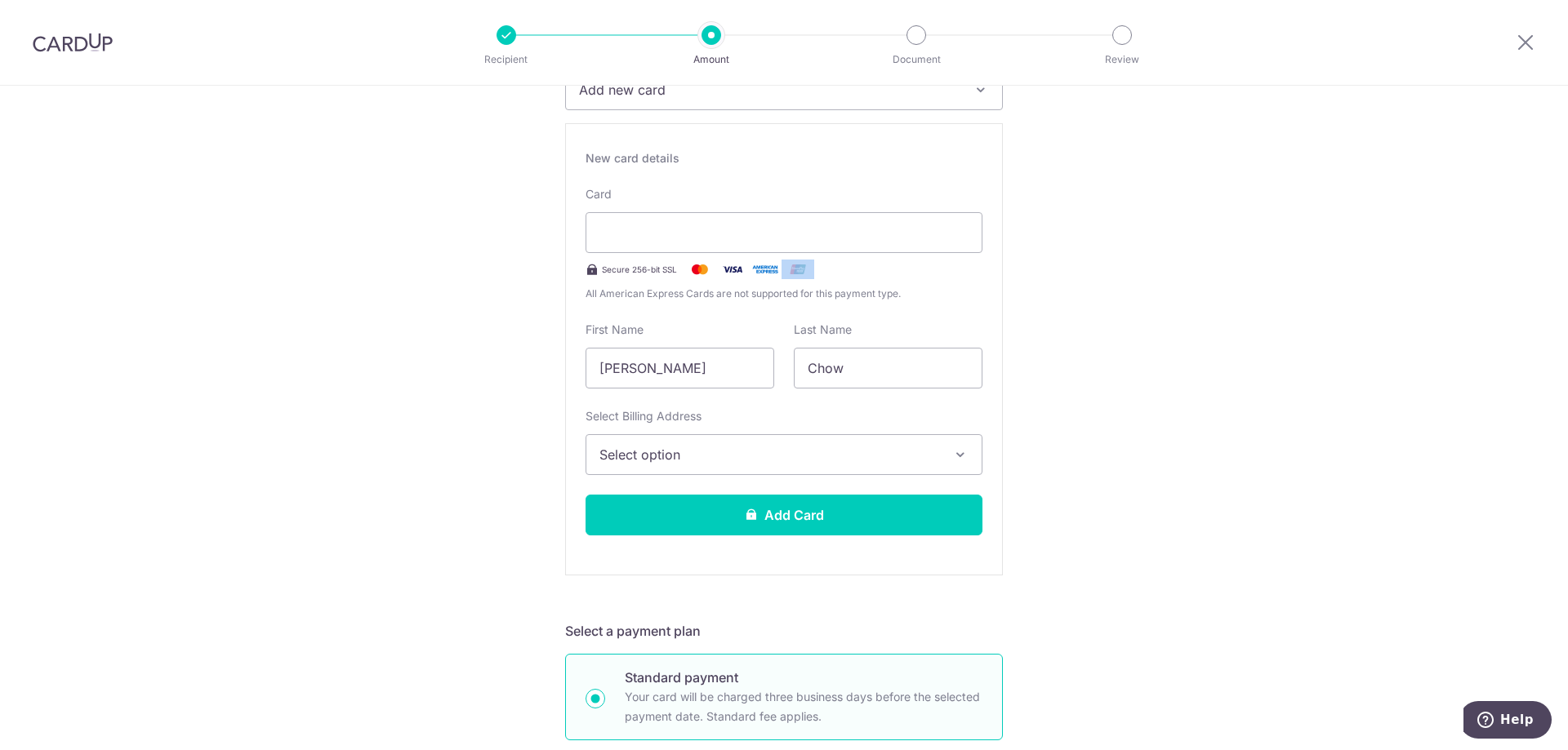
scroll to position [327, 0]
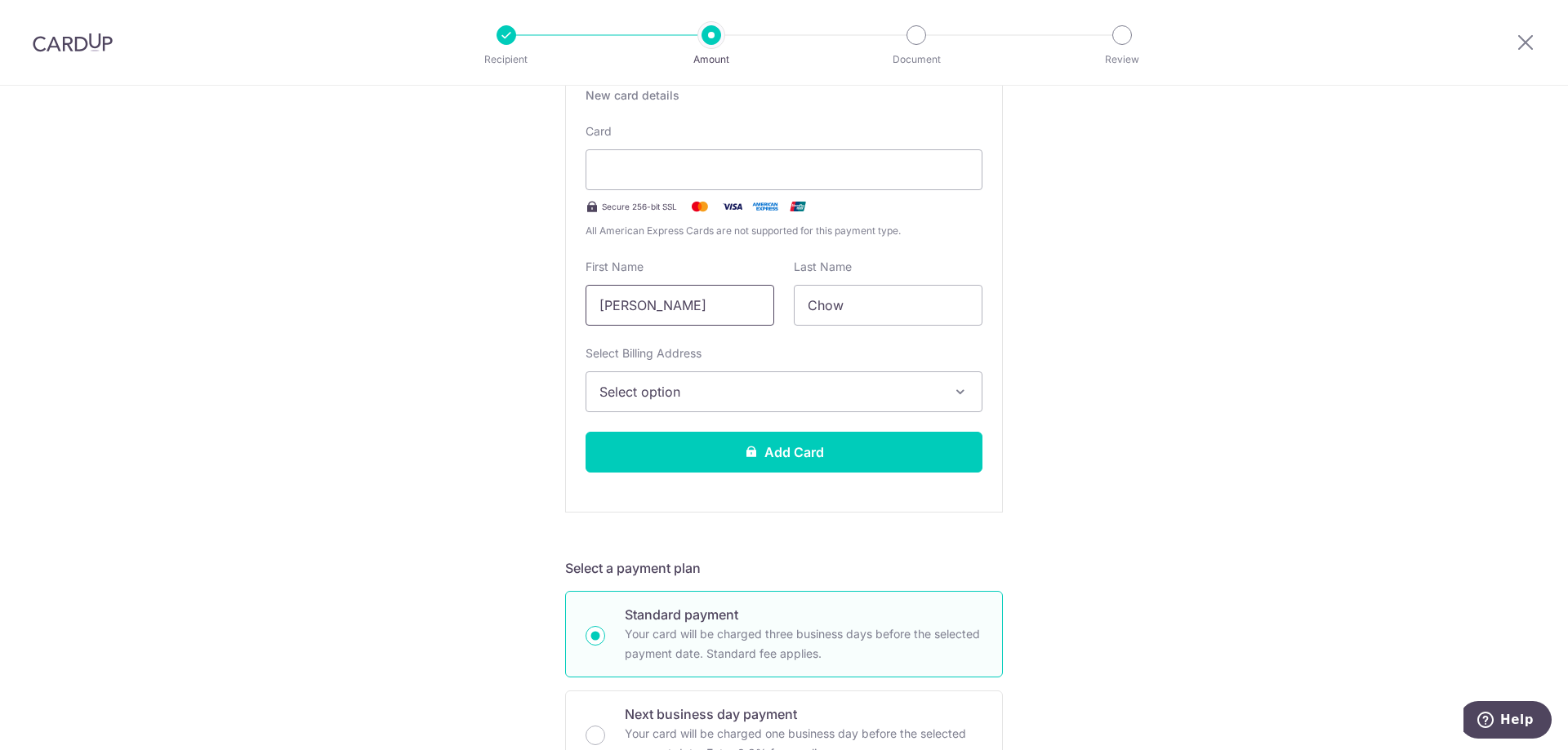
drag, startPoint x: 695, startPoint y: 294, endPoint x: 516, endPoint y: 291, distance: 179.0
type input "Cher"
type input "Teh"
click at [753, 382] on button "Select option" at bounding box center [784, 391] width 397 height 41
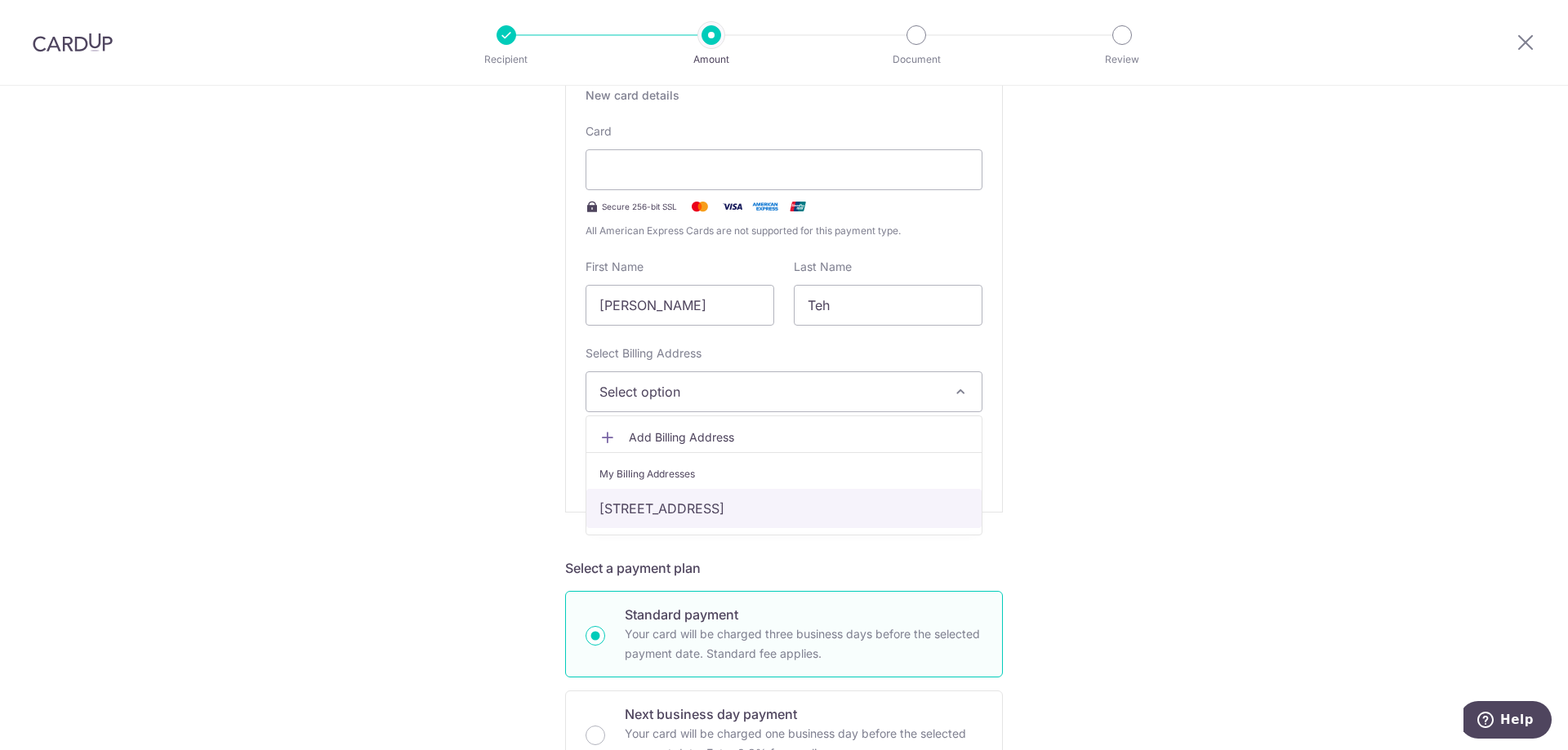
click at [686, 509] on link "[STREET_ADDRESS]" at bounding box center [784, 508] width 395 height 39
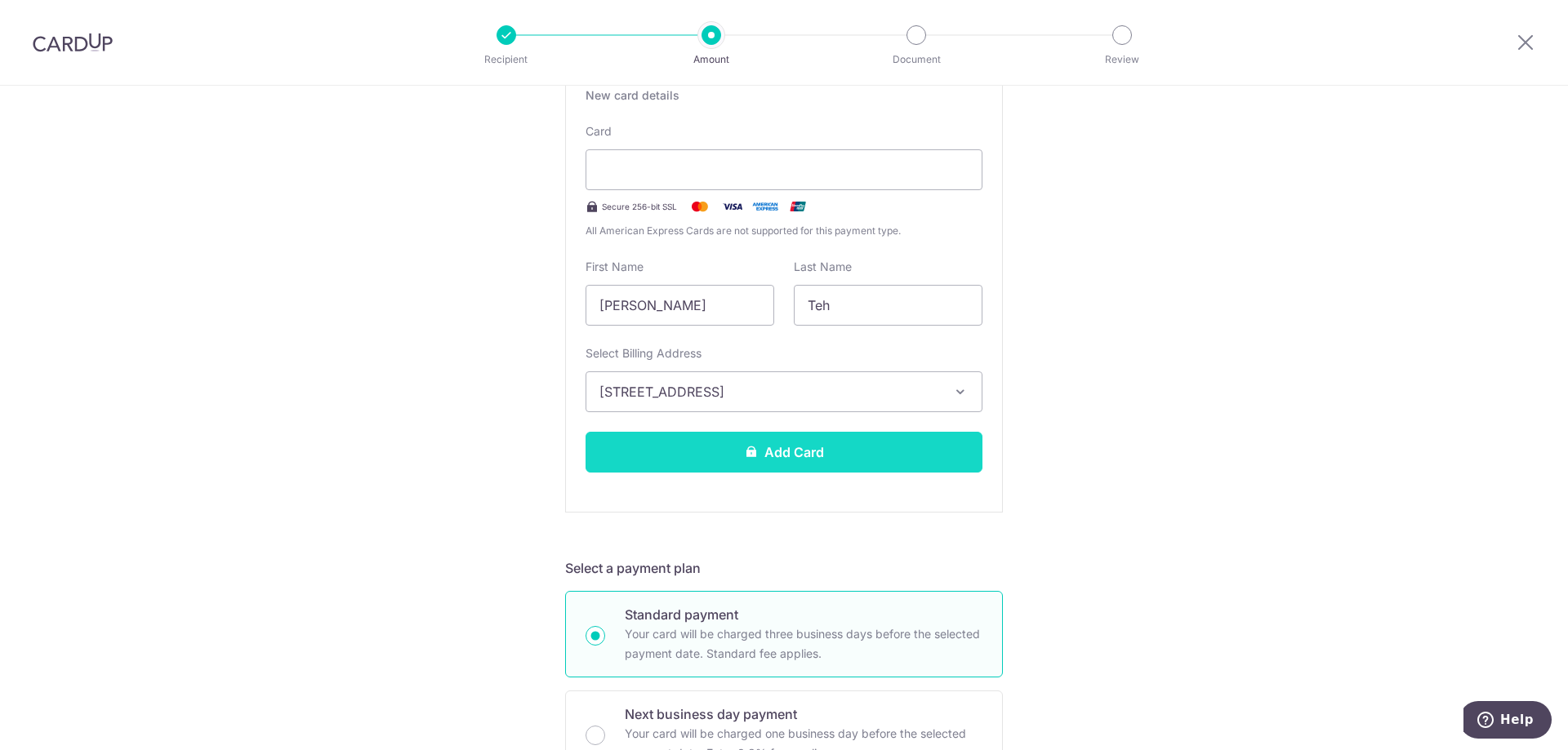
click at [790, 441] on button "Add Card" at bounding box center [784, 452] width 397 height 41
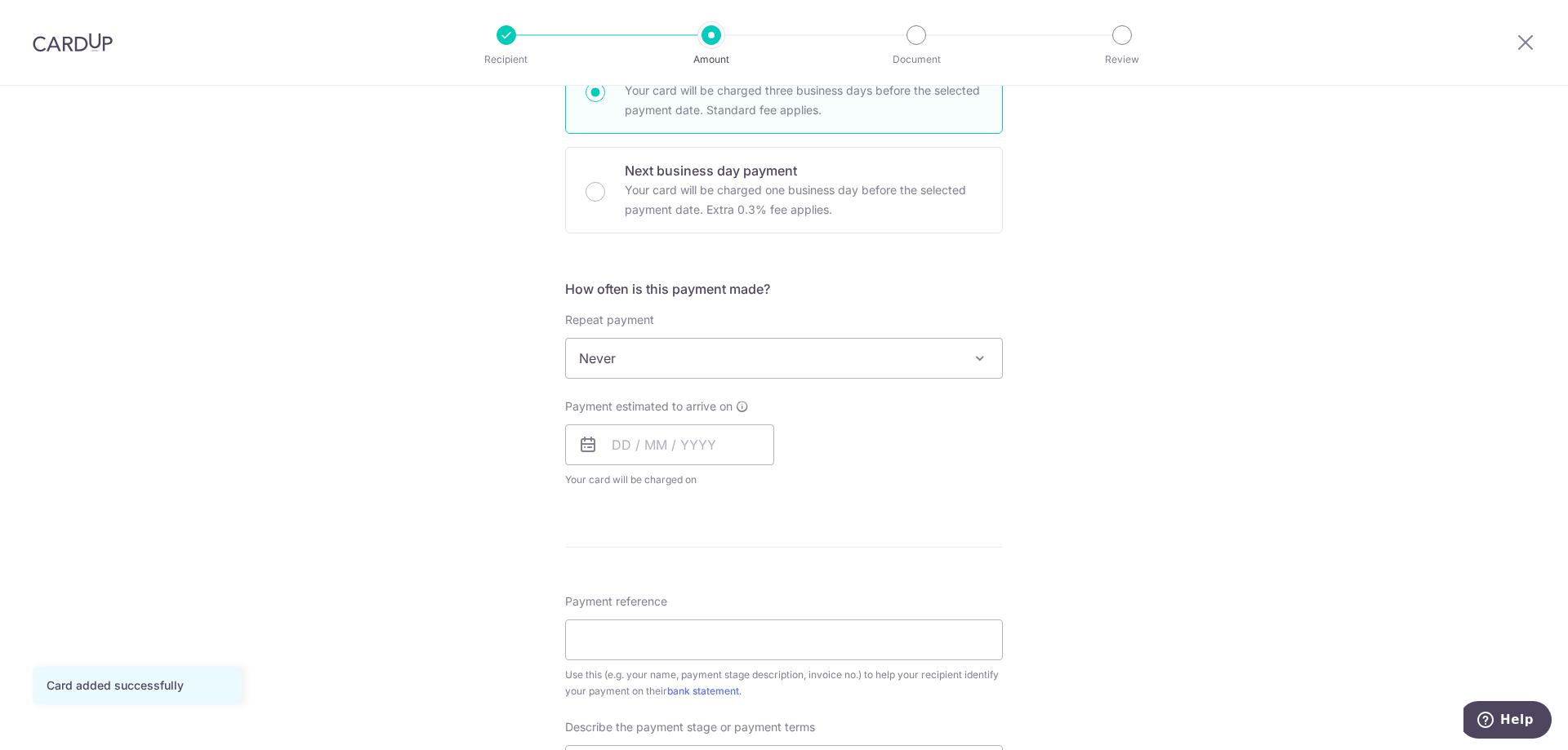
scroll to position [409, 0]
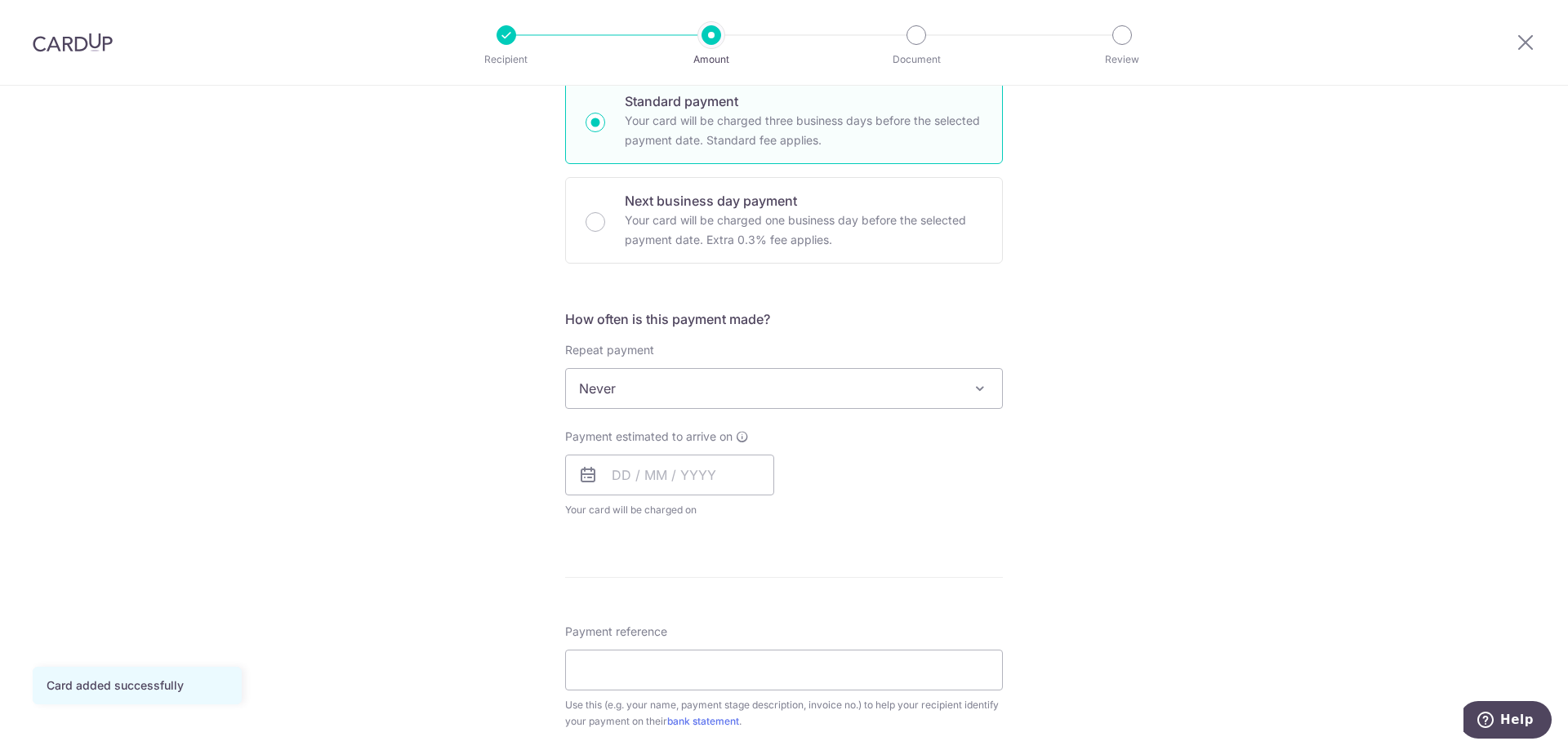
click at [758, 392] on span "Never" at bounding box center [784, 388] width 436 height 39
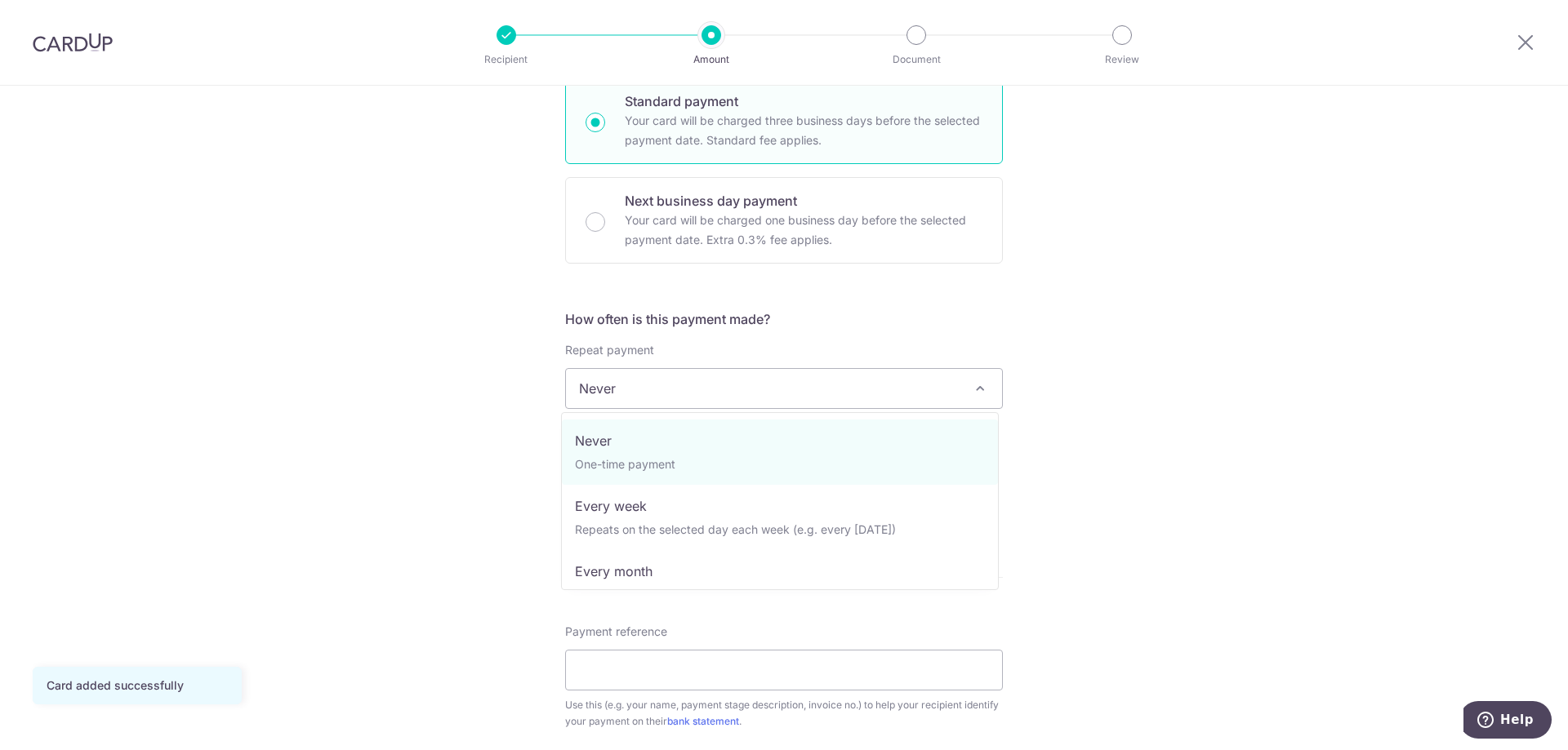
click at [765, 408] on span "Never" at bounding box center [784, 388] width 436 height 39
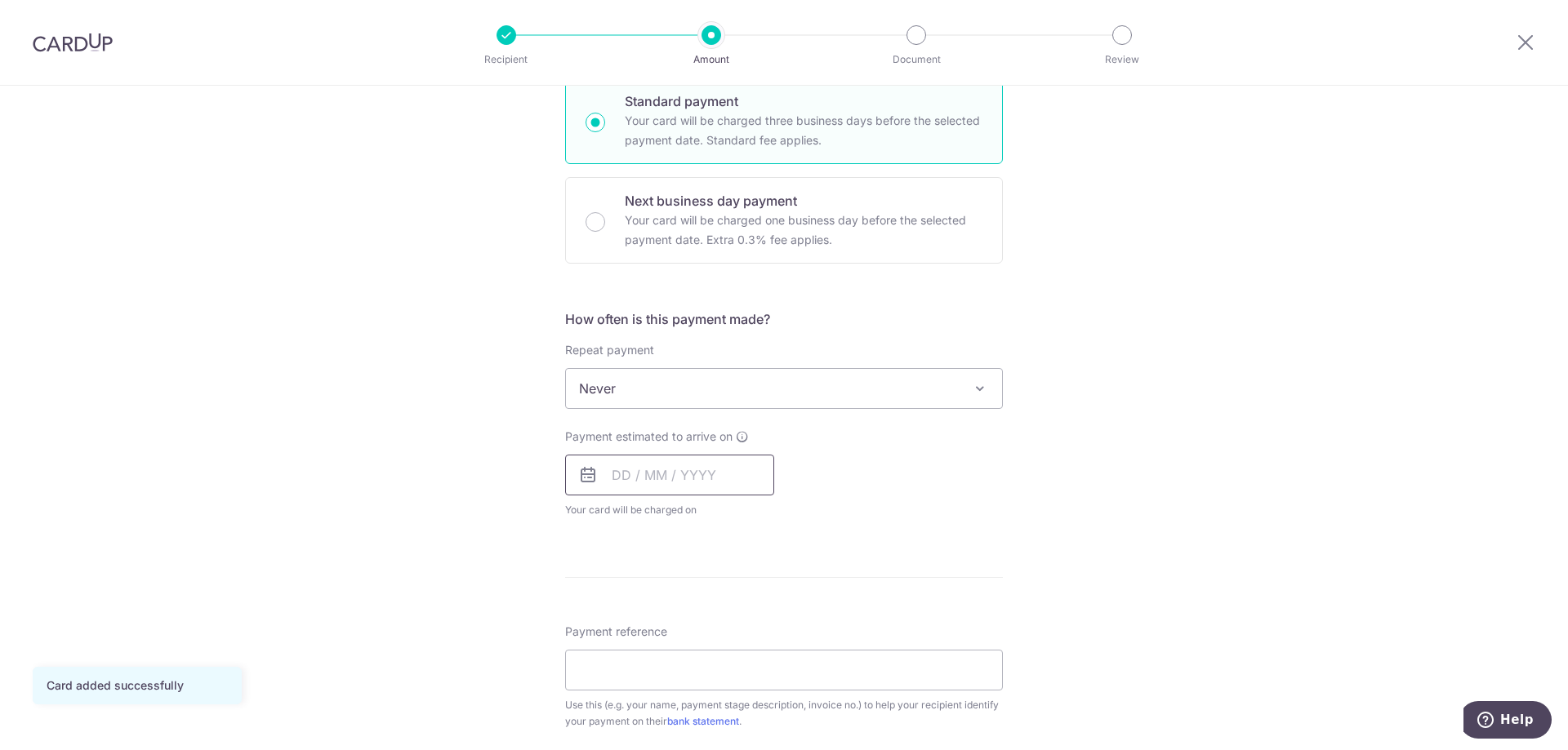
click at [696, 476] on input "text" at bounding box center [669, 475] width 209 height 41
click at [719, 644] on link "16" at bounding box center [729, 656] width 26 height 26
type input "[DATE]"
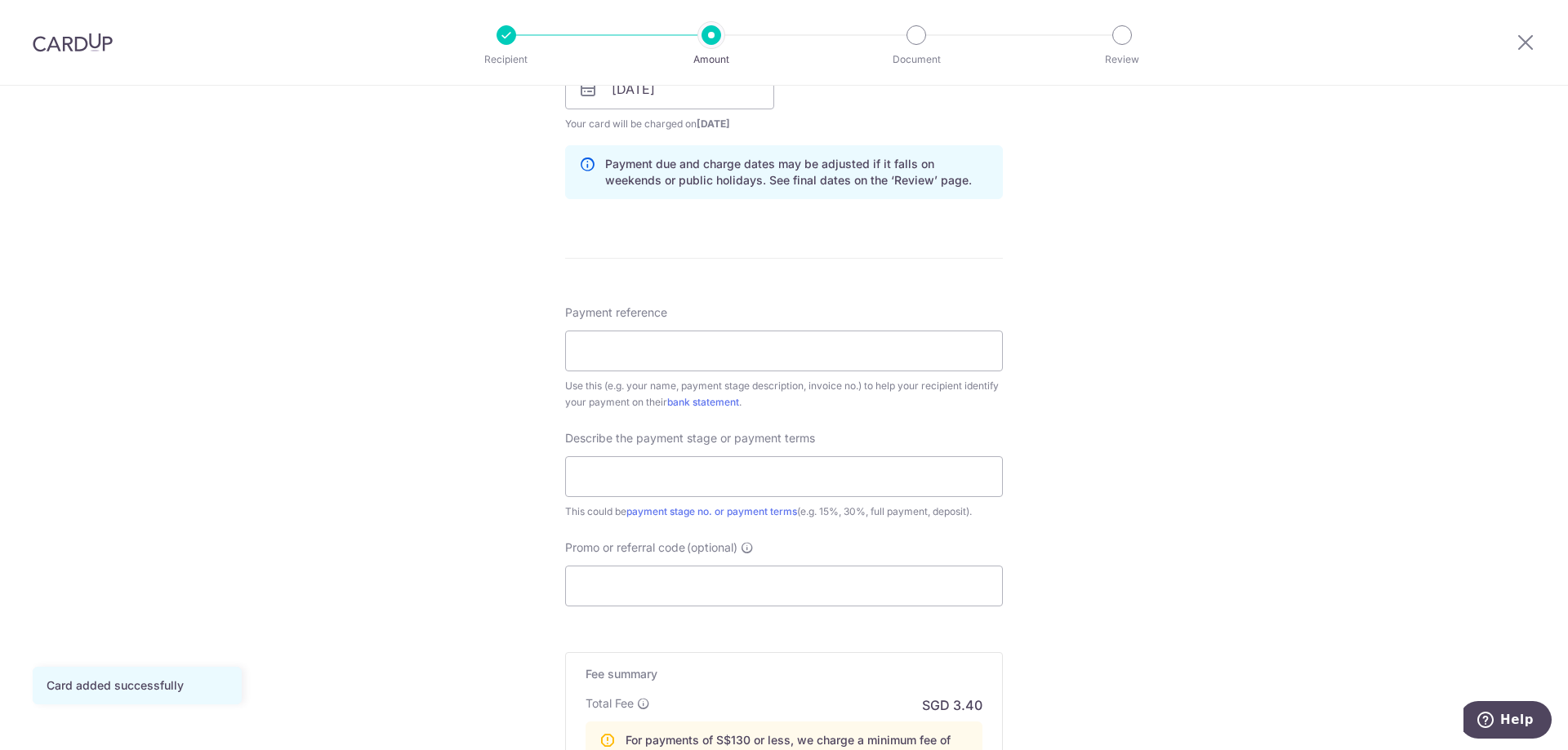
scroll to position [816, 0]
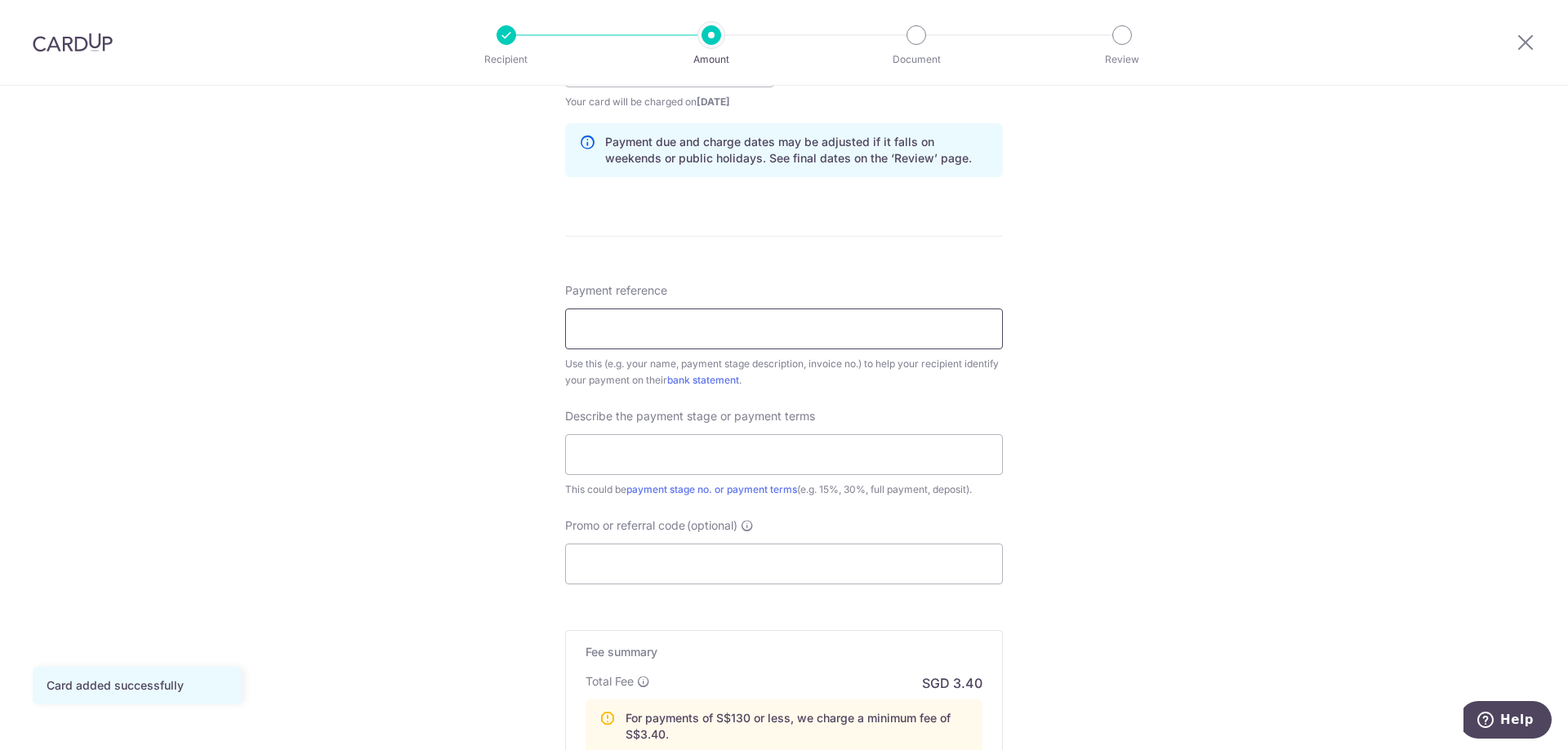
click at [660, 330] on input "Payment reference" at bounding box center [784, 328] width 438 height 41
type input "[PERSON_NAME] and Arche pte Ltd"
click at [682, 445] on input "text" at bounding box center [784, 454] width 438 height 41
type input "Full payment"
click at [664, 555] on input "Promo or referral code (optional)" at bounding box center [784, 564] width 438 height 41
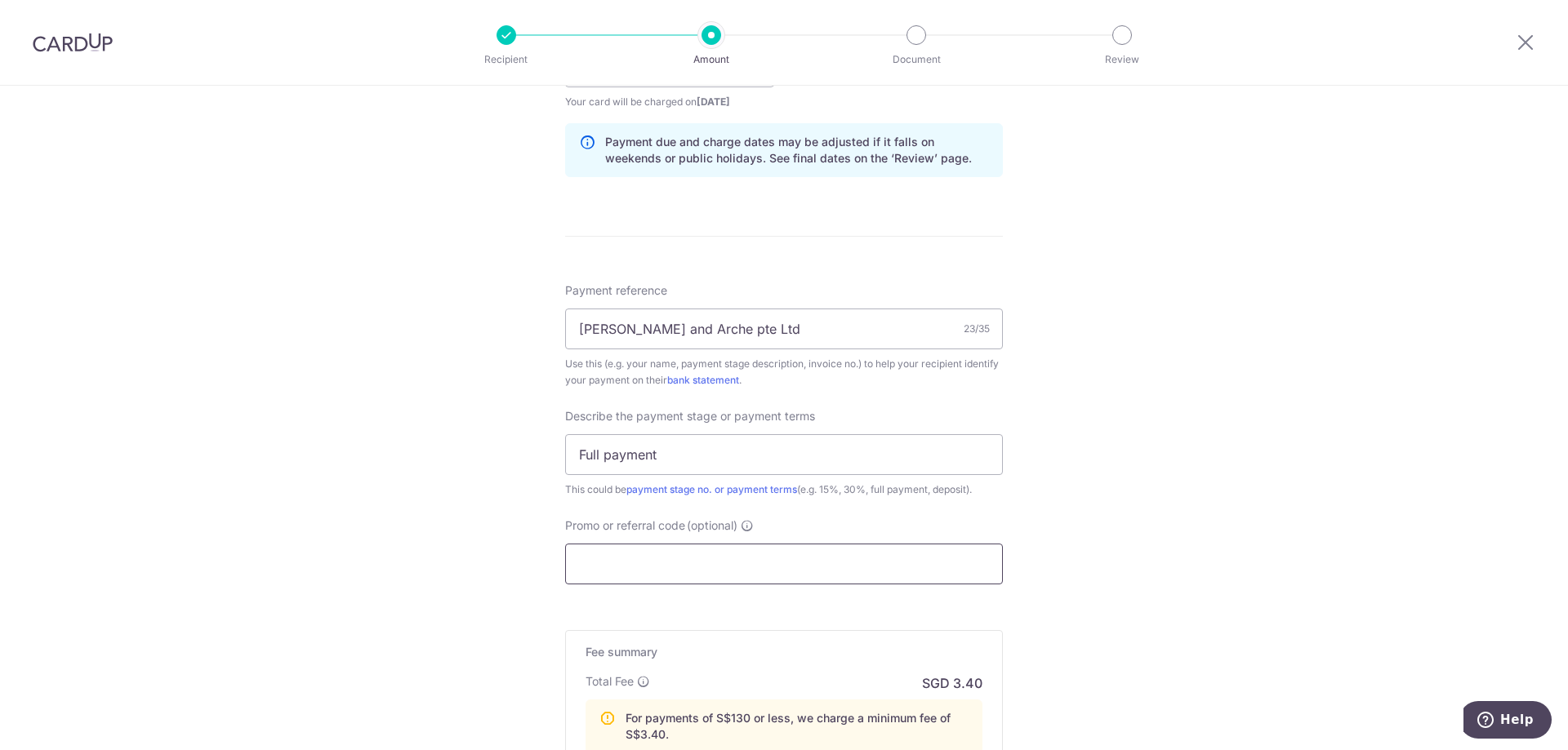
click at [848, 551] on input "Promo or referral code (optional)" at bounding box center [784, 564] width 438 height 41
paste input "AVERY225"
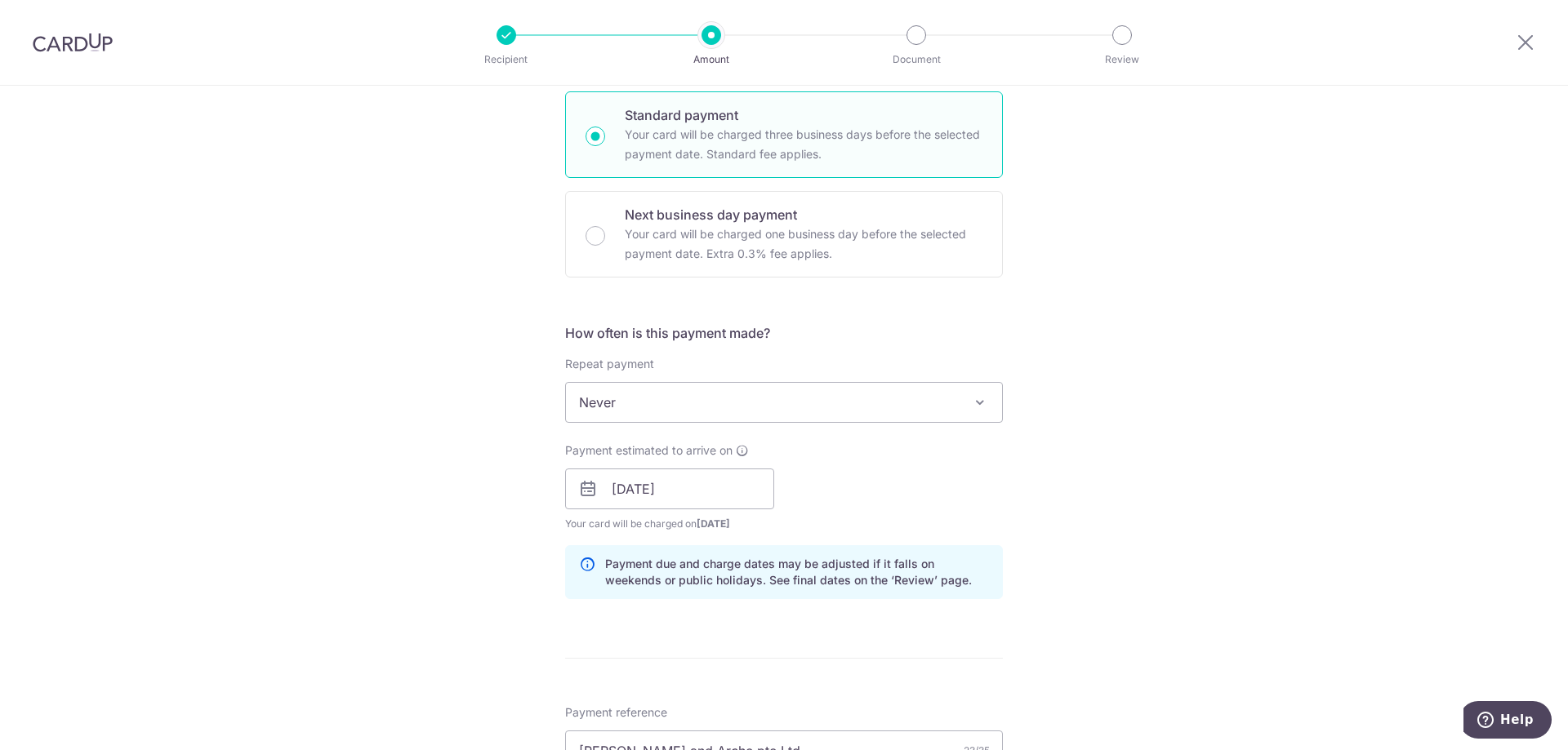
scroll to position [0, 0]
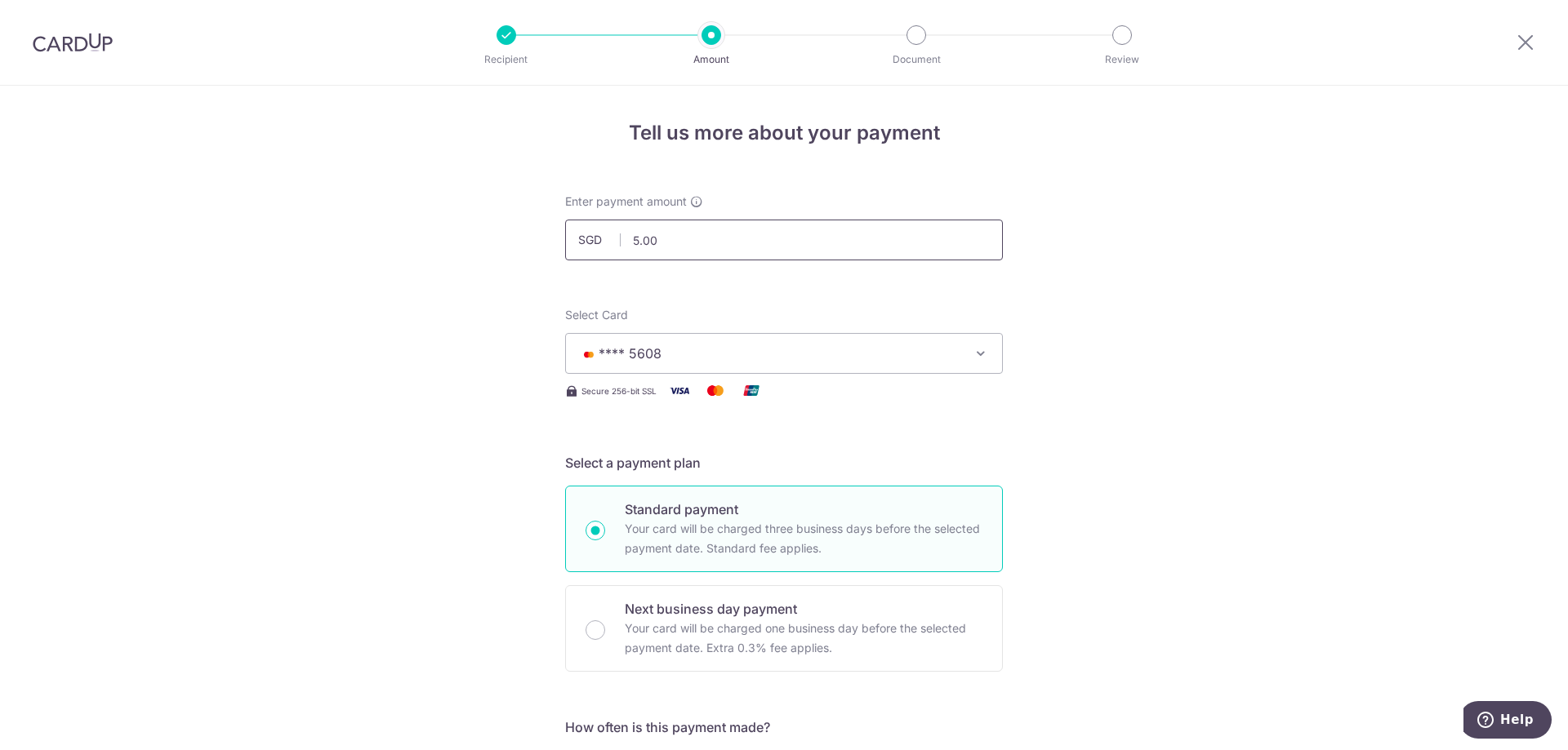
type input "AVERY225"
drag, startPoint x: 679, startPoint y: 251, endPoint x: 518, endPoint y: 230, distance: 162.4
type input "500.00"
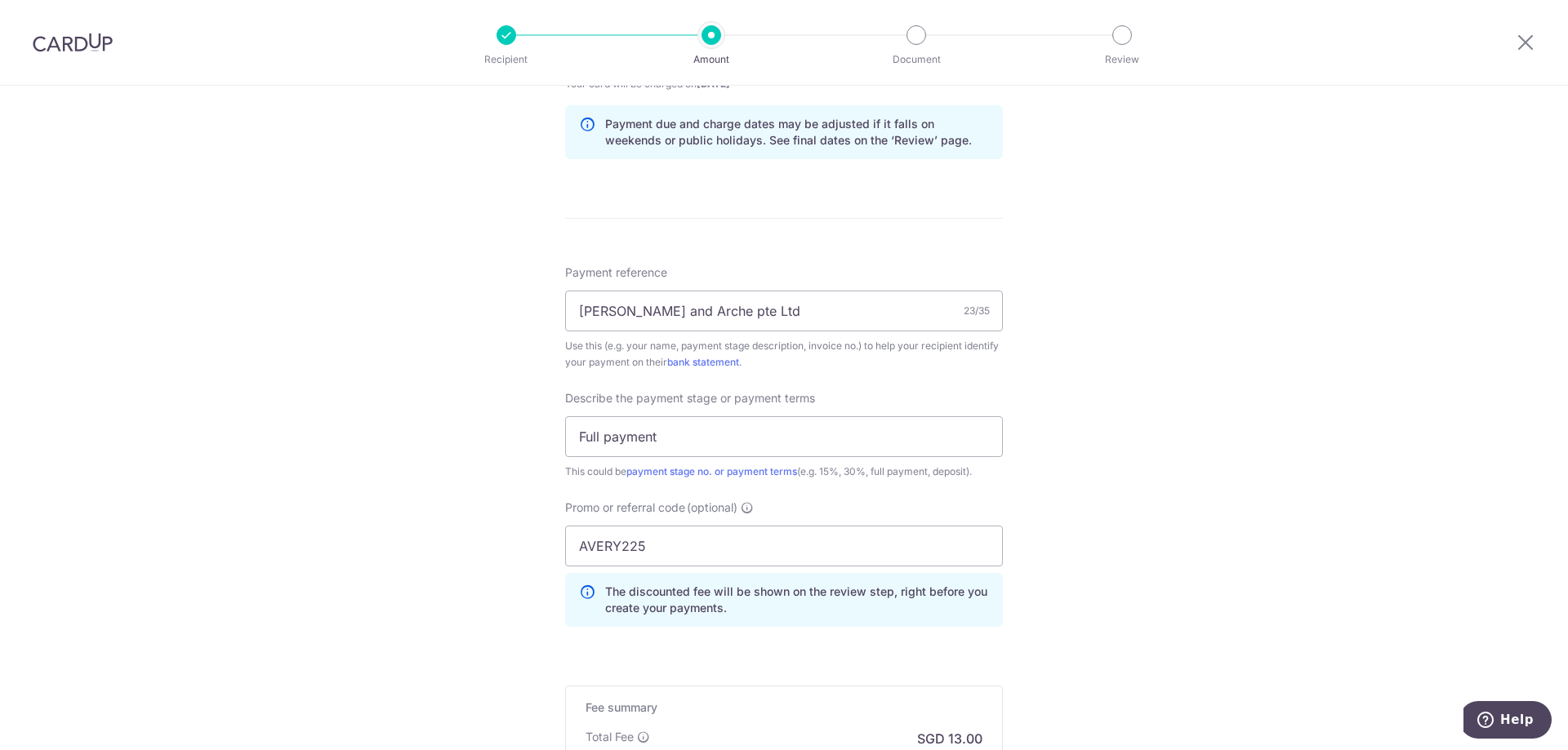
scroll to position [1062, 0]
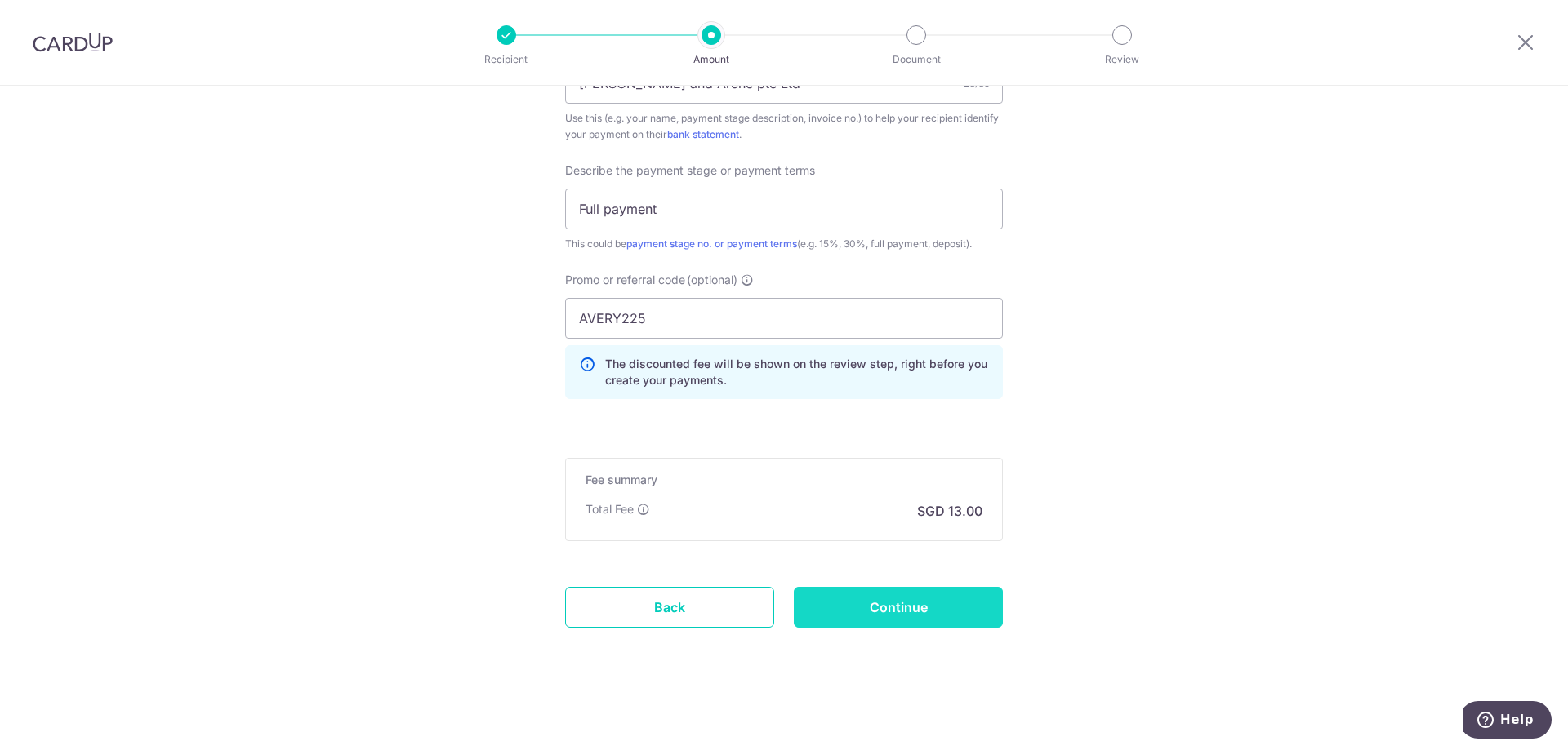
click at [936, 600] on input "Continue" at bounding box center [898, 607] width 209 height 41
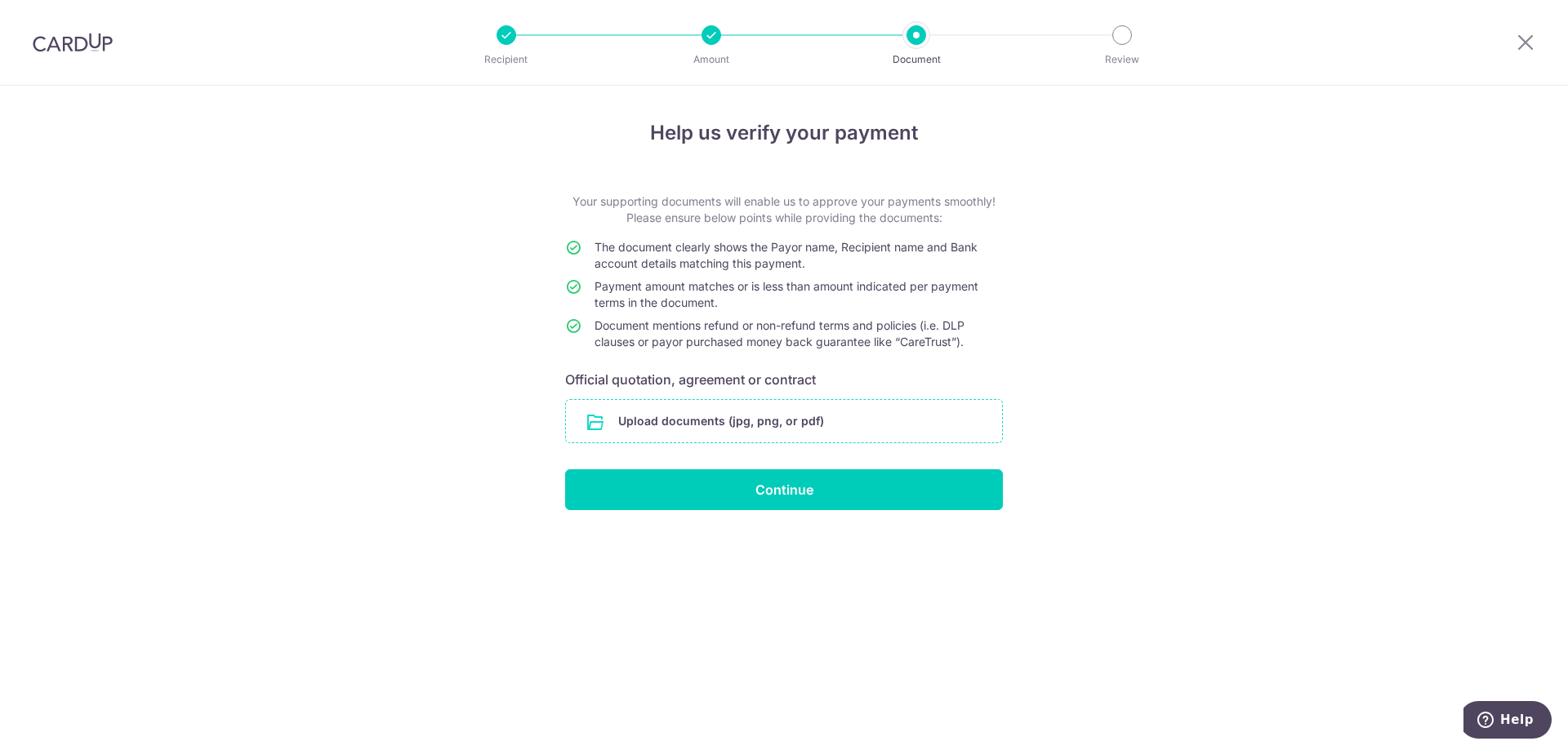
click at [844, 414] on input "file" at bounding box center [784, 421] width 436 height 42
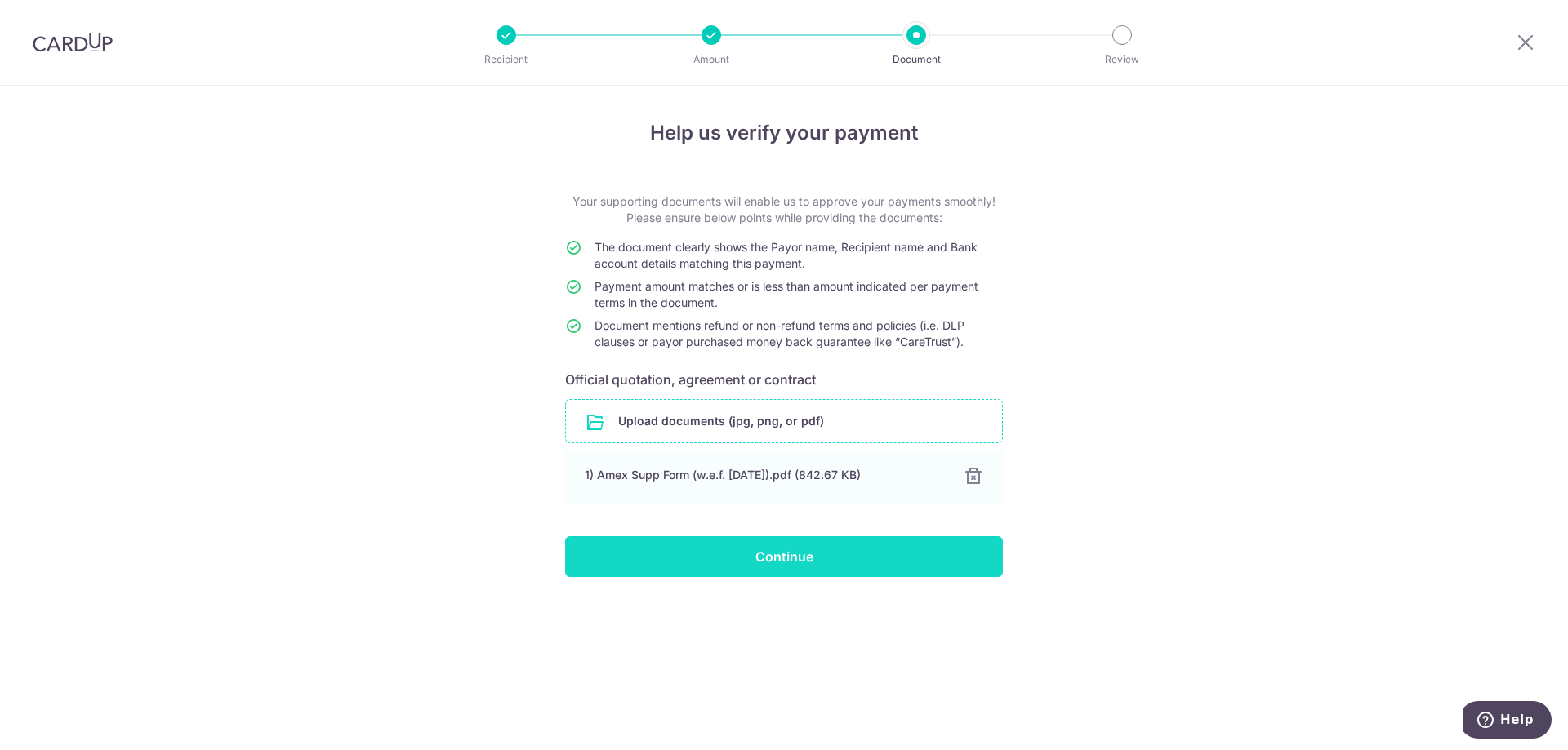
click at [851, 555] on input "Continue" at bounding box center [784, 556] width 438 height 41
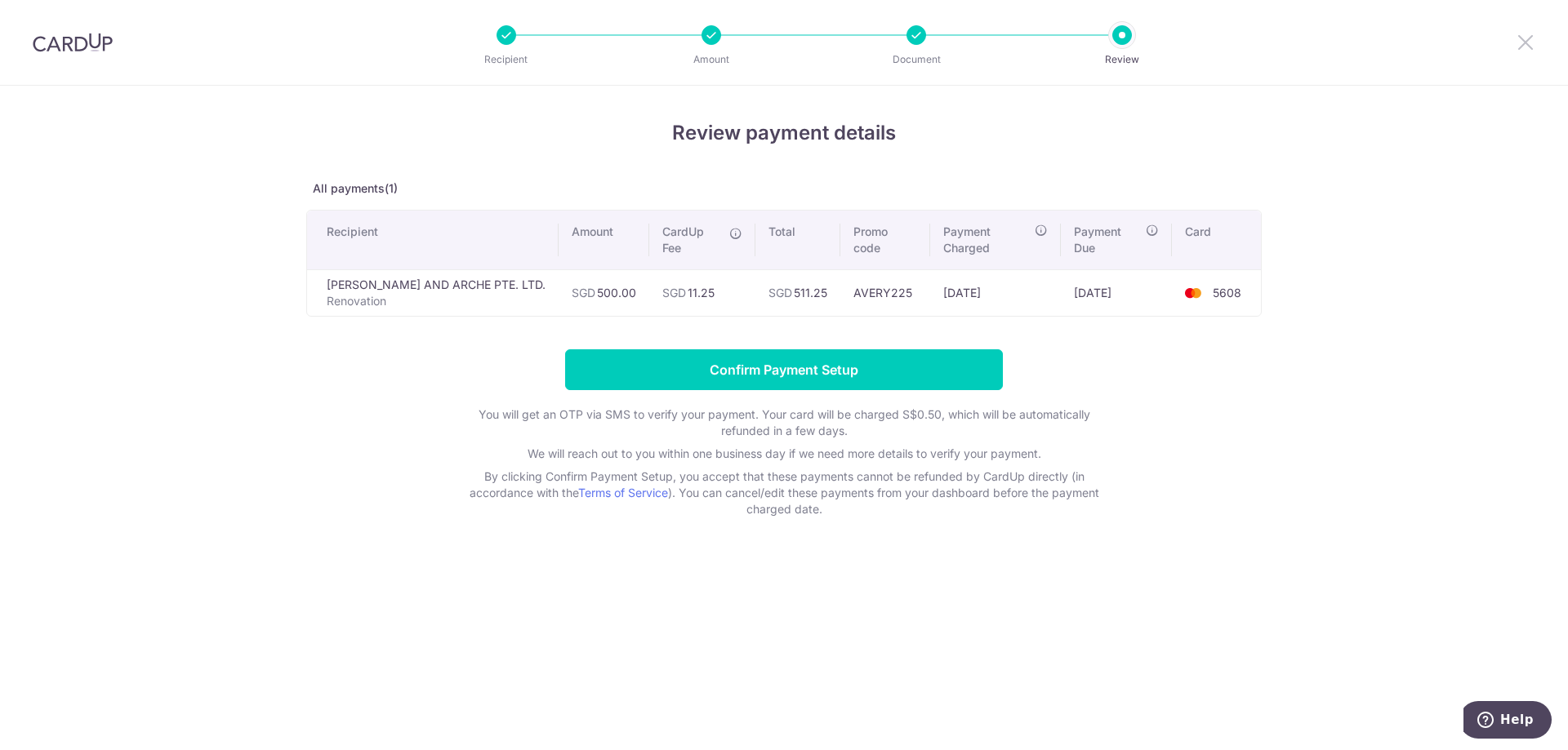
click at [1516, 44] on icon at bounding box center [1525, 42] width 20 height 21
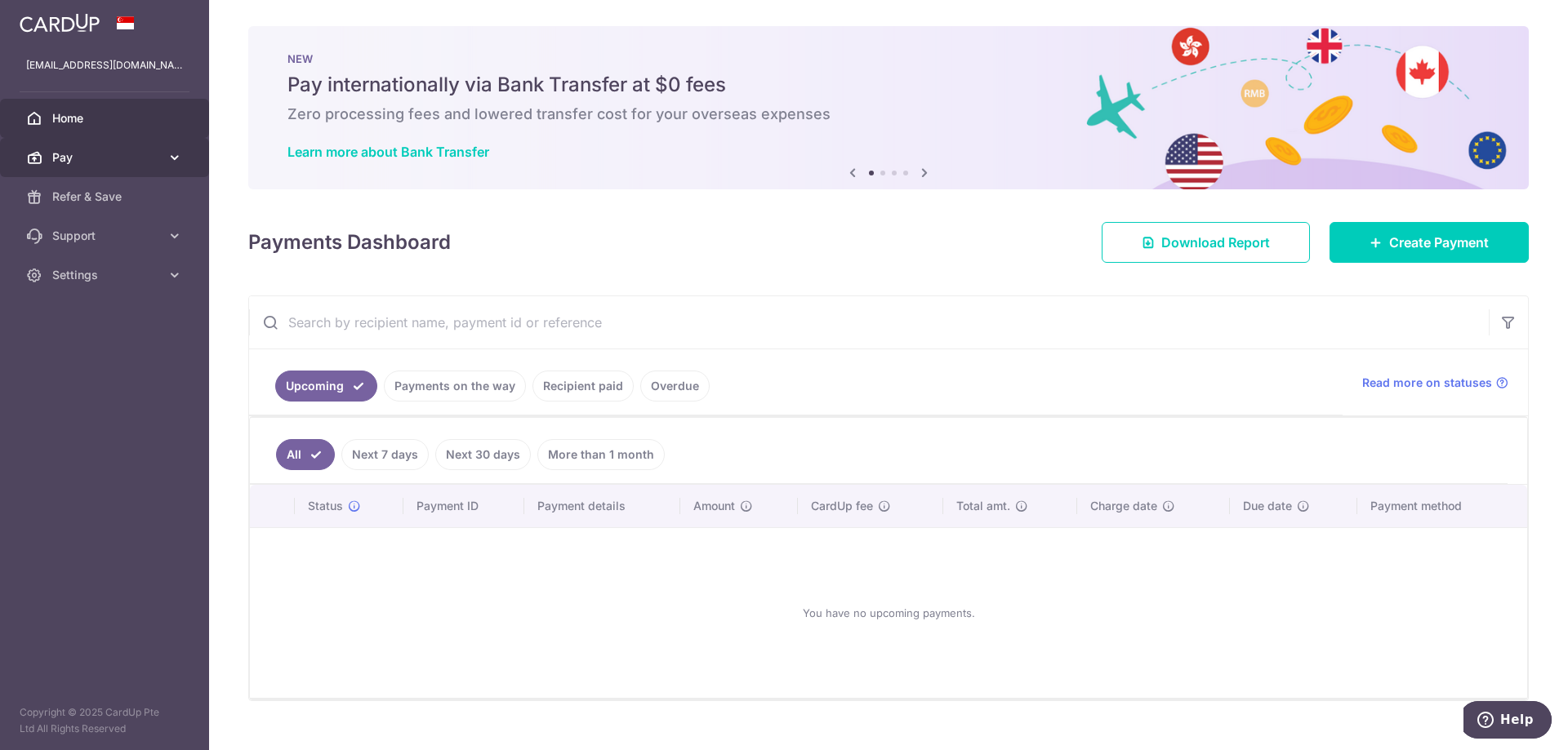
click at [157, 157] on span "Pay" at bounding box center [106, 157] width 108 height 16
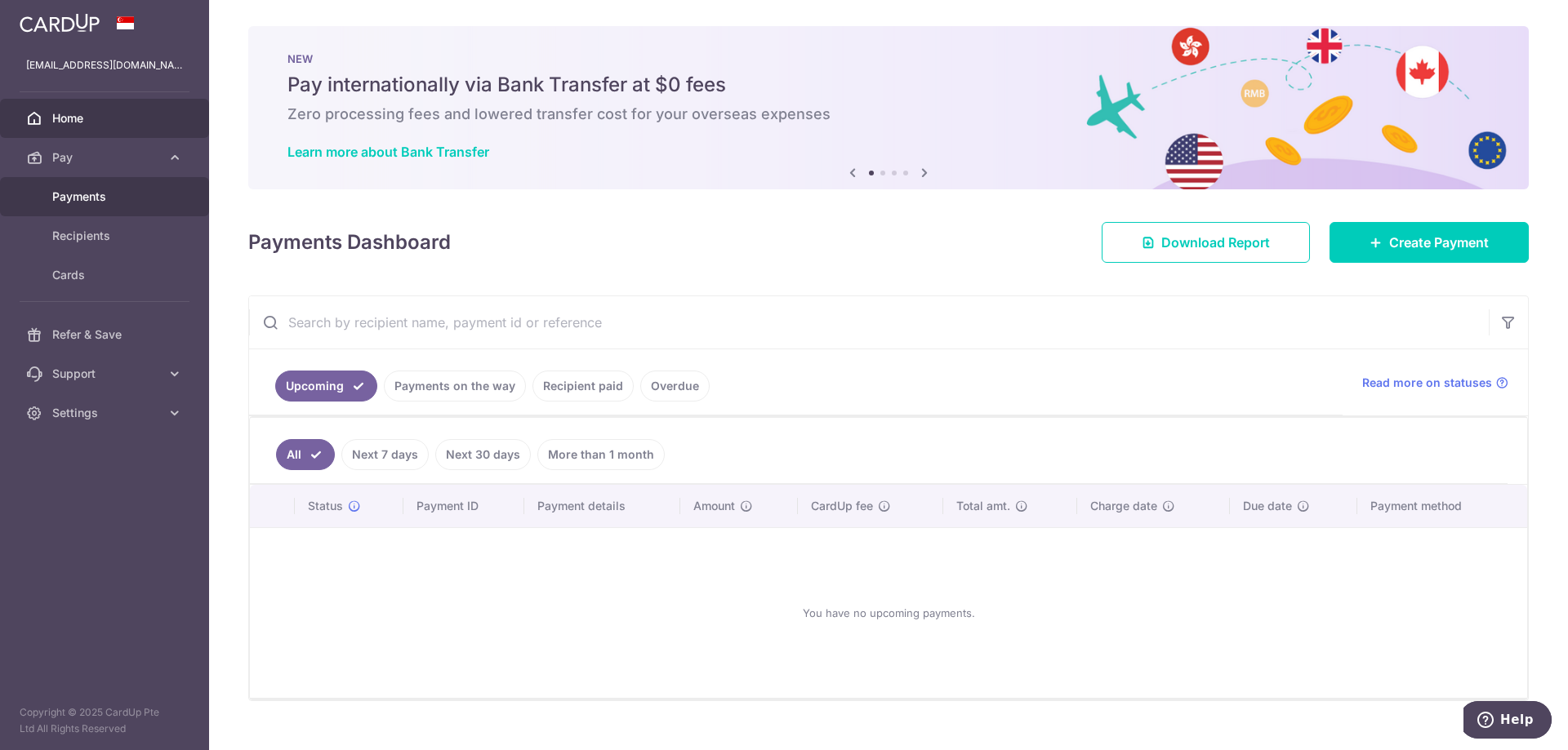
click at [127, 191] on span "Payments" at bounding box center [106, 197] width 108 height 16
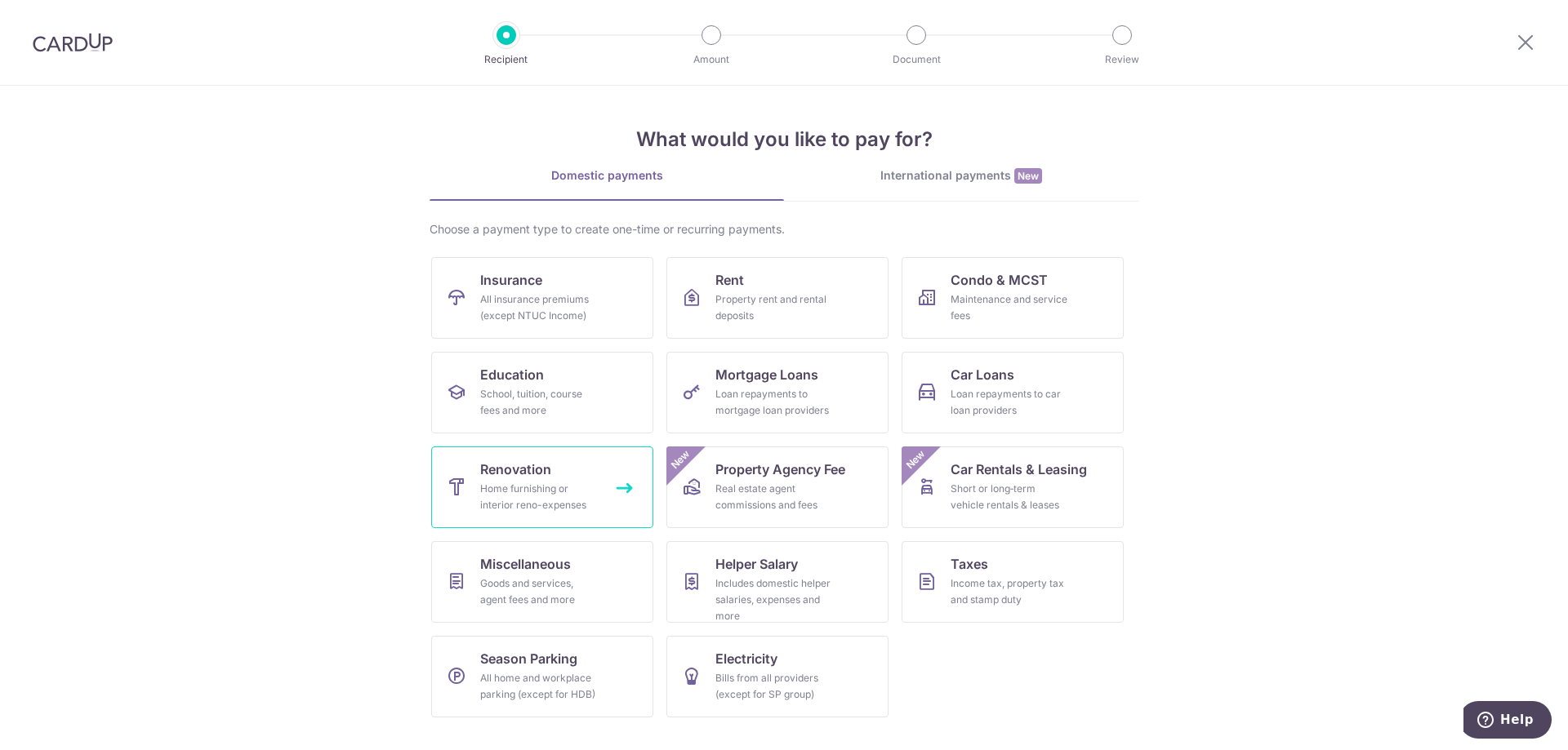
click at [555, 491] on div "Home furnishing or interior reno-expenses" at bounding box center [539, 497] width 117 height 33
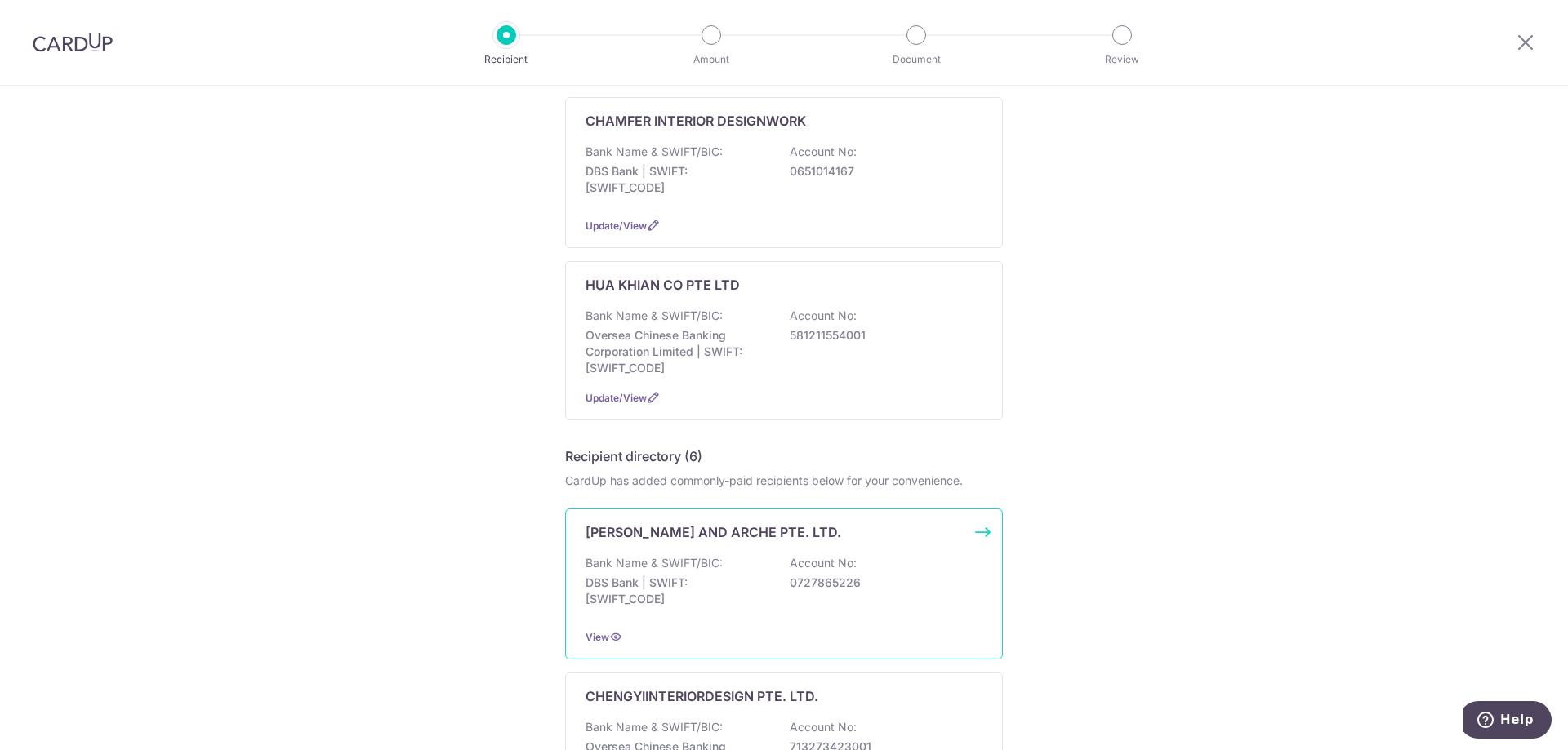
scroll to position [490, 0]
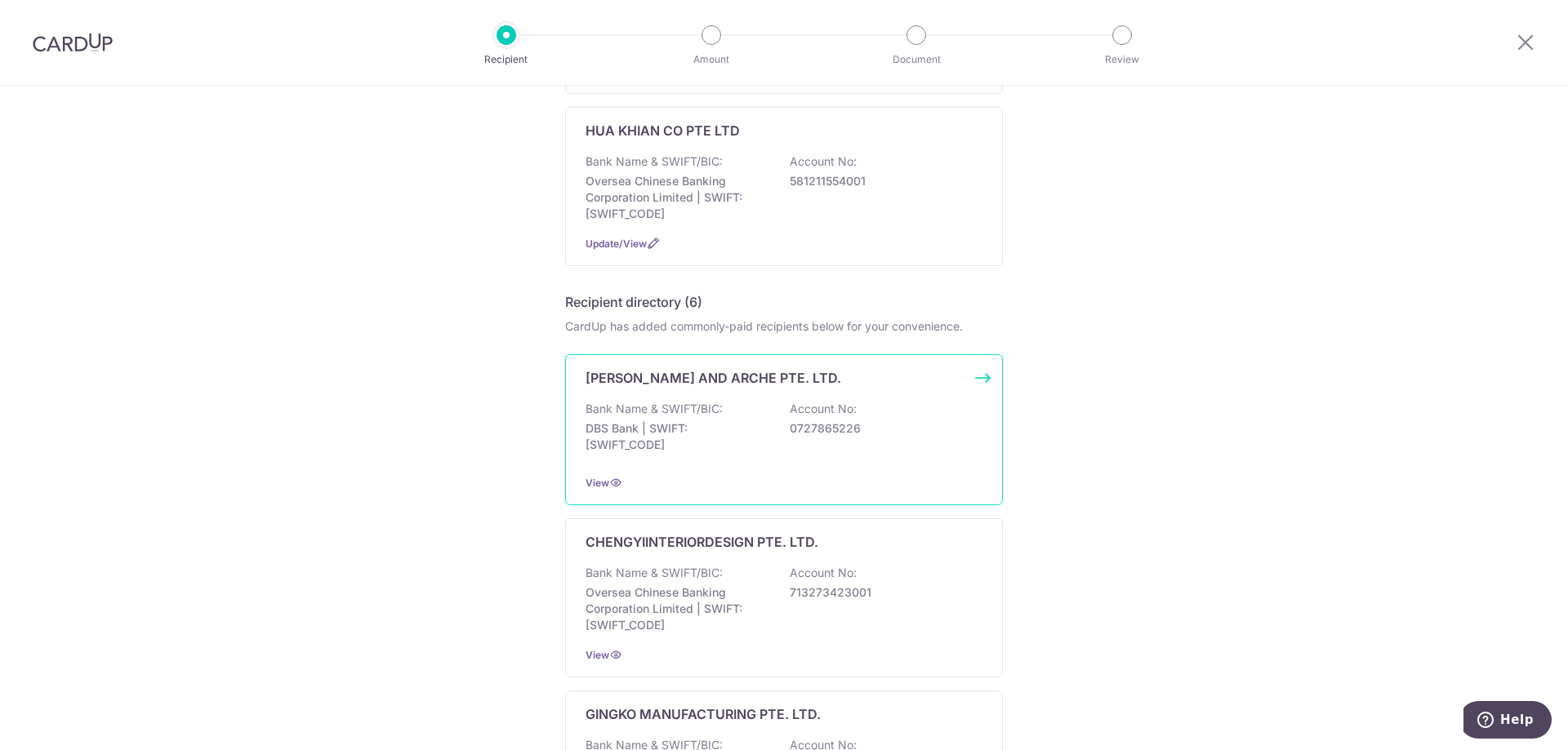
click at [774, 404] on div "Bank Name & SWIFT/BIC: DBS Bank | SWIFT: DBSSSGSGXXX Account No: 0727865226" at bounding box center [784, 431] width 397 height 60
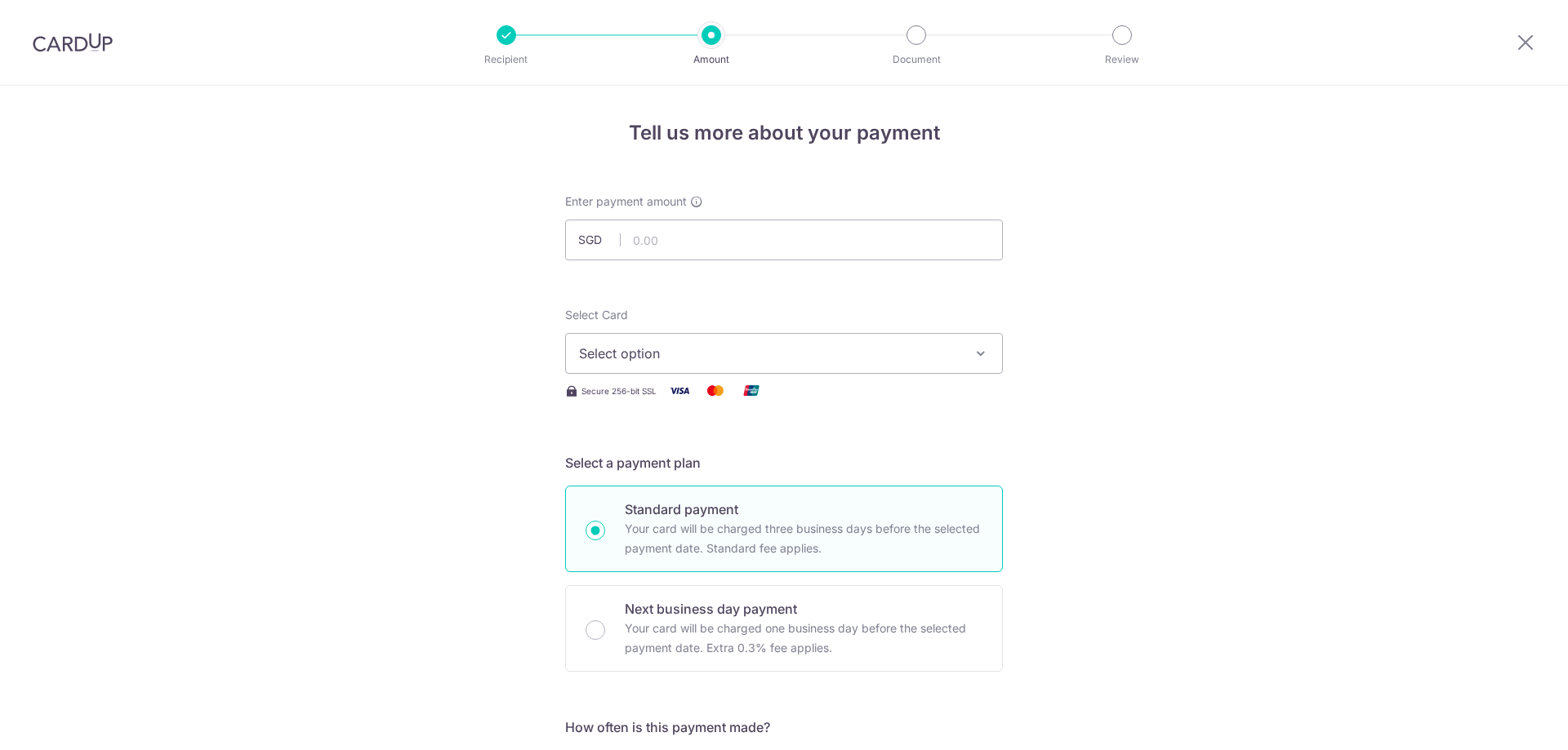
click at [813, 234] on input "text" at bounding box center [784, 240] width 438 height 41
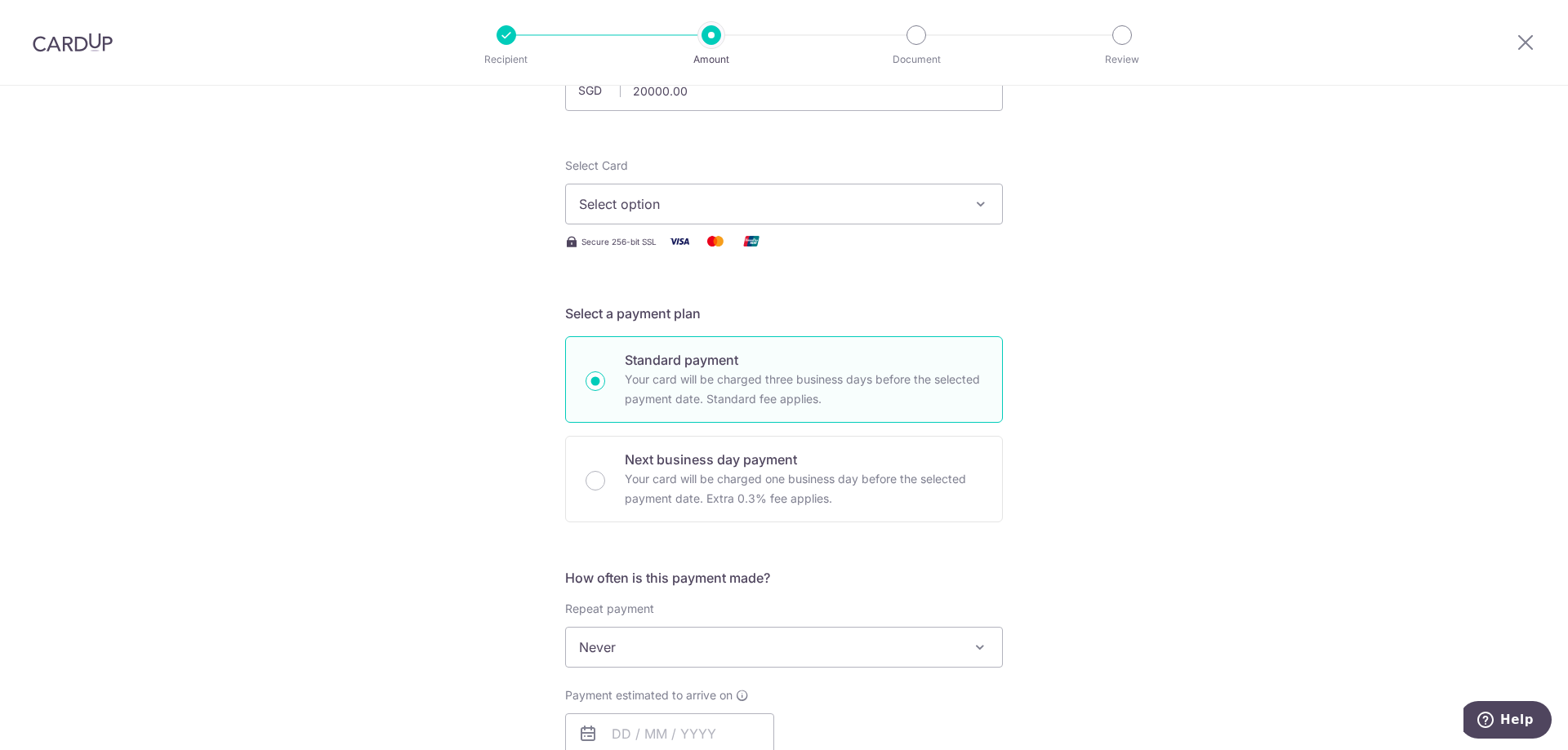
scroll to position [163, 0]
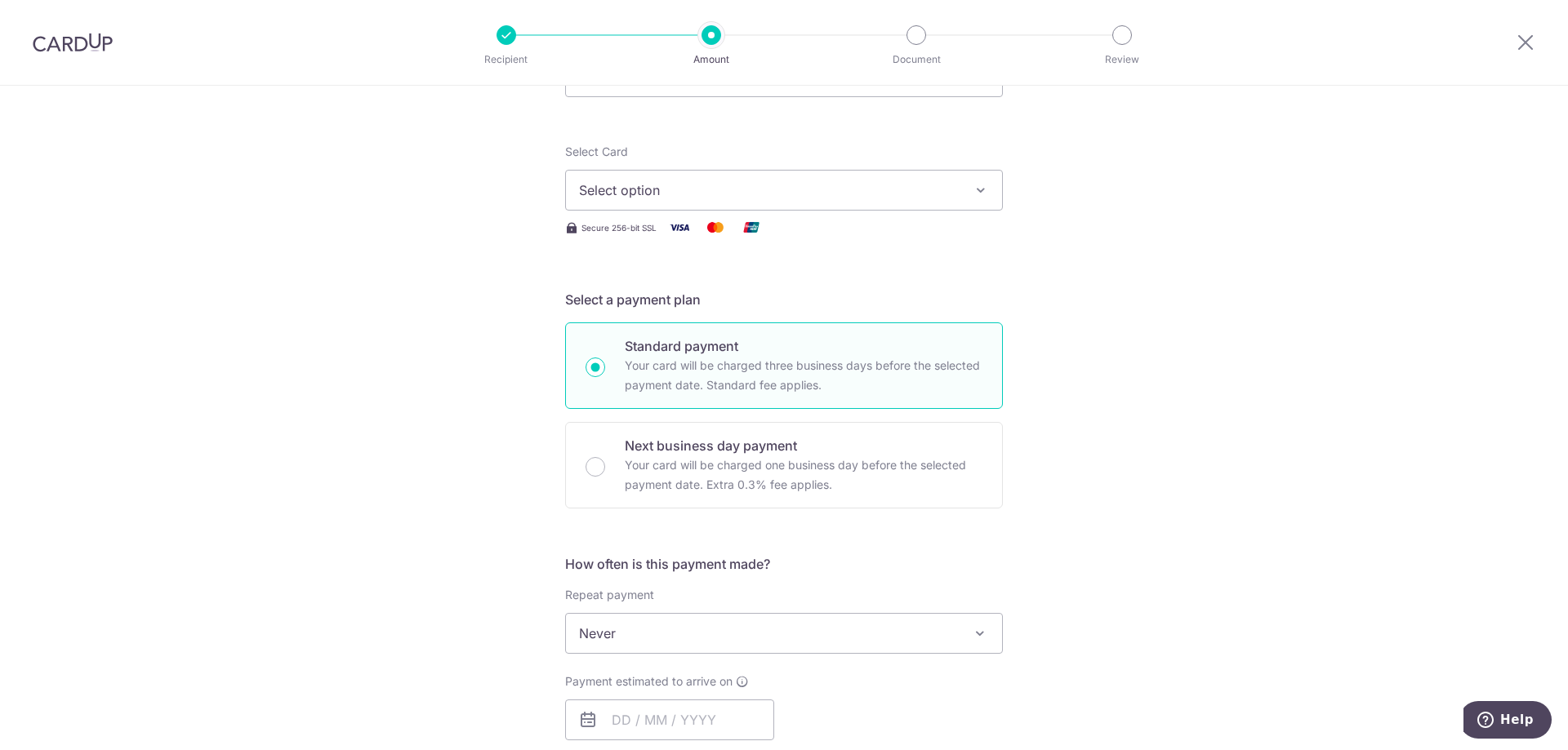
type input "20,000.00"
click at [856, 197] on span "Select option" at bounding box center [769, 190] width 380 height 20
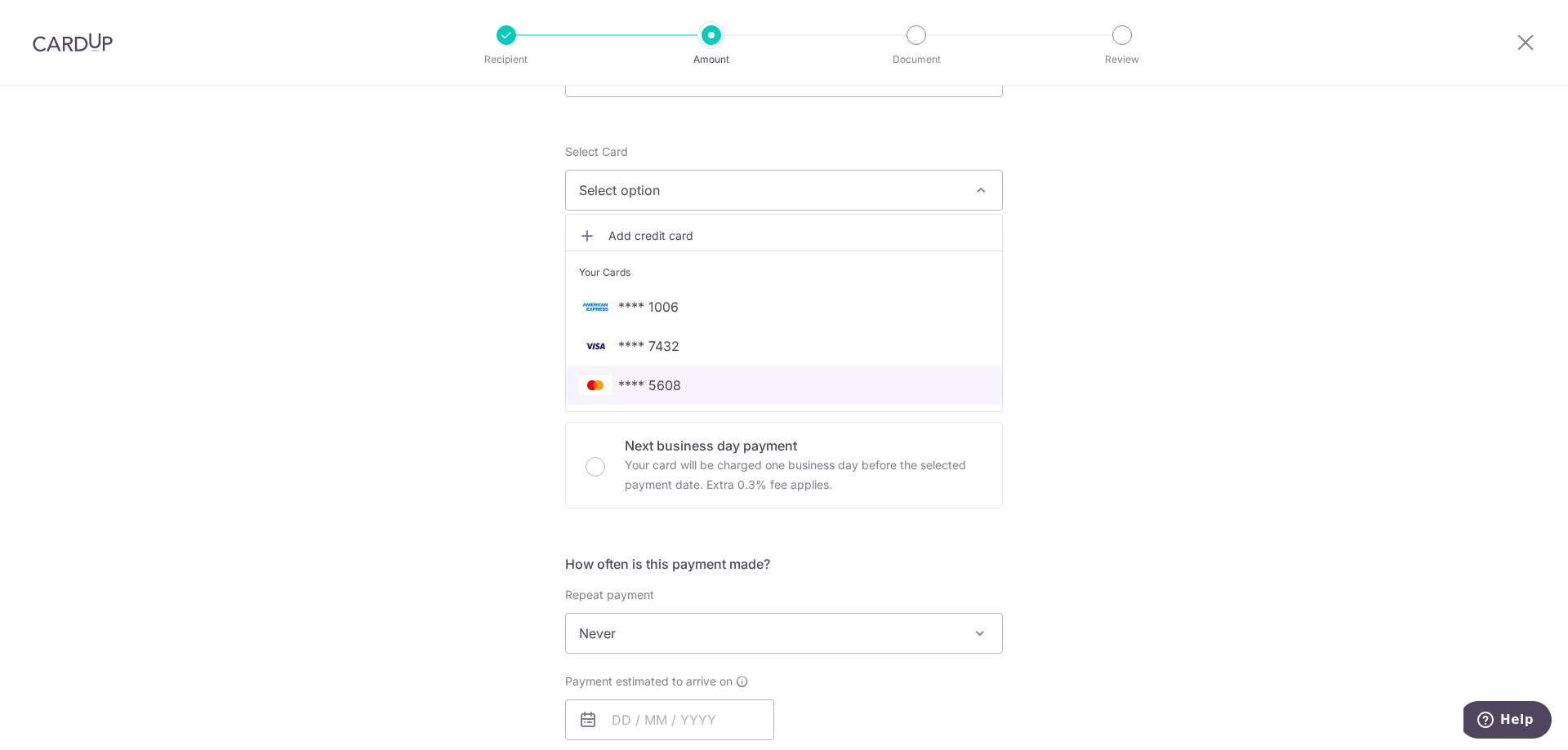
click at [703, 394] on span "**** 5608" at bounding box center [784, 385] width 410 height 20
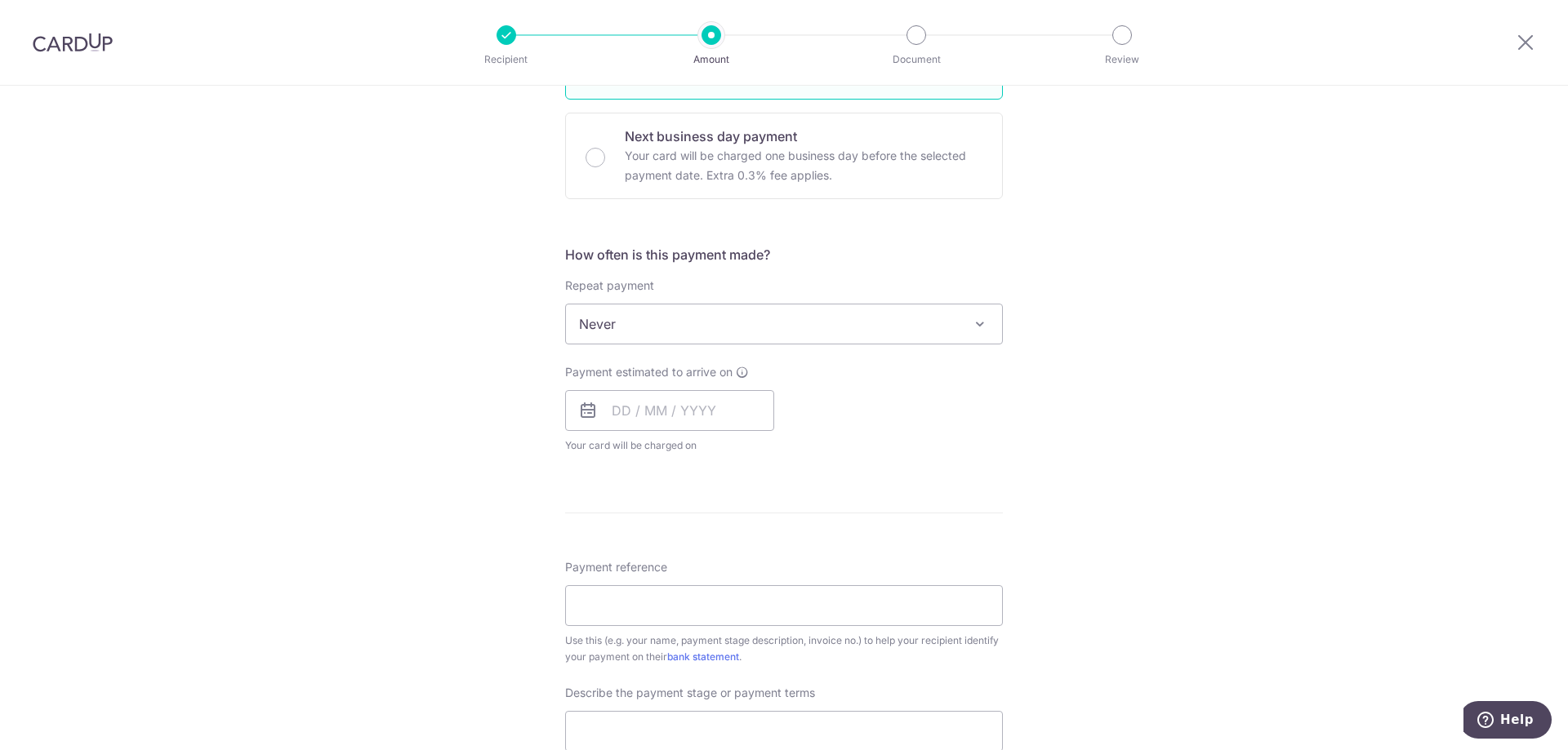
scroll to position [490, 0]
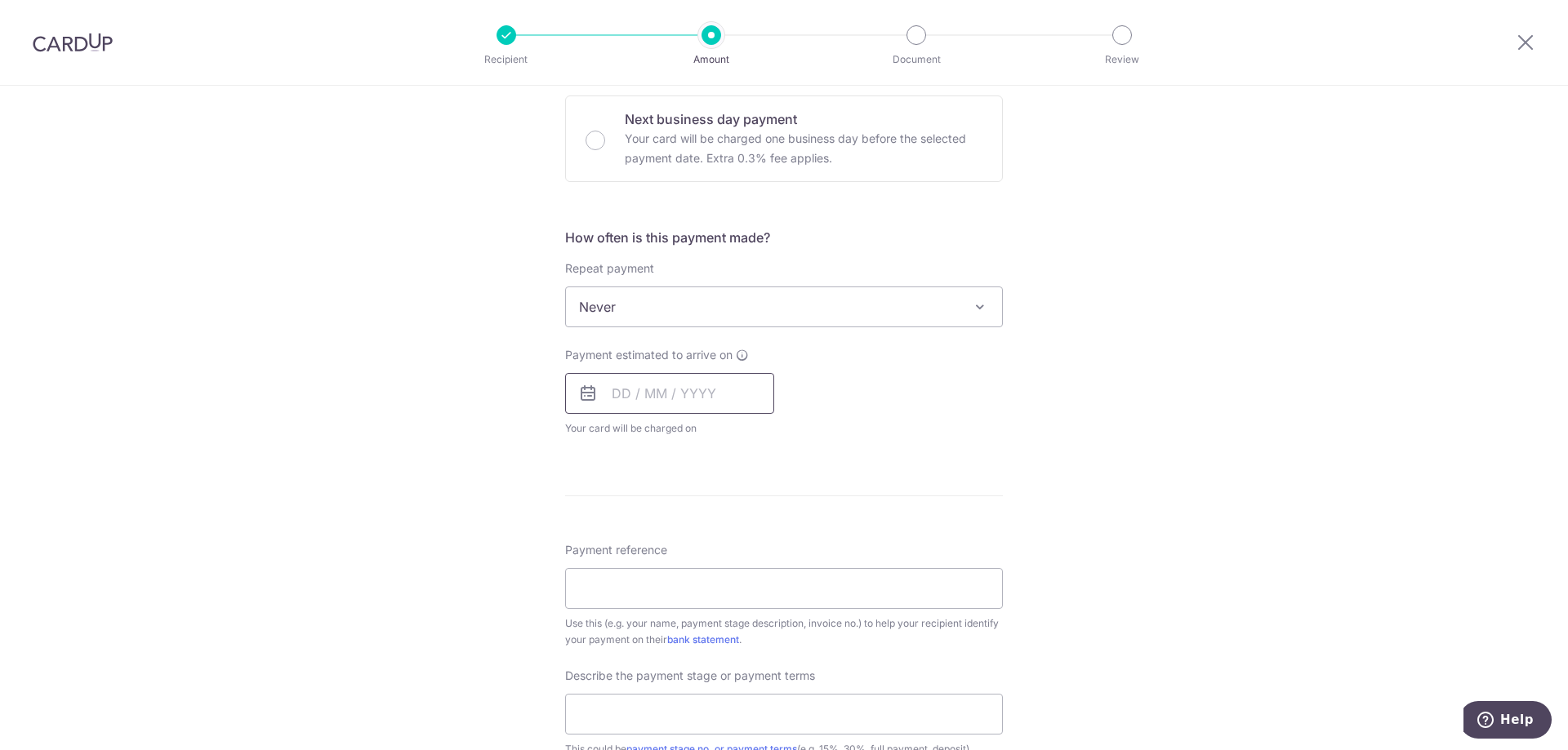
click at [678, 410] on input "text" at bounding box center [669, 393] width 209 height 41
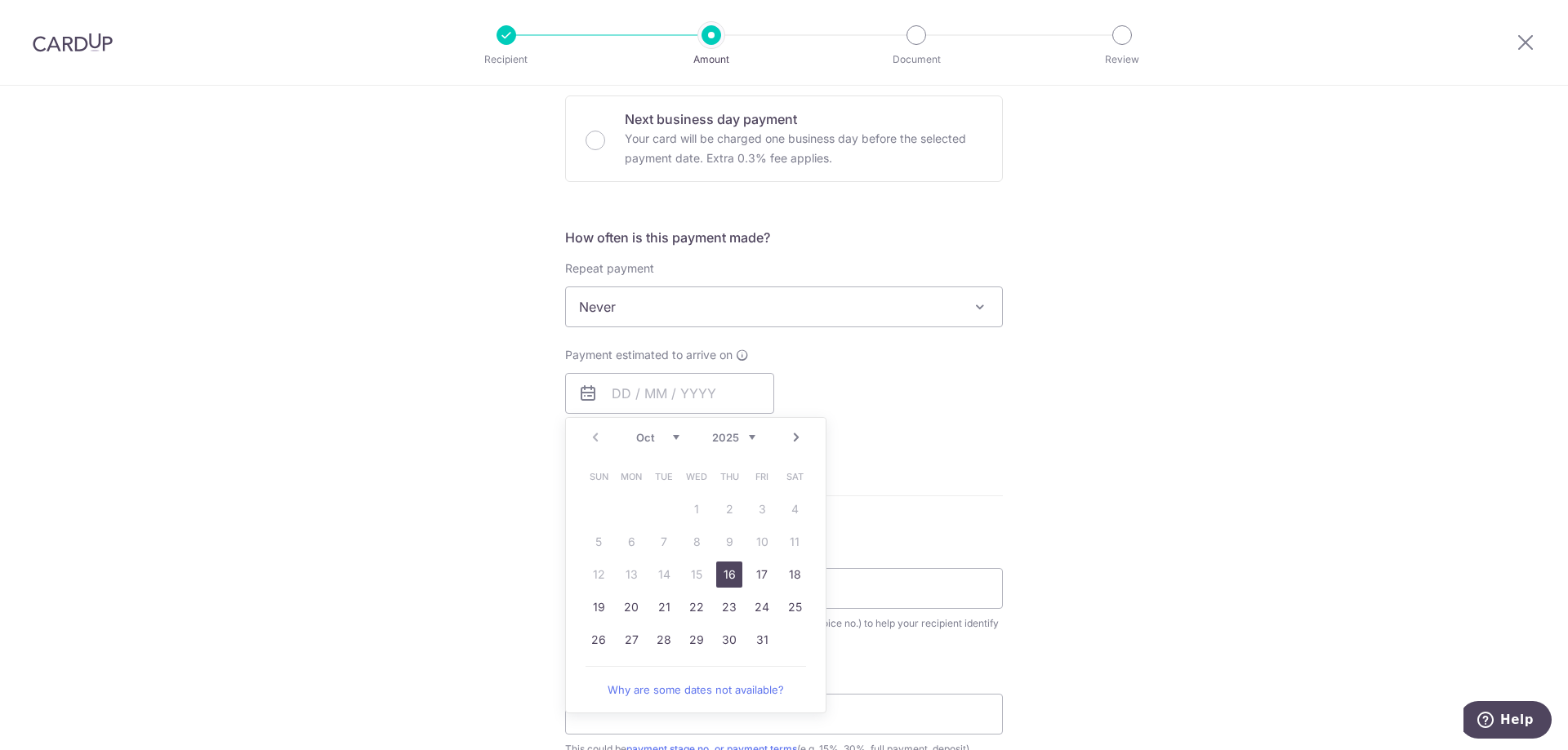
click at [734, 573] on link "16" at bounding box center [729, 575] width 26 height 26
type input "[DATE]"
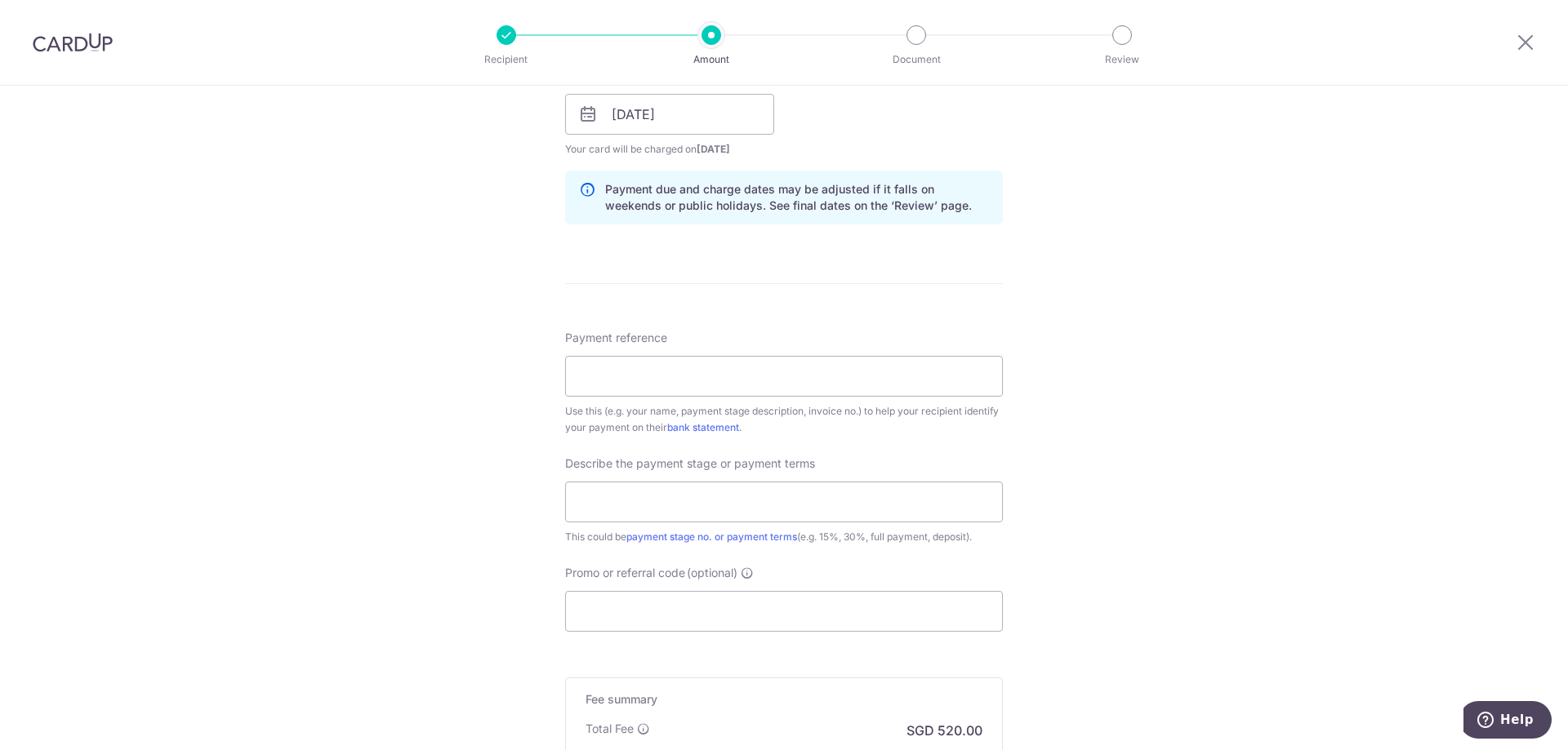
scroll to position [816, 0]
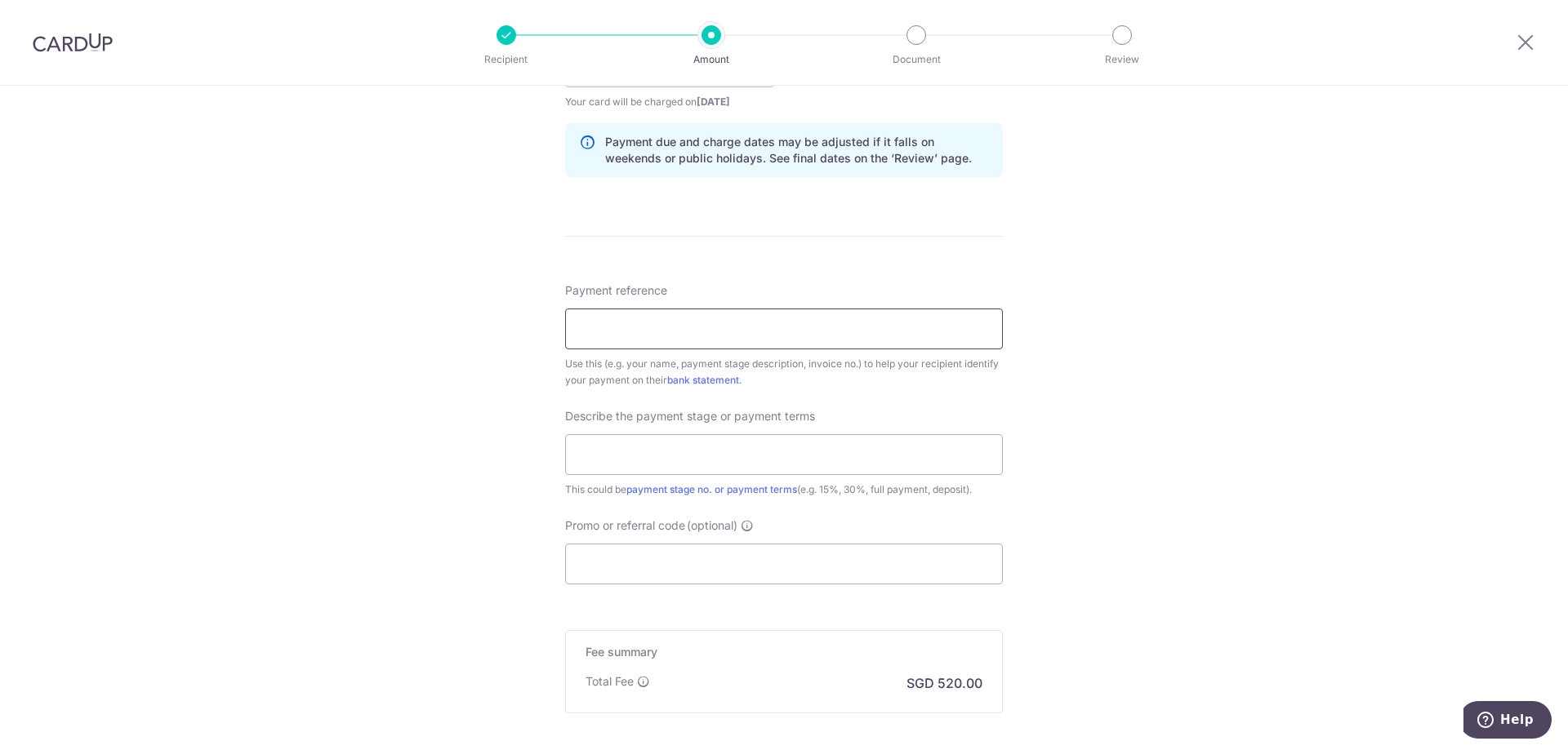
click at [731, 335] on input "Payment reference" at bounding box center [784, 328] width 438 height 41
type input "Avery and Arche pte Ltd"
click at [689, 453] on input "text" at bounding box center [784, 454] width 438 height 41
type input "Full payment"
click at [678, 549] on input "Promo or referral code (optional)" at bounding box center [784, 564] width 438 height 41
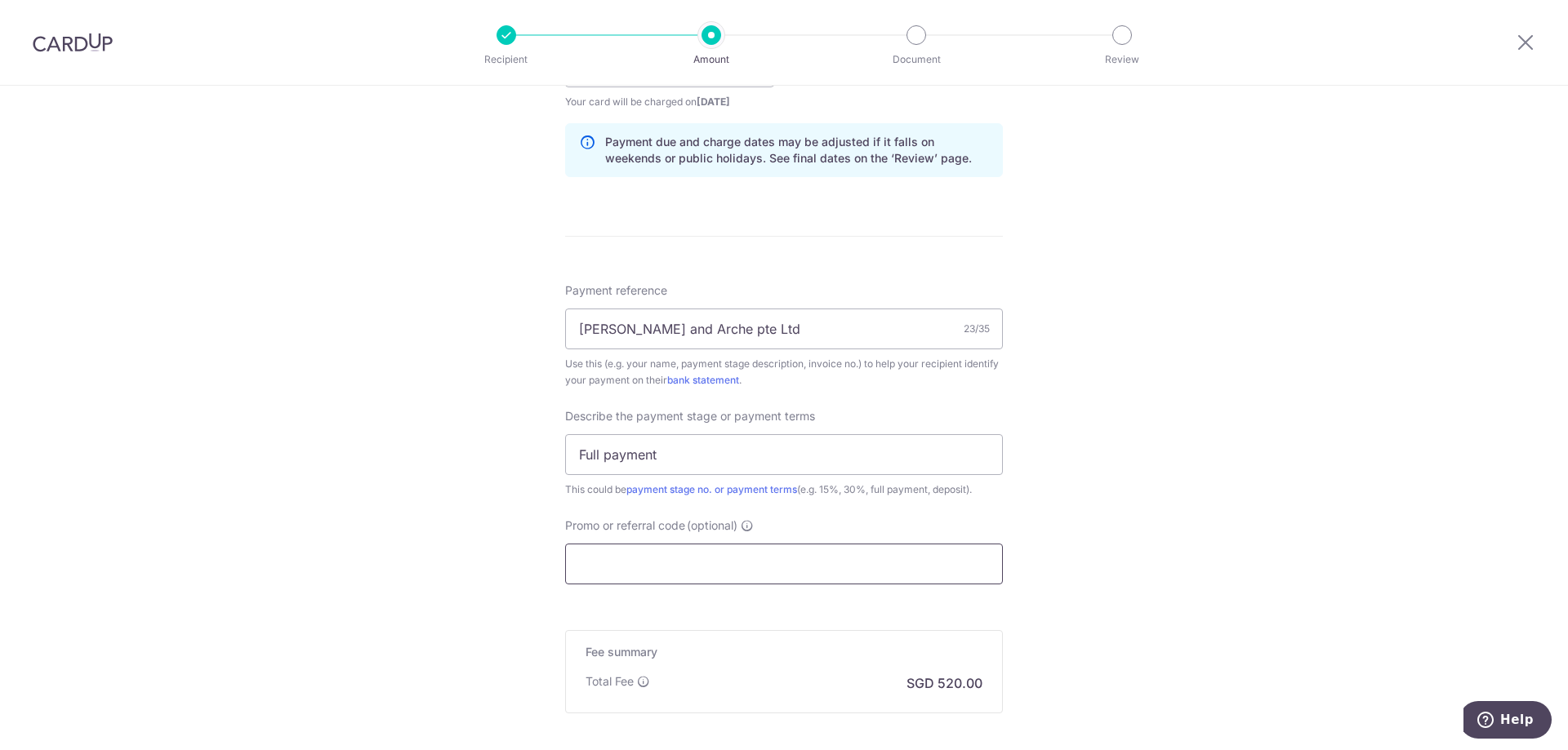
click at [787, 561] on input "Promo or referral code (optional)" at bounding box center [784, 564] width 438 height 41
paste input "AVERY225"
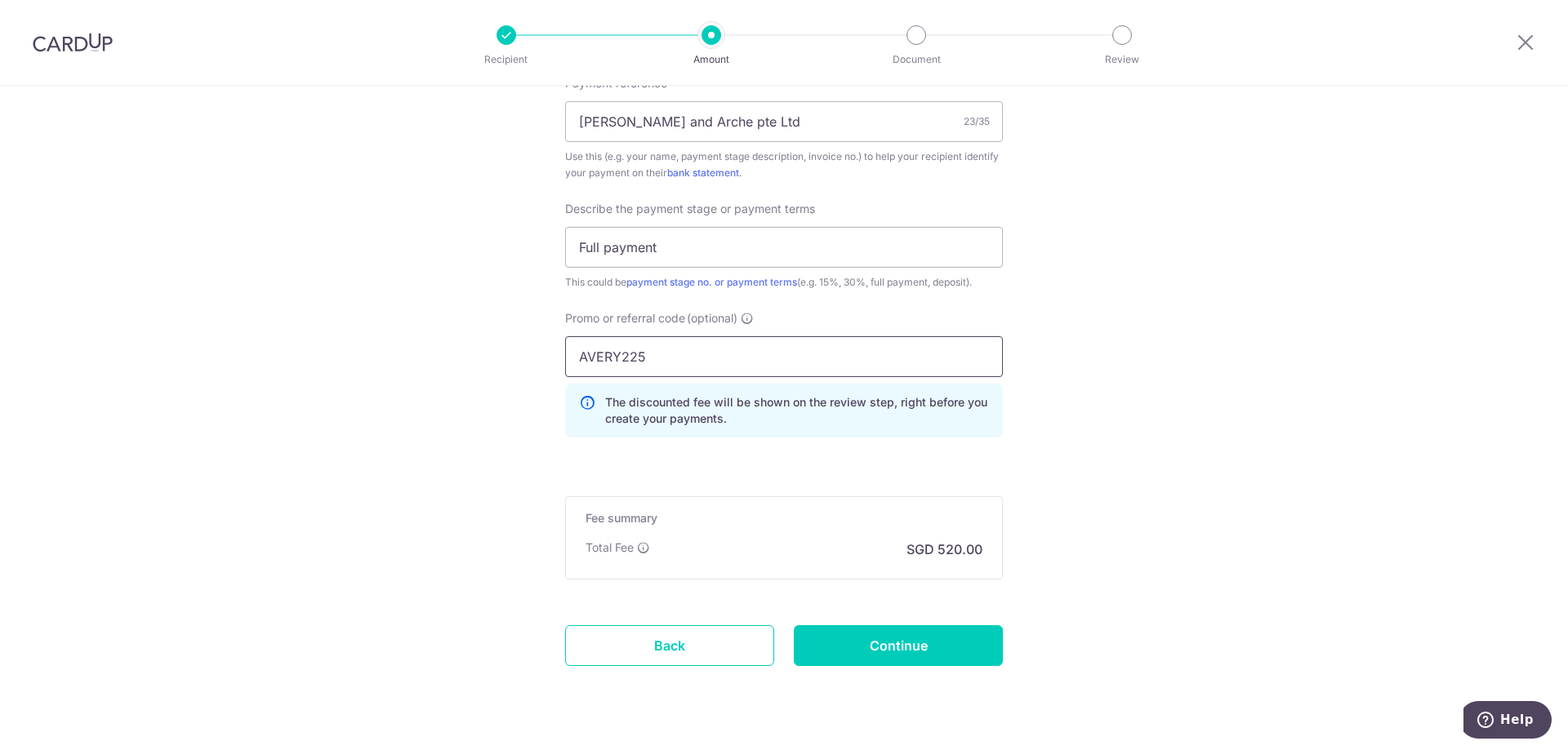
scroll to position [1062, 0]
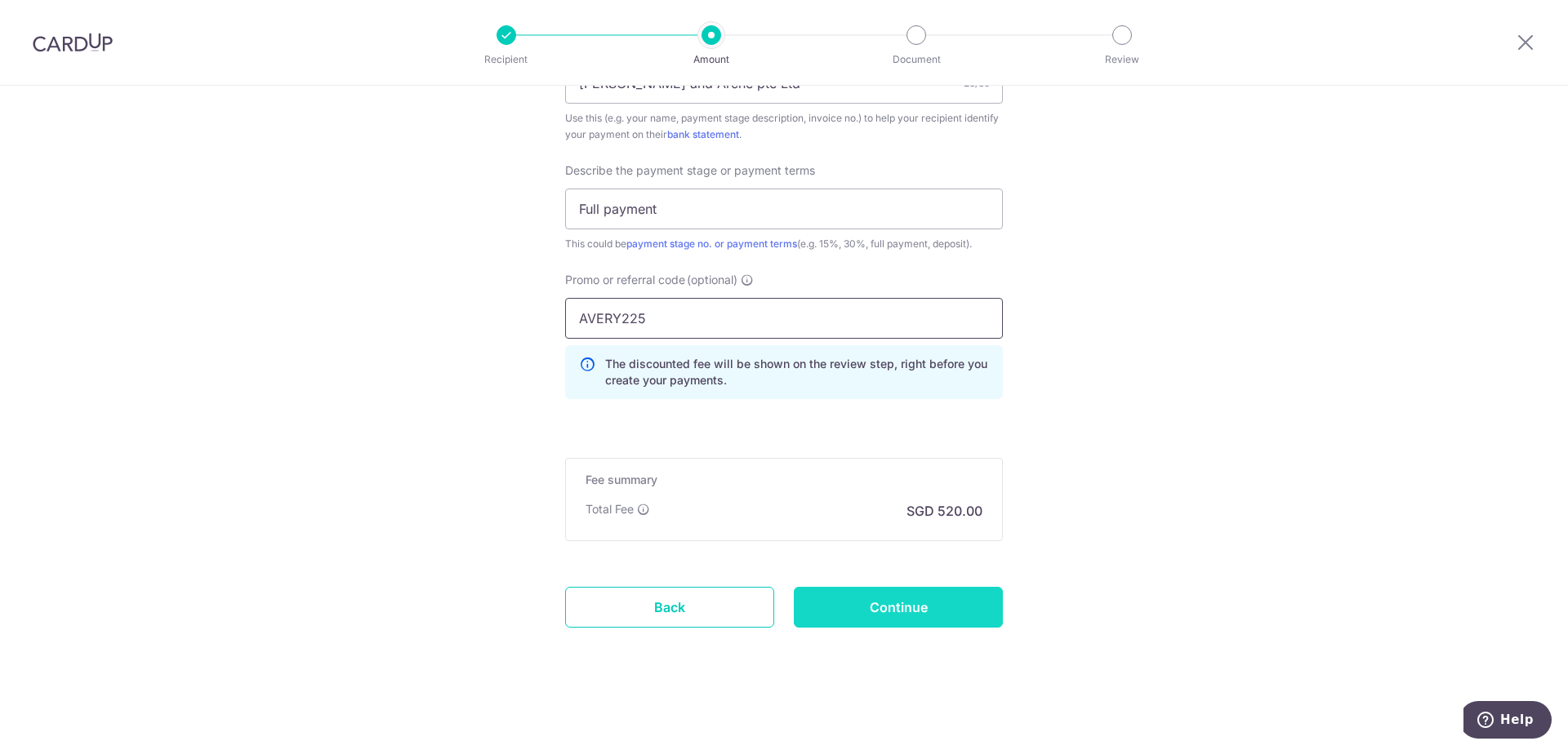
type input "AVERY225"
click at [871, 603] on input "Continue" at bounding box center [898, 607] width 209 height 41
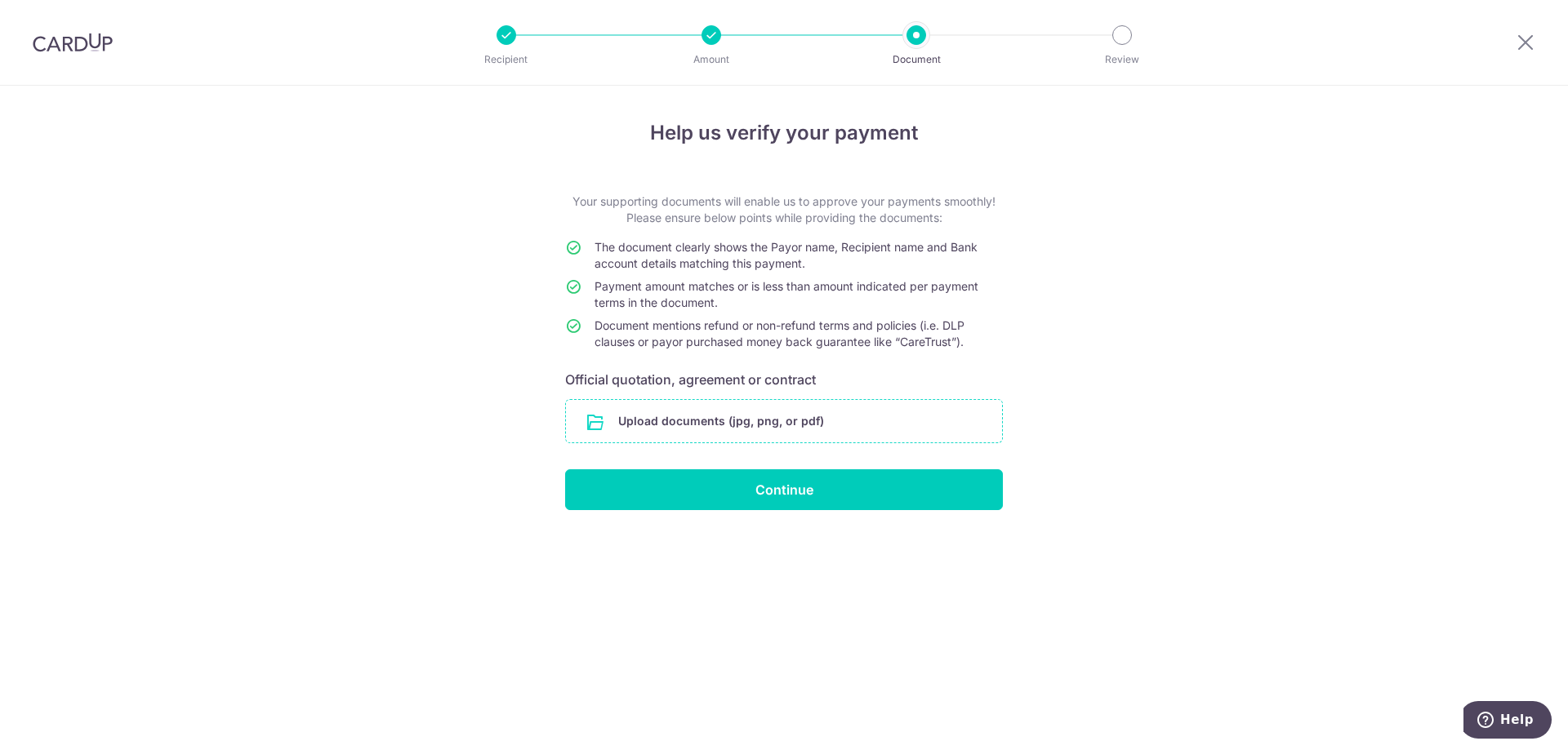
click at [815, 418] on input "file" at bounding box center [784, 421] width 436 height 42
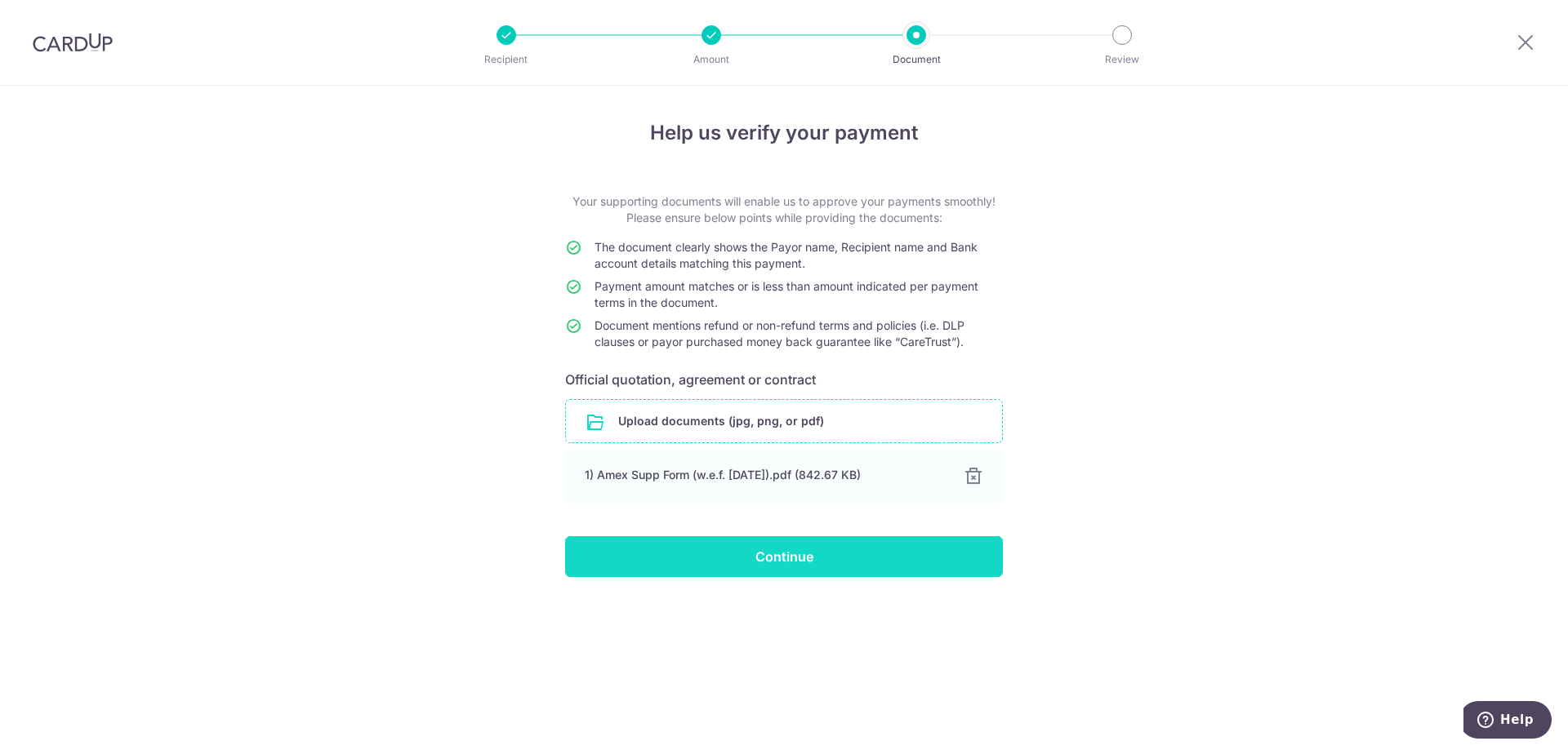
click at [851, 566] on input "Continue" at bounding box center [784, 556] width 438 height 41
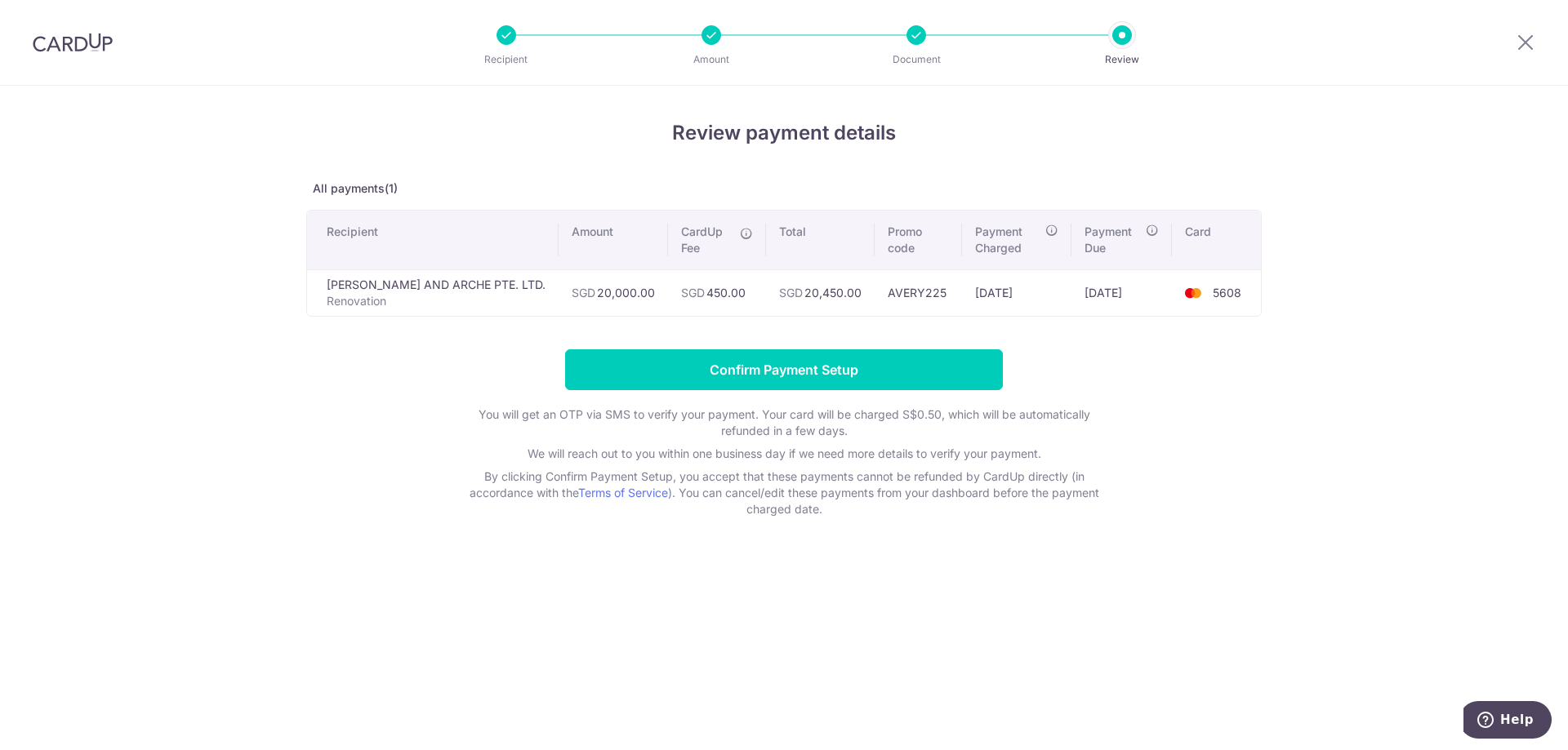
click at [1504, 39] on div at bounding box center [1525, 42] width 85 height 85
click at [1512, 37] on div at bounding box center [1525, 42] width 85 height 85
click at [1523, 36] on icon at bounding box center [1525, 42] width 20 height 21
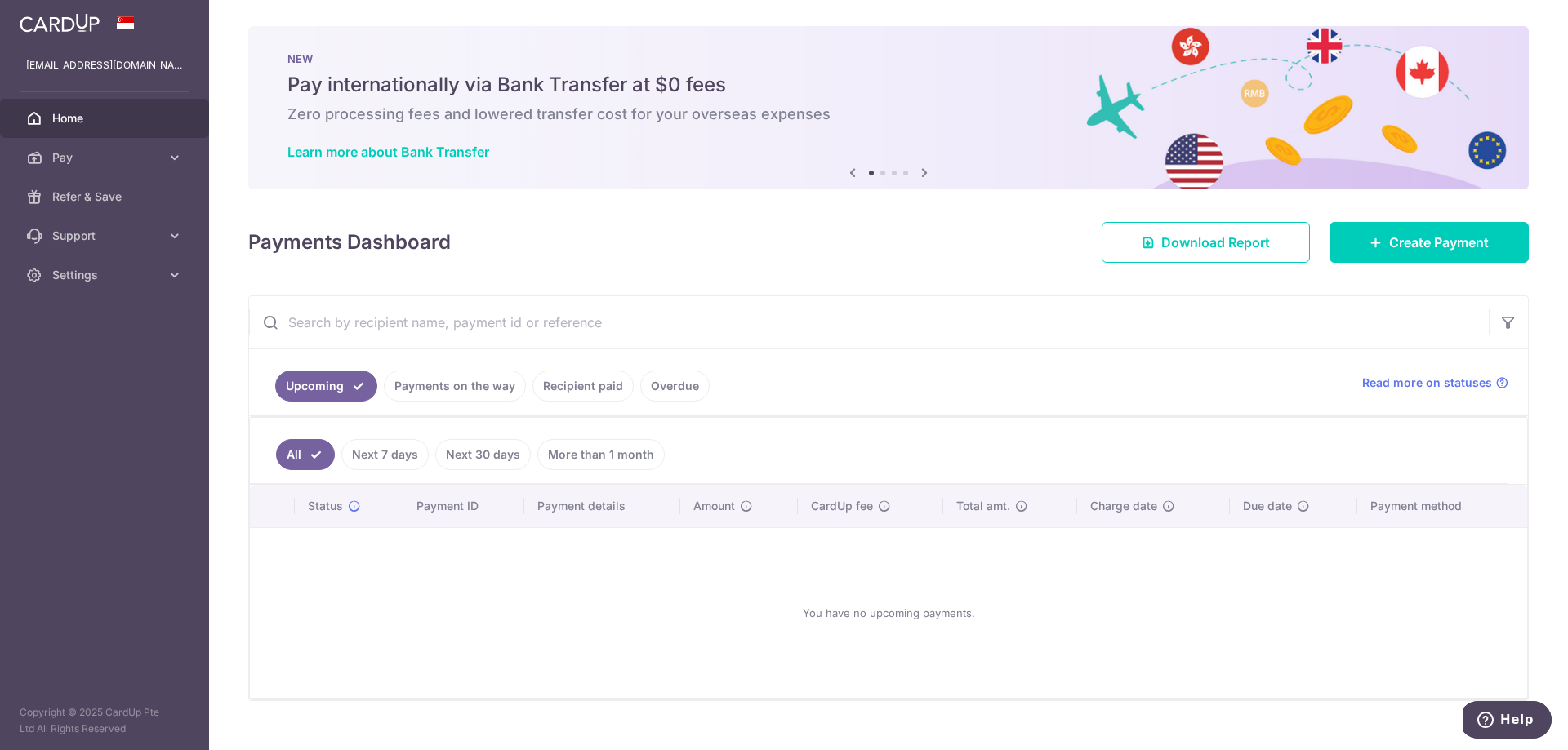
click at [910, 298] on input "text" at bounding box center [869, 322] width 1240 height 53
